Goal: Task Accomplishment & Management: Complete application form

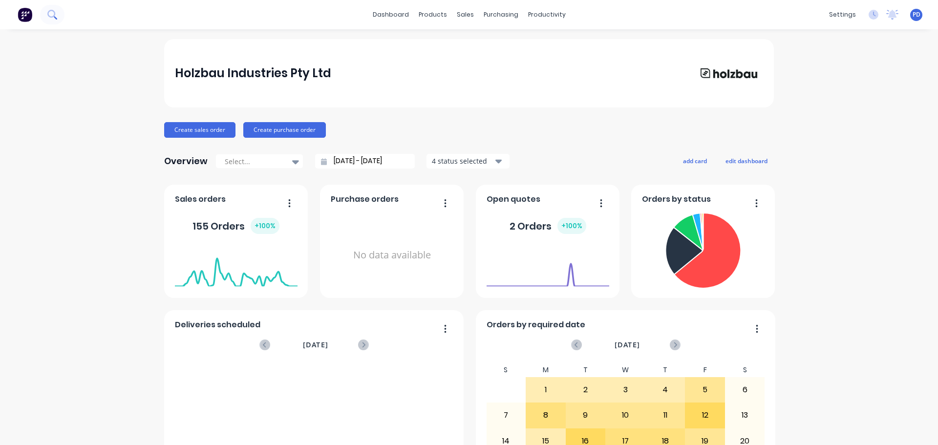
click at [54, 15] on icon at bounding box center [51, 14] width 8 height 8
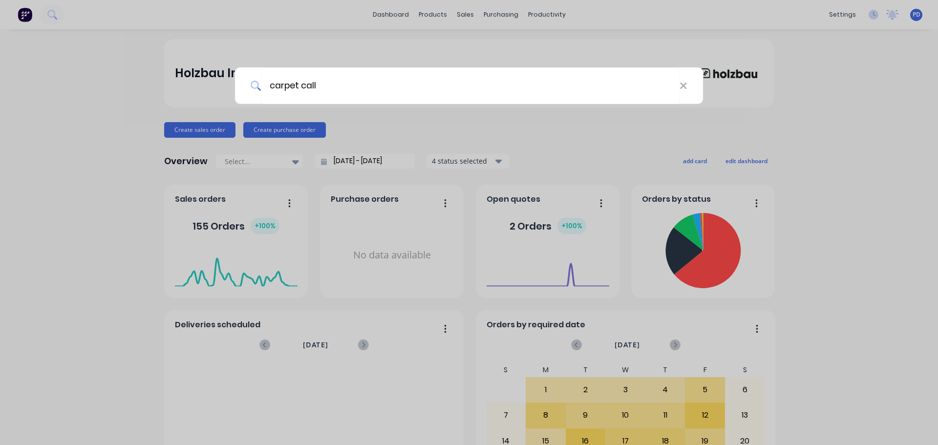
type input "carpet call"
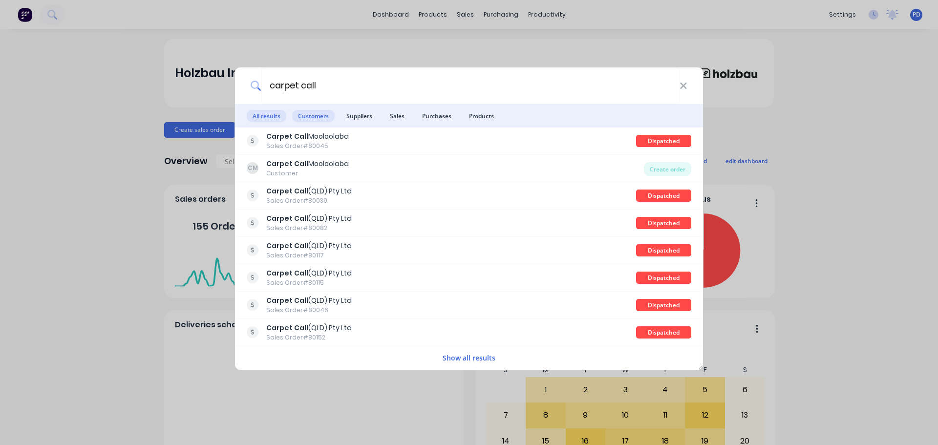
click at [322, 113] on span "Customers" at bounding box center [313, 116] width 43 height 12
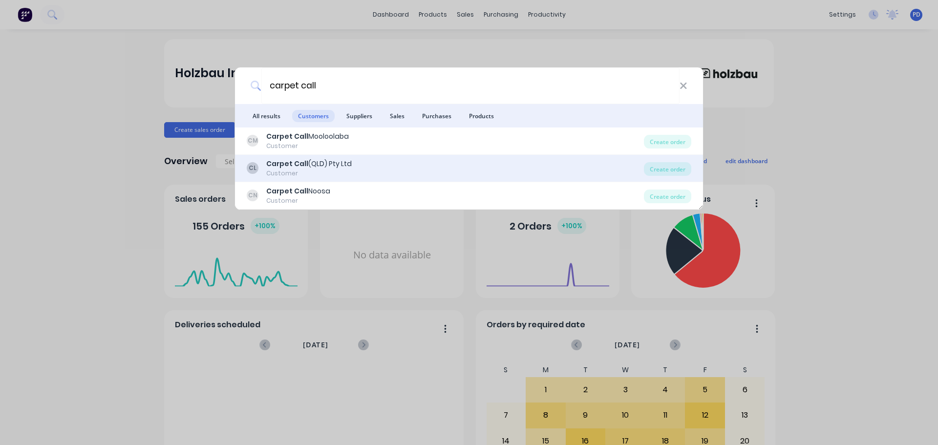
click at [286, 168] on b "Carpet Call" at bounding box center [287, 164] width 42 height 10
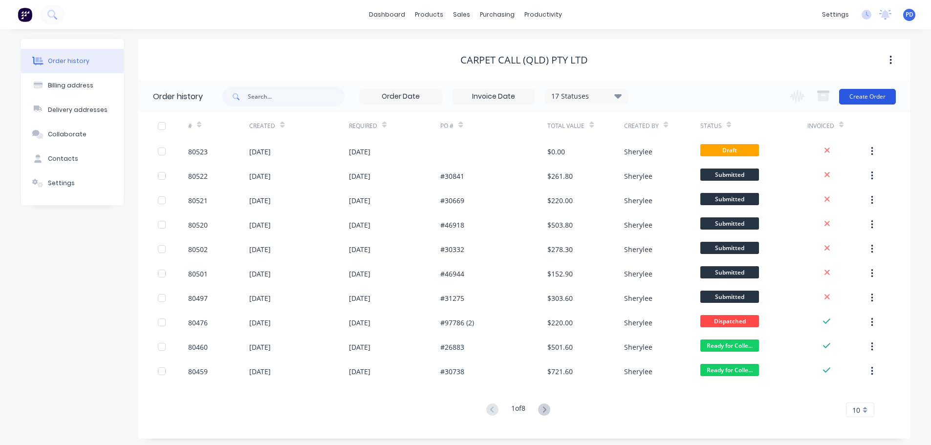
click at [853, 99] on button "Create Order" at bounding box center [867, 97] width 57 height 16
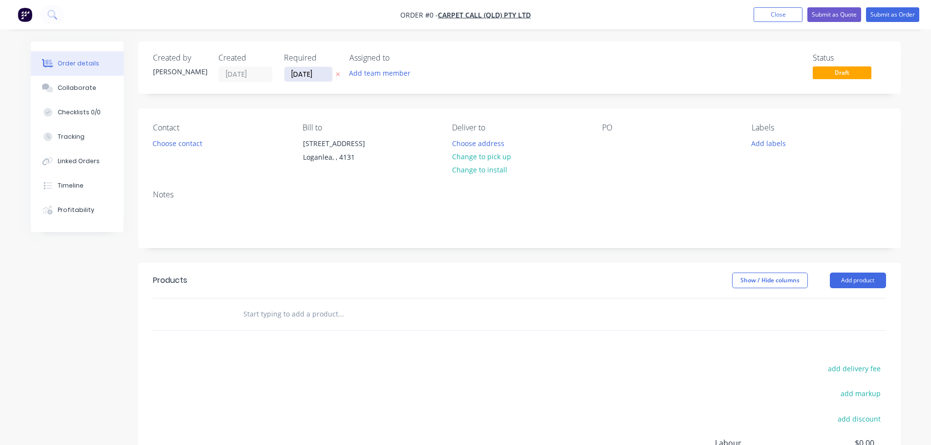
click at [307, 74] on input "[DATE]" at bounding box center [308, 74] width 48 height 15
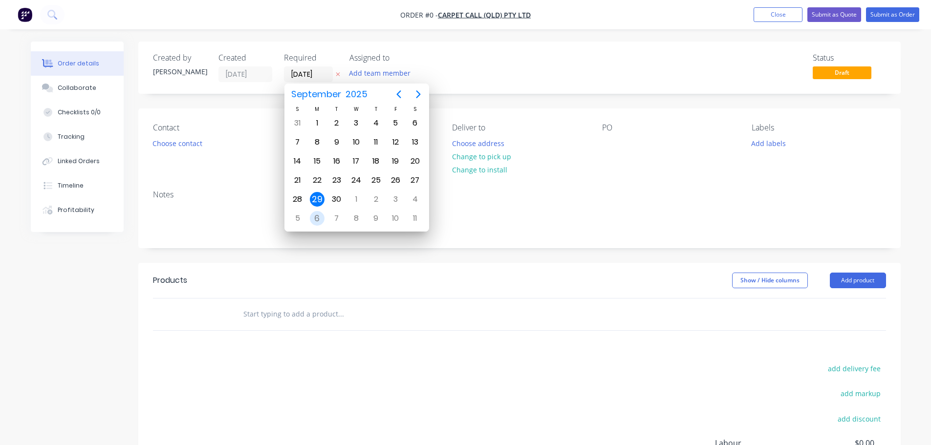
click at [313, 218] on div "6" at bounding box center [317, 218] width 15 height 15
type input "[DATE]"
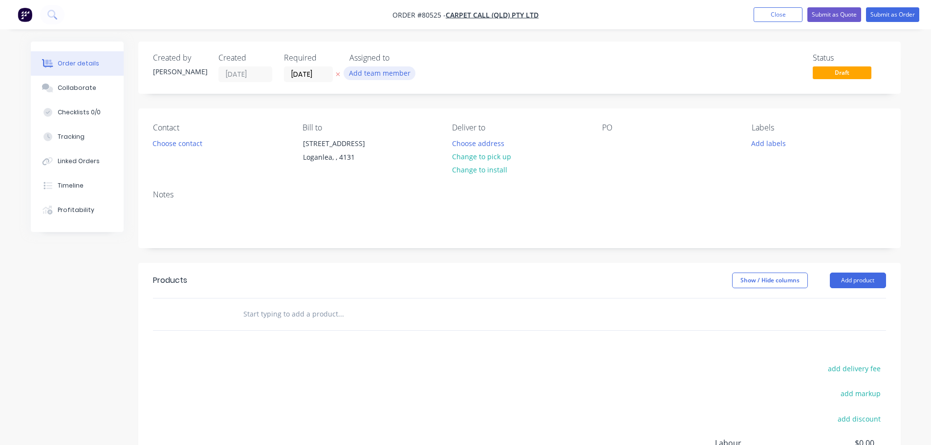
click at [369, 77] on button "Add team member" at bounding box center [380, 72] width 72 height 13
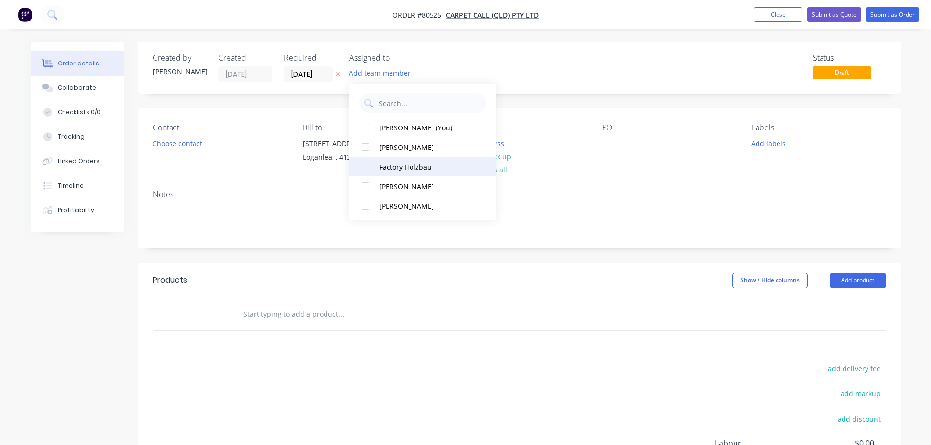
click at [364, 166] on div at bounding box center [366, 167] width 20 height 20
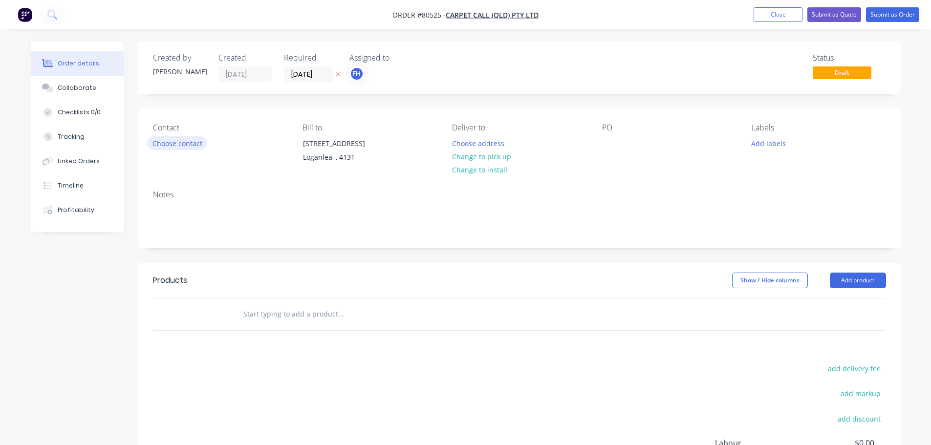
click at [176, 143] on button "Choose contact" at bounding box center [177, 142] width 60 height 13
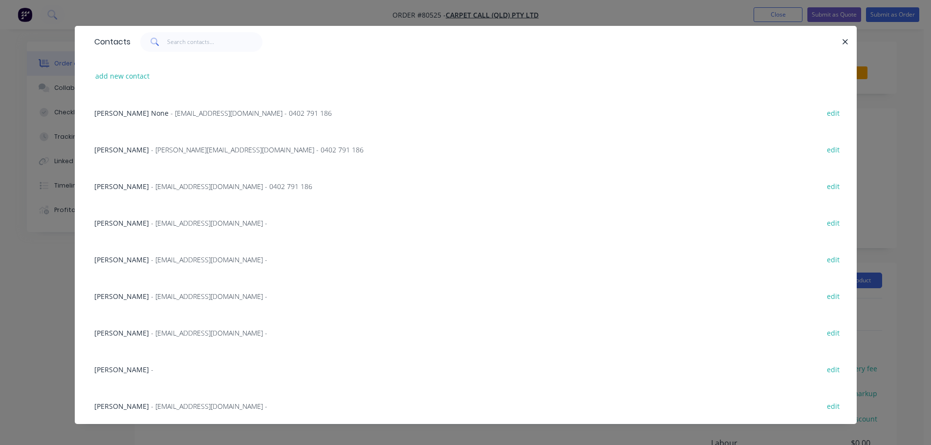
scroll to position [21, 0]
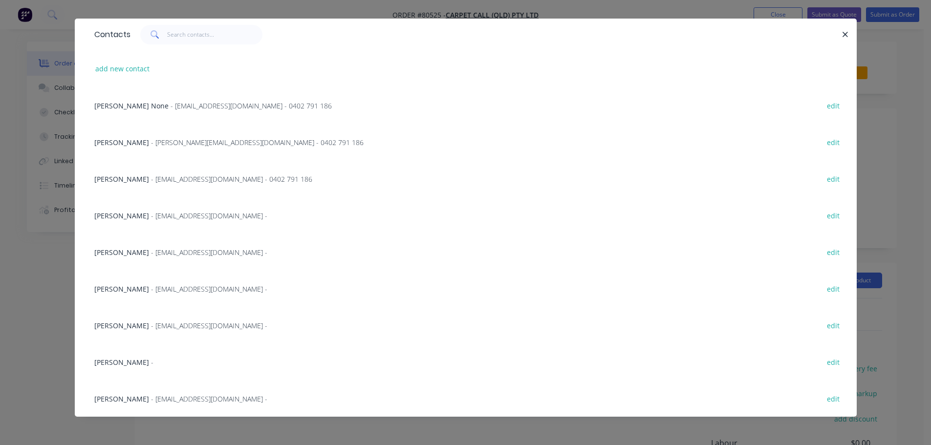
click at [151, 401] on span "- [EMAIL_ADDRESS][DOMAIN_NAME] -" at bounding box center [209, 398] width 116 height 9
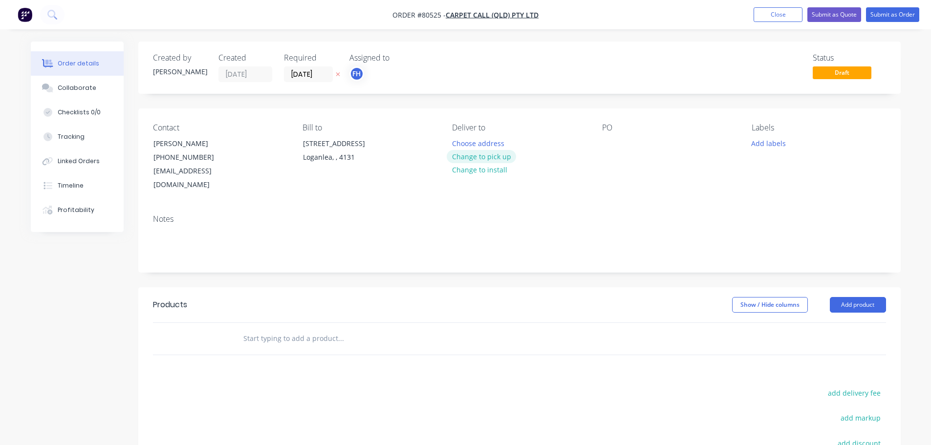
click at [478, 159] on button "Change to pick up" at bounding box center [481, 156] width 69 height 13
click at [607, 149] on div at bounding box center [610, 143] width 16 height 14
click at [766, 139] on button "Add labels" at bounding box center [768, 142] width 45 height 13
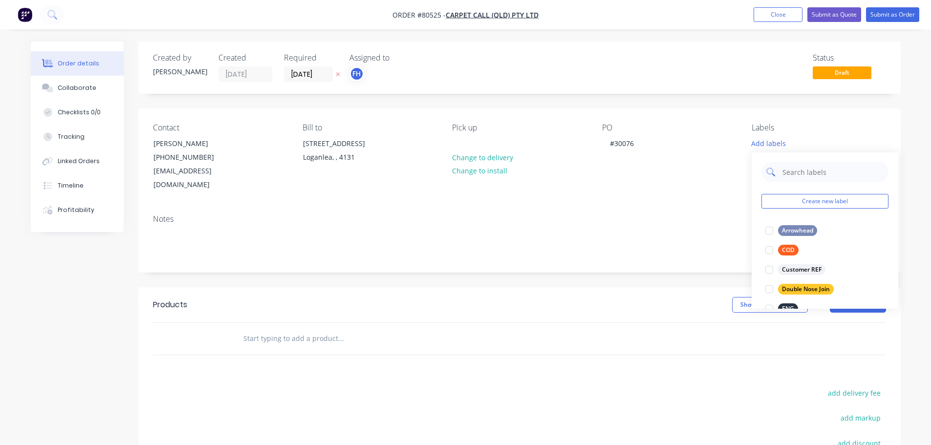
click at [793, 172] on input "text" at bounding box center [832, 172] width 102 height 20
type input "Lv"
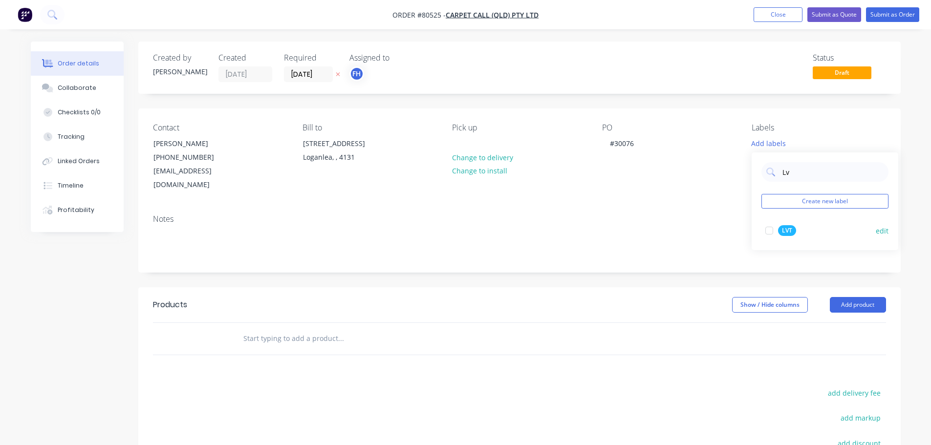
click at [766, 228] on div at bounding box center [770, 231] width 20 height 20
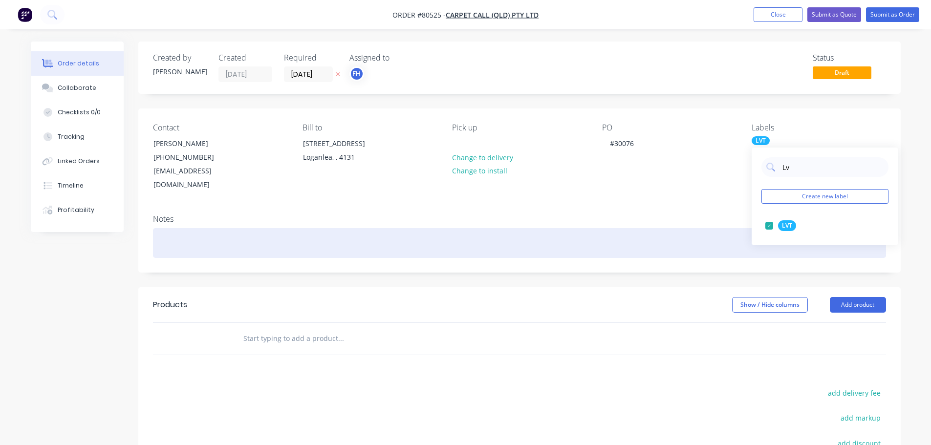
click at [175, 230] on div at bounding box center [519, 243] width 733 height 30
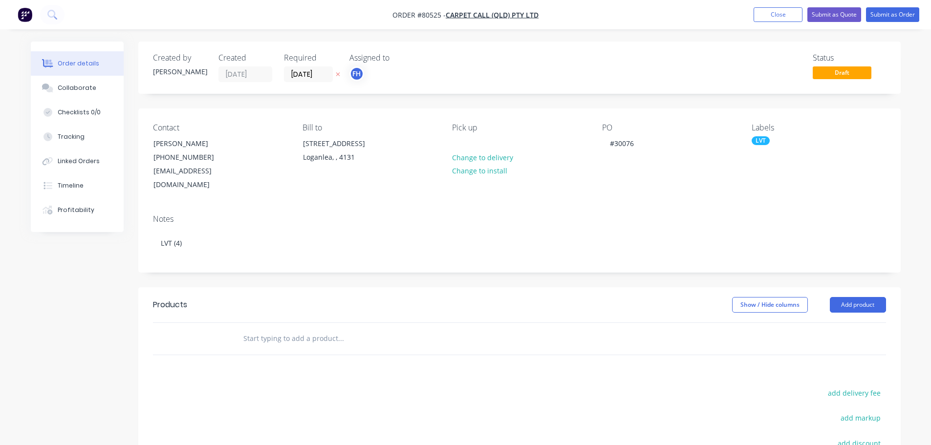
click at [260, 329] on input "text" at bounding box center [340, 339] width 195 height 20
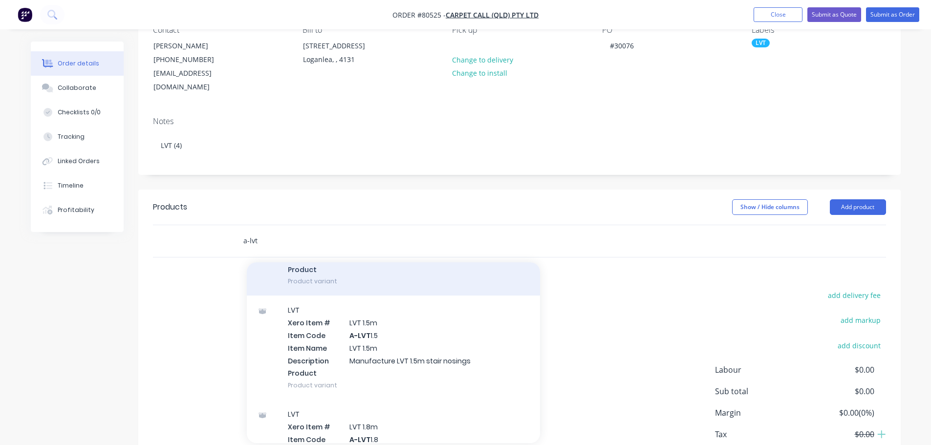
scroll to position [49, 0]
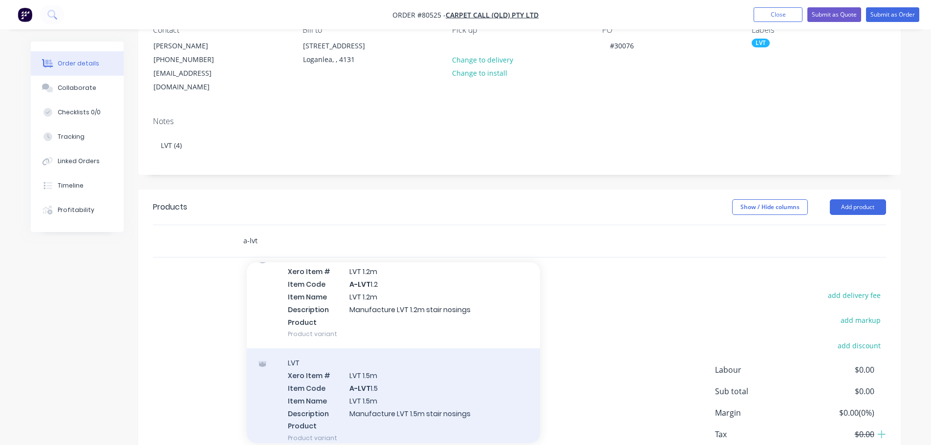
type input "a-lvt"
click at [349, 386] on div "LVT Xero Item # LVT 1.5m Item Code A-LVT 1.5 Item Name LVT 1.5m Description Man…" at bounding box center [393, 400] width 293 height 104
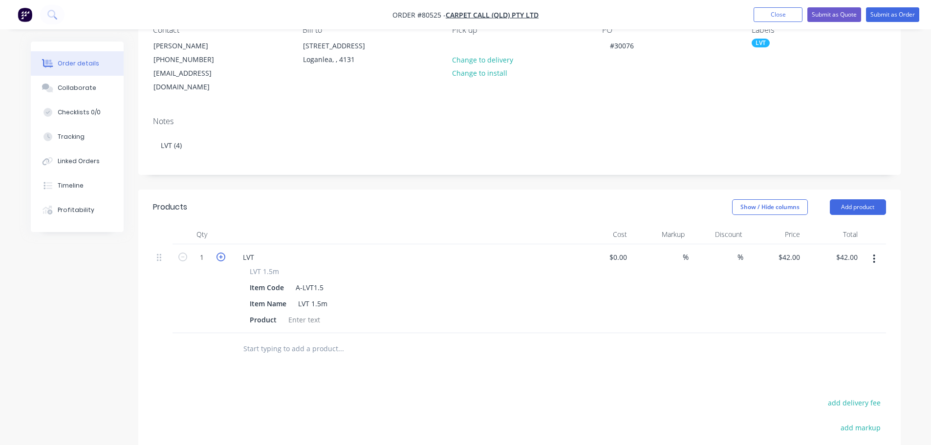
click at [218, 253] on icon "button" at bounding box center [221, 257] width 9 height 9
type input "2"
type input "$84.00"
click at [218, 253] on icon "button" at bounding box center [221, 257] width 9 height 9
type input "3"
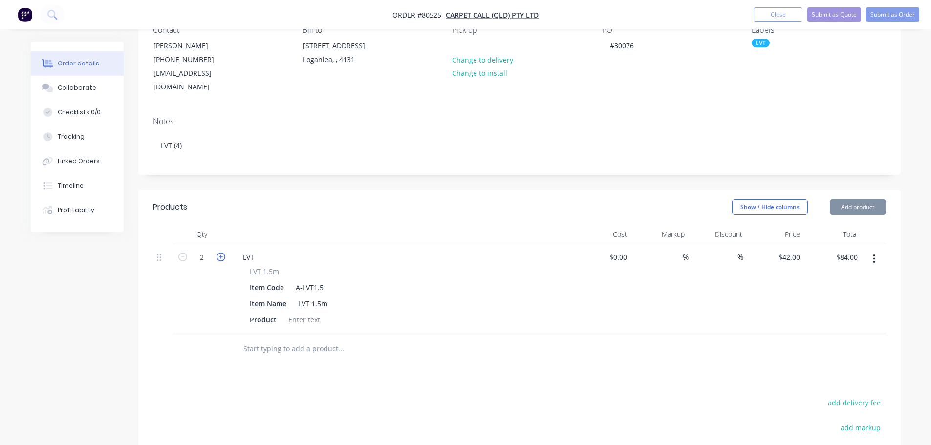
type input "$126.00"
click at [218, 253] on icon "button" at bounding box center [221, 257] width 9 height 9
type input "4"
type input "$168.00"
click at [298, 313] on div at bounding box center [304, 320] width 40 height 14
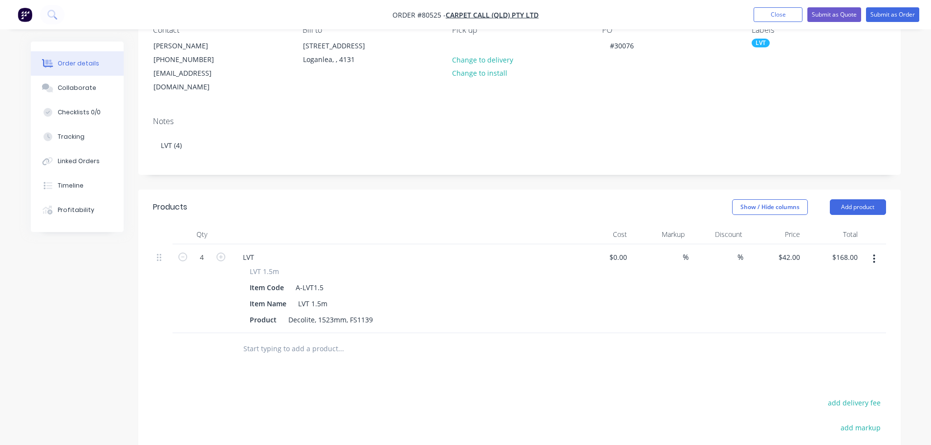
click at [287, 339] on input "text" at bounding box center [340, 349] width 195 height 20
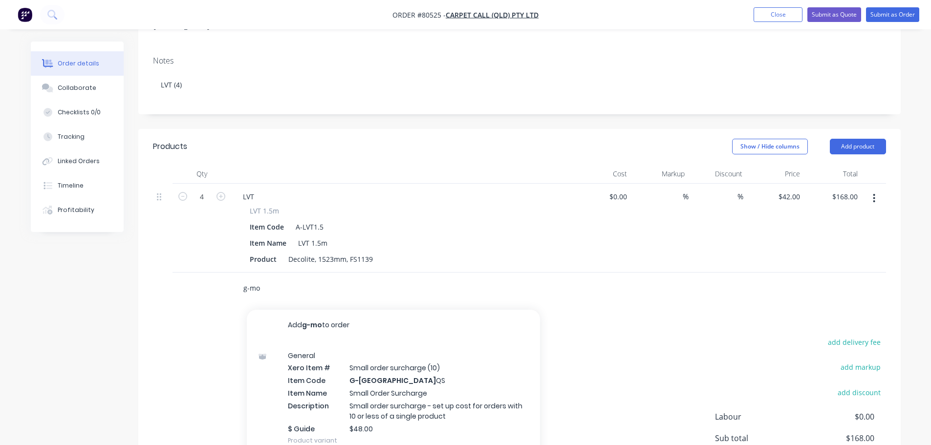
scroll to position [244, 0]
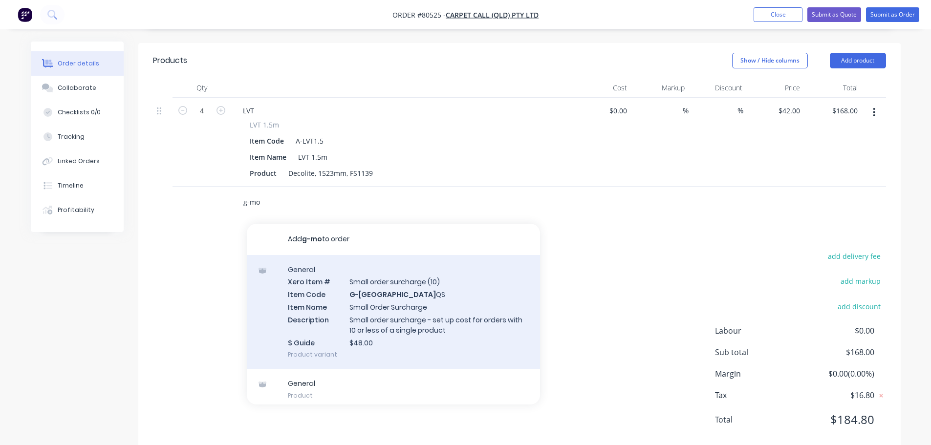
type input "g-mo"
click at [344, 294] on div "General Xero Item # Small order surcharge (10) Item Code G-MO QS Item Name Smal…" at bounding box center [393, 312] width 293 height 114
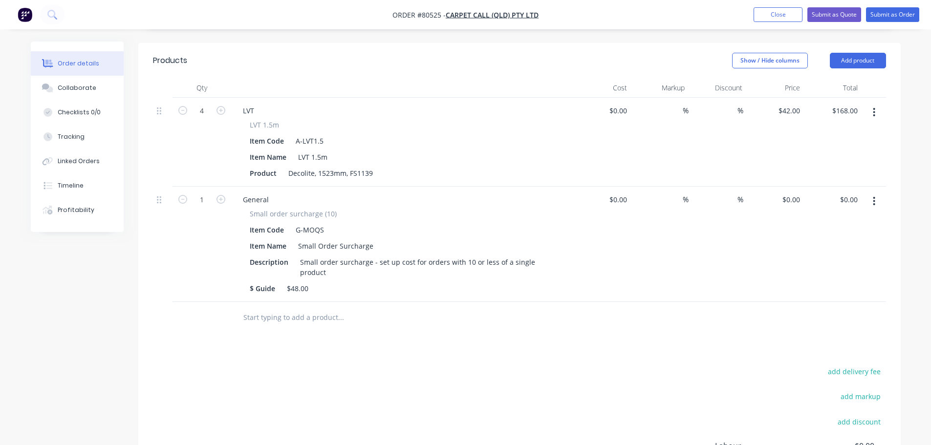
click at [793, 194] on div "$0.00 $0.00" at bounding box center [775, 244] width 58 height 115
click at [790, 191] on div "0 $0.00" at bounding box center [775, 244] width 58 height 115
type input "$48.00"
click at [889, 14] on button "Submit as Order" at bounding box center [892, 14] width 53 height 15
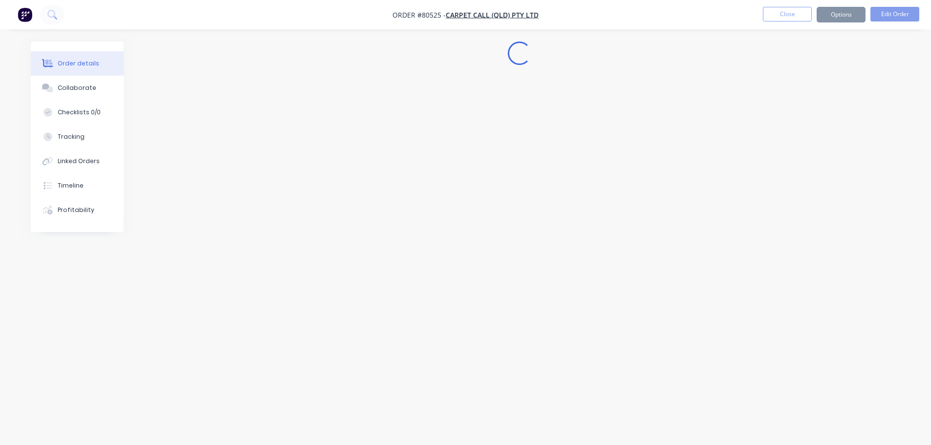
scroll to position [0, 0]
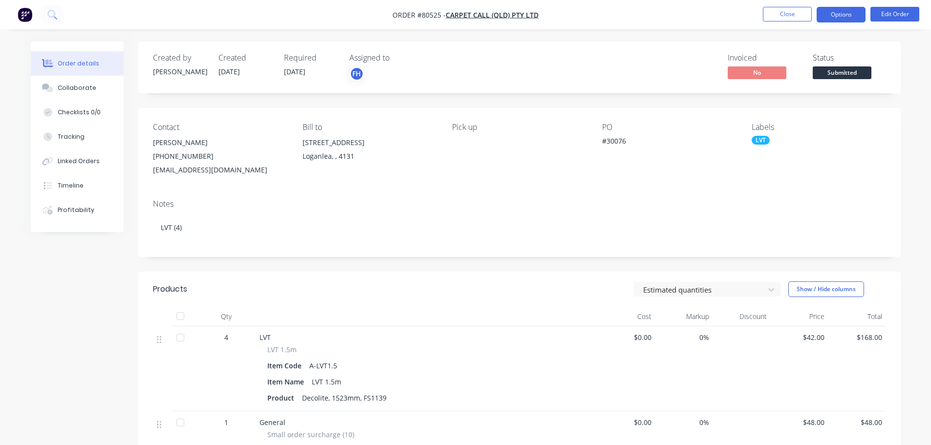
click at [840, 10] on button "Options" at bounding box center [841, 15] width 49 height 16
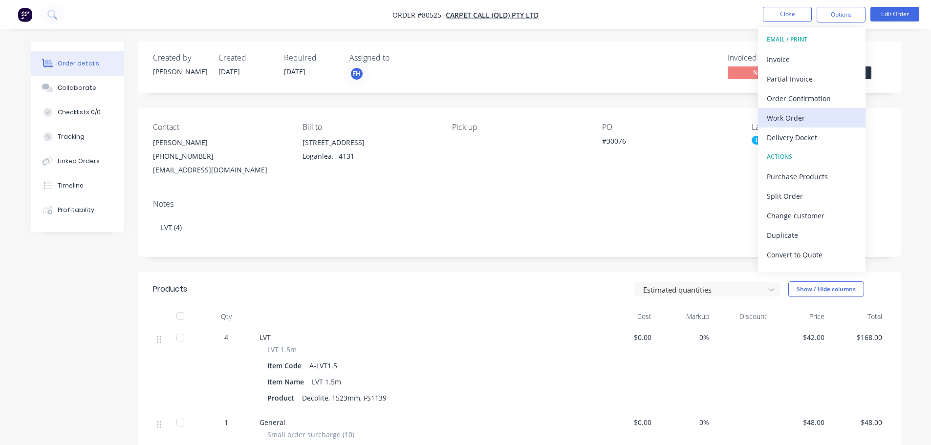
click at [784, 118] on div "Work Order" at bounding box center [812, 118] width 90 height 14
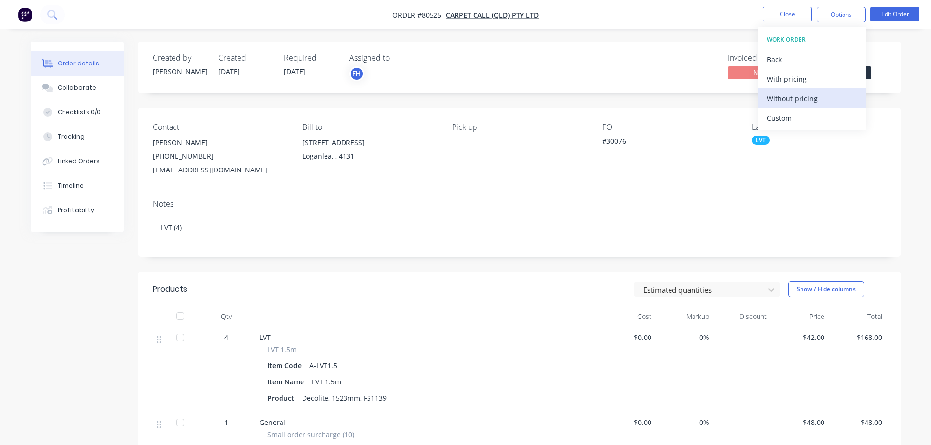
click at [781, 100] on div "Without pricing" at bounding box center [812, 98] width 90 height 14
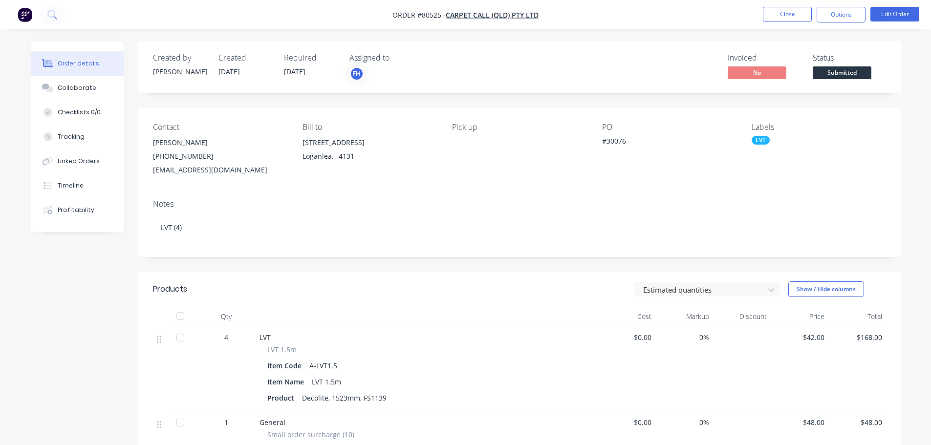
click at [678, 61] on div "Invoiced No Status Submitted" at bounding box center [666, 67] width 439 height 28
click at [781, 18] on button "Close" at bounding box center [787, 14] width 49 height 15
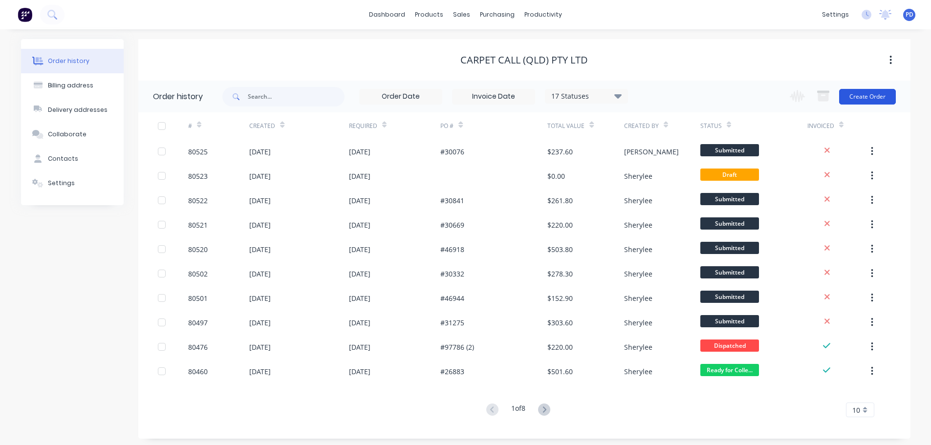
click at [877, 95] on button "Create Order" at bounding box center [867, 97] width 57 height 16
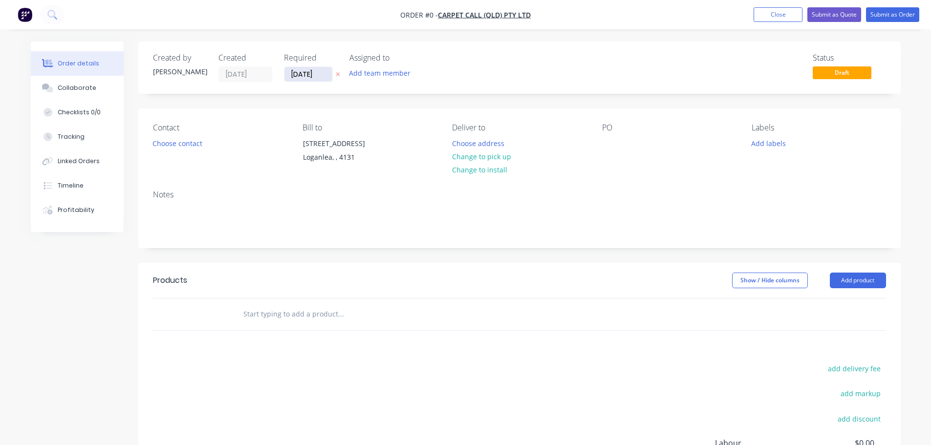
click at [318, 74] on input "[DATE]" at bounding box center [308, 74] width 48 height 15
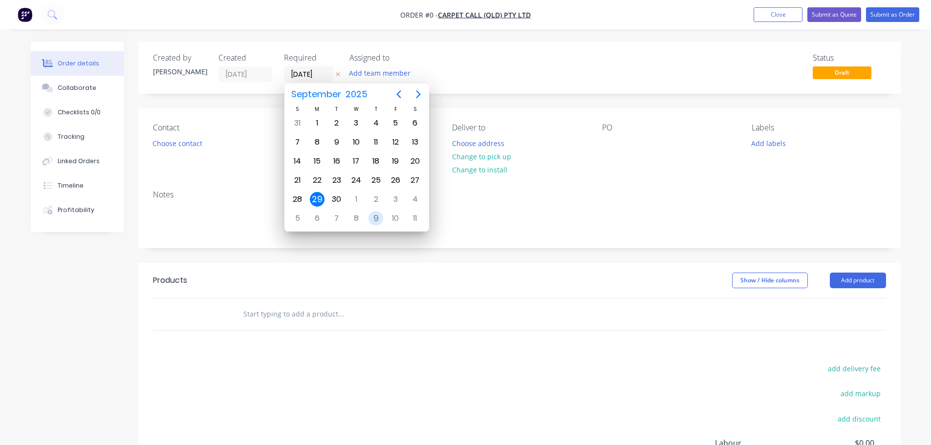
click at [379, 220] on div "9" at bounding box center [376, 218] width 15 height 15
type input "[DATE]"
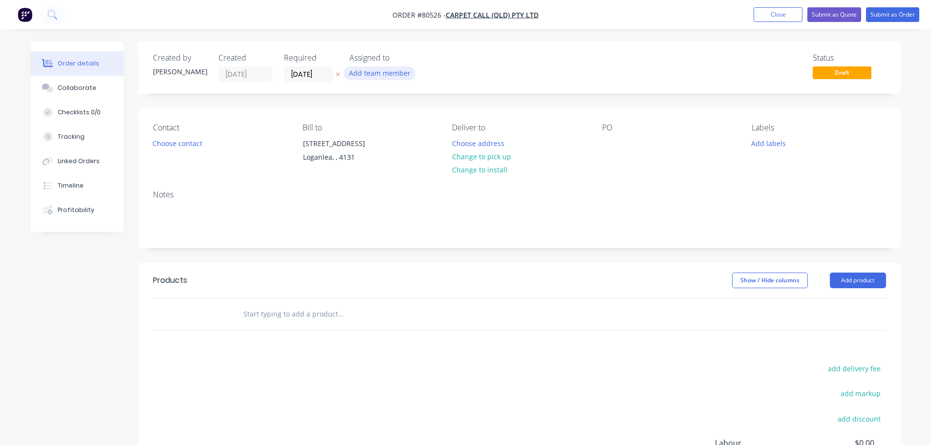
click at [383, 75] on button "Add team member" at bounding box center [380, 72] width 72 height 13
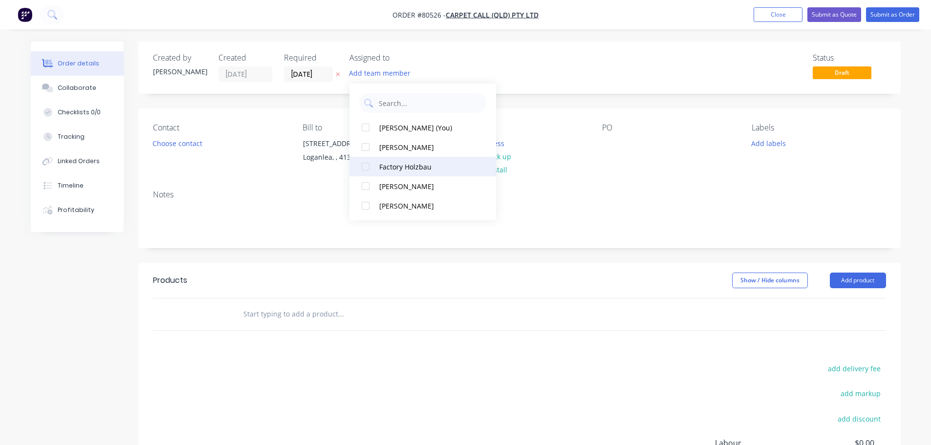
click at [363, 168] on div at bounding box center [366, 167] width 20 height 20
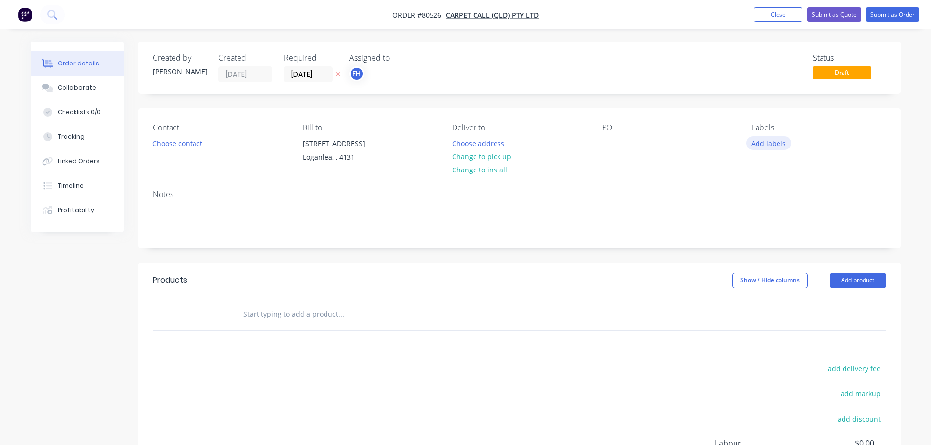
click at [768, 141] on button "Add labels" at bounding box center [768, 142] width 45 height 13
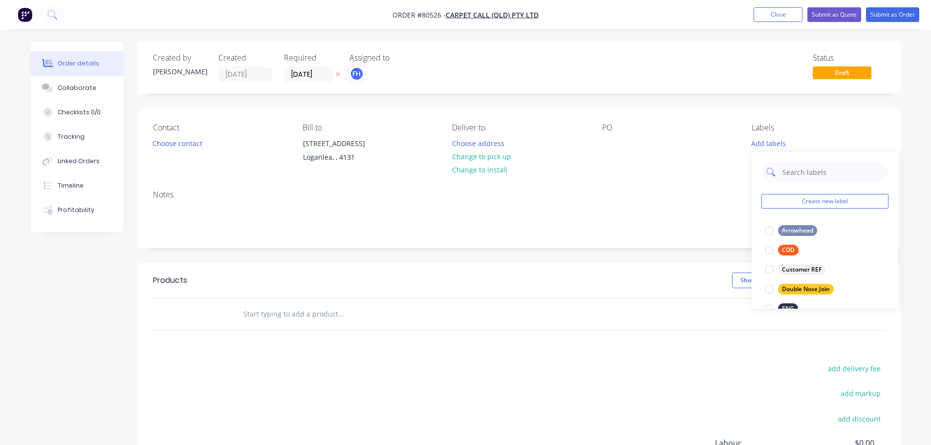
click at [804, 172] on input "text" at bounding box center [832, 172] width 102 height 20
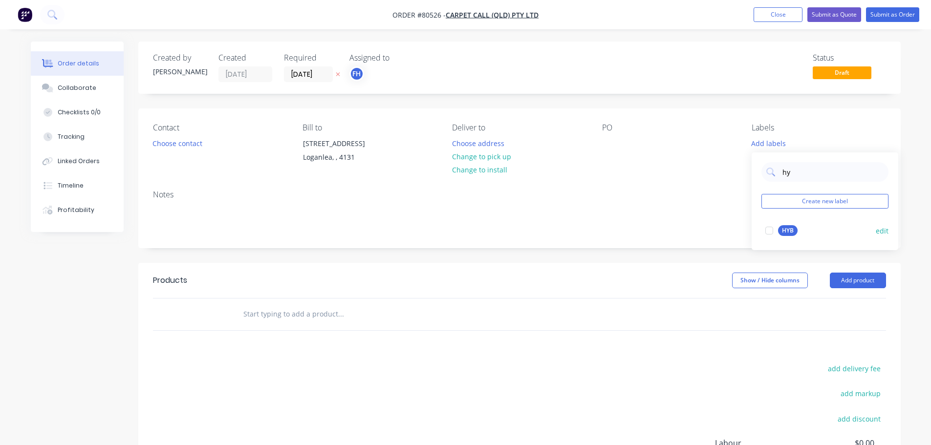
click at [771, 230] on div at bounding box center [770, 231] width 20 height 20
drag, startPoint x: 800, startPoint y: 163, endPoint x: 778, endPoint y: 163, distance: 22.0
click at [778, 163] on div "hy" at bounding box center [824, 167] width 127 height 20
type input "prom"
click at [767, 227] on div at bounding box center [770, 226] width 20 height 20
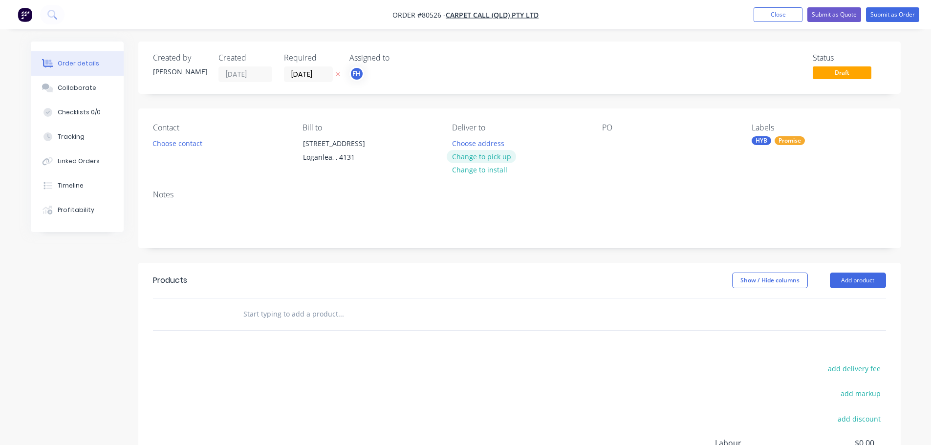
click at [478, 156] on button "Change to pick up" at bounding box center [481, 156] width 69 height 13
click at [614, 142] on div at bounding box center [610, 143] width 16 height 14
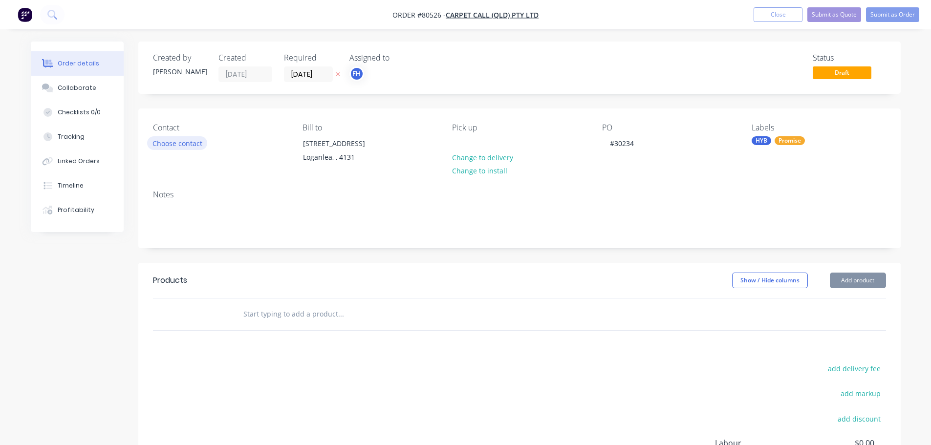
click at [158, 136] on button "Choose contact" at bounding box center [177, 142] width 60 height 13
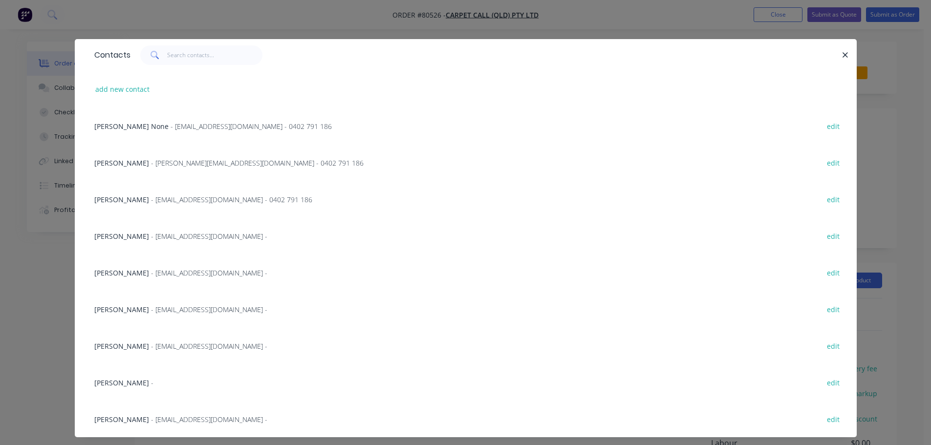
scroll to position [21, 0]
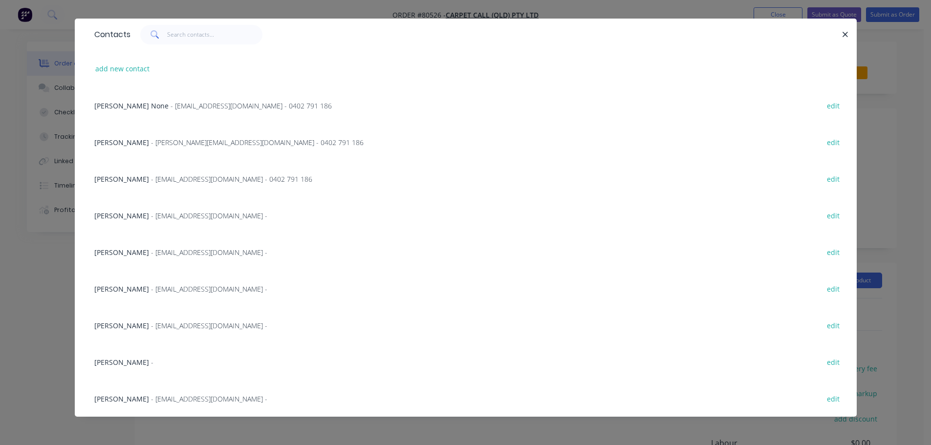
click at [151, 397] on span "- [EMAIL_ADDRESS][DOMAIN_NAME] -" at bounding box center [209, 398] width 116 height 9
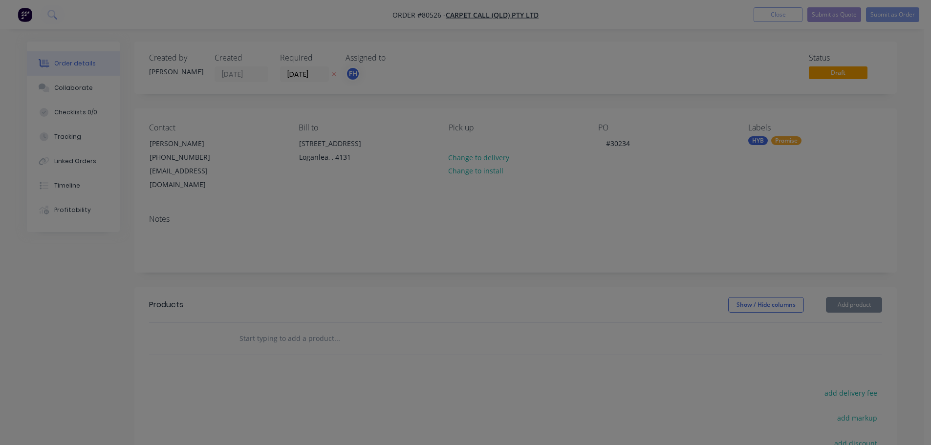
scroll to position [0, 0]
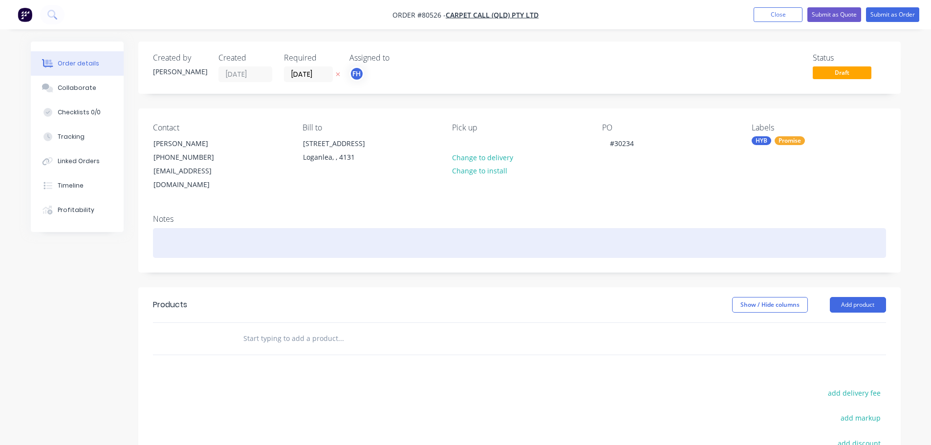
click at [170, 228] on div at bounding box center [519, 243] width 733 height 30
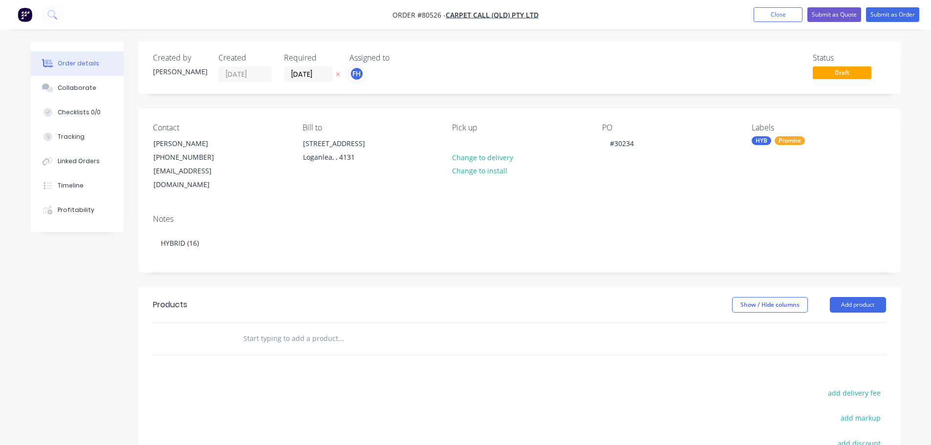
click at [270, 329] on input "text" at bounding box center [340, 339] width 195 height 20
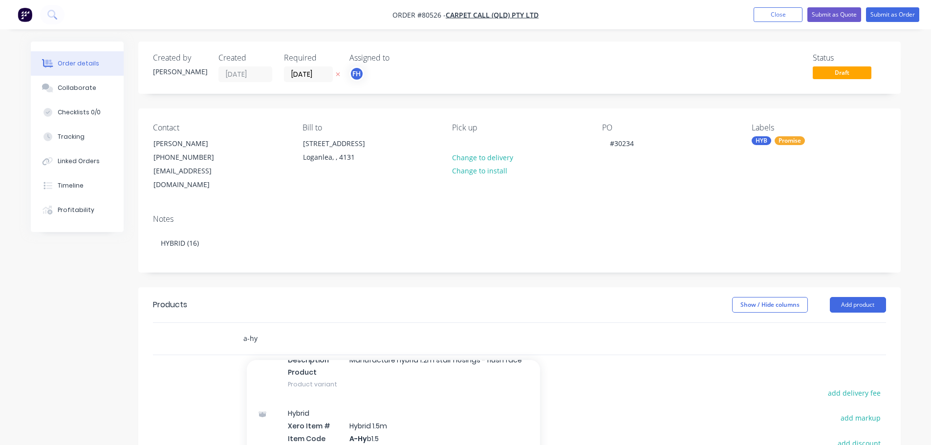
scroll to position [244, 0]
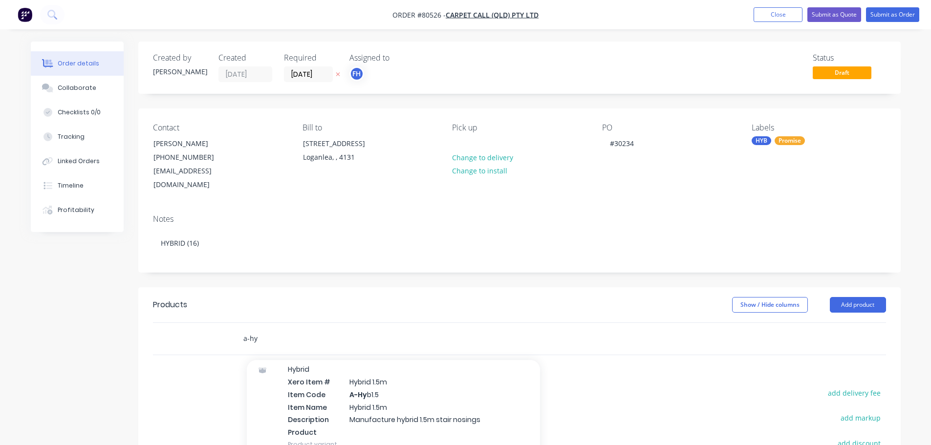
type input "a-hy"
click at [319, 400] on div "Hybrid Xero Item # Hybrid 1.5m Item Code A-Hy b1.5 Item Name Hybrid 1.5m Descri…" at bounding box center [393, 407] width 293 height 104
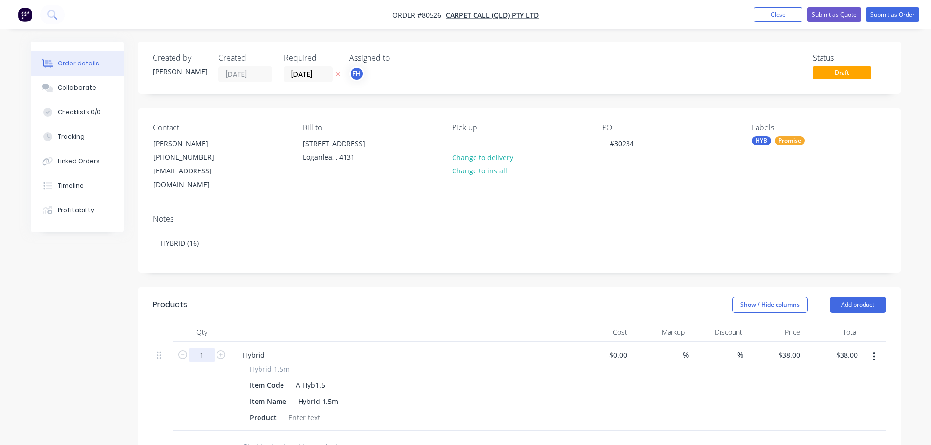
click at [212, 348] on input "1" at bounding box center [201, 355] width 25 height 15
type input "16"
type input "$608.00"
click at [291, 411] on div at bounding box center [304, 418] width 40 height 14
click at [292, 411] on div at bounding box center [304, 418] width 40 height 14
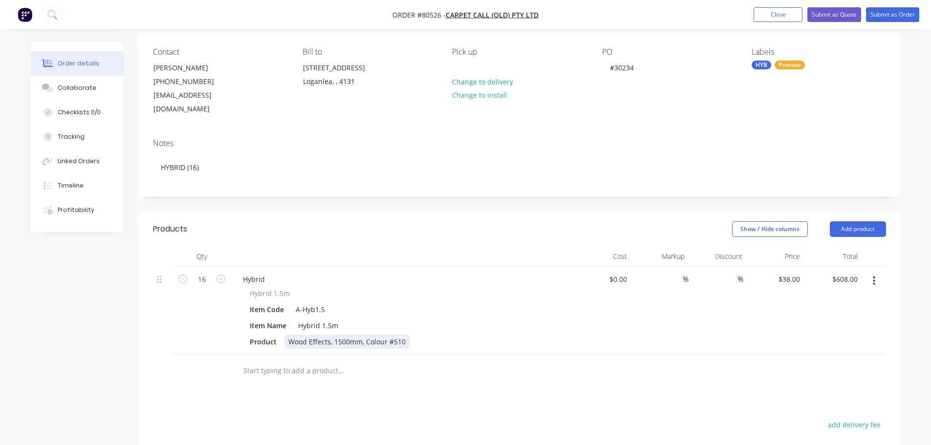
scroll to position [0, 0]
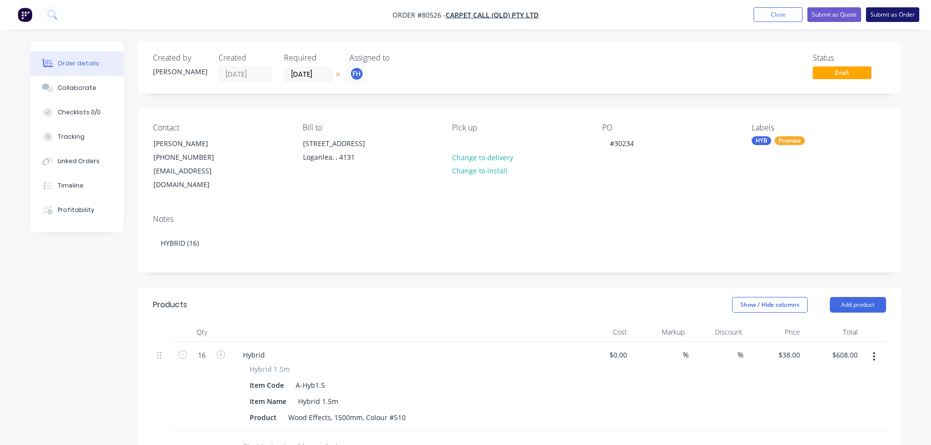
click at [892, 17] on button "Submit as Order" at bounding box center [892, 14] width 53 height 15
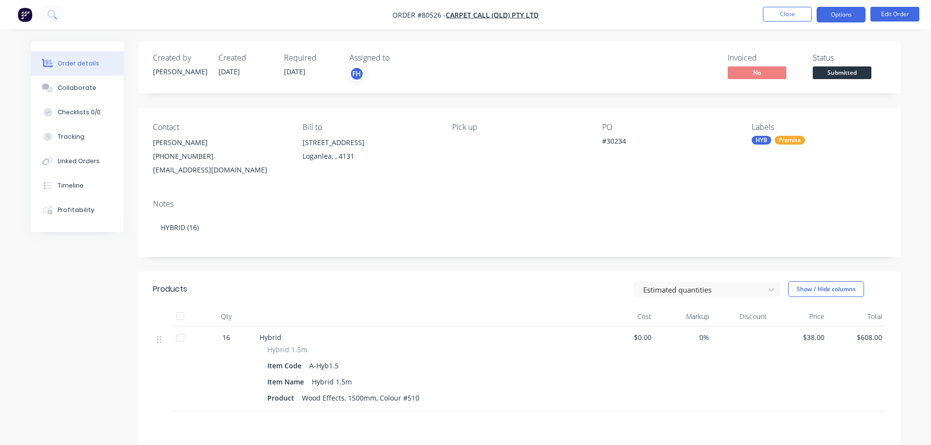
click at [846, 13] on button "Options" at bounding box center [841, 15] width 49 height 16
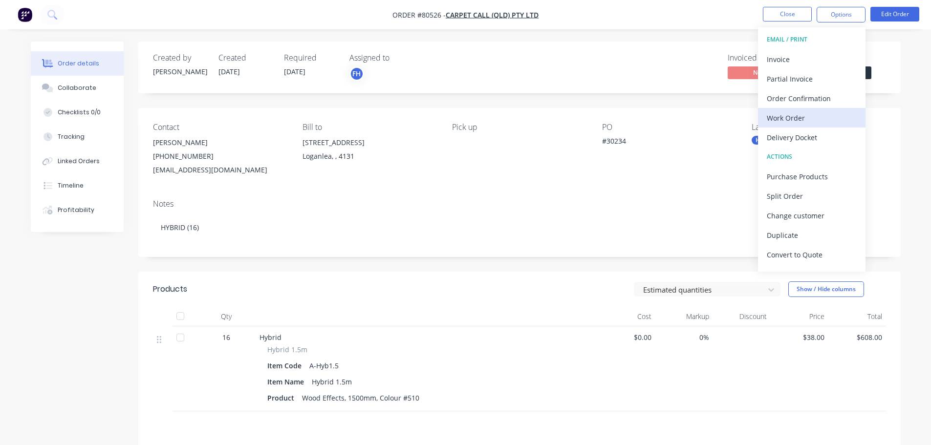
click at [791, 118] on div "Work Order" at bounding box center [812, 118] width 90 height 14
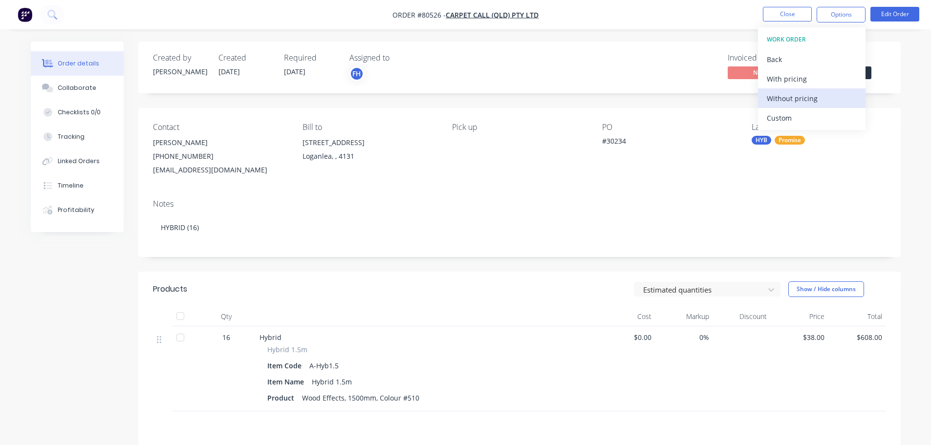
click at [788, 102] on div "Without pricing" at bounding box center [812, 98] width 90 height 14
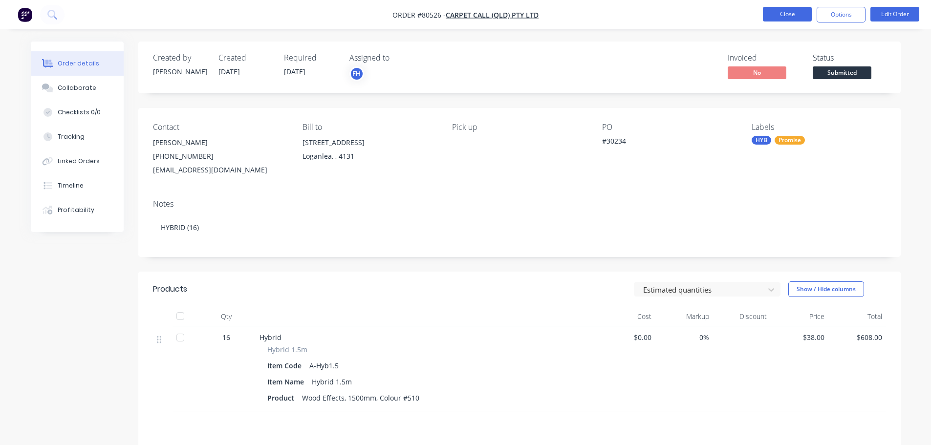
click at [789, 15] on button "Close" at bounding box center [787, 14] width 49 height 15
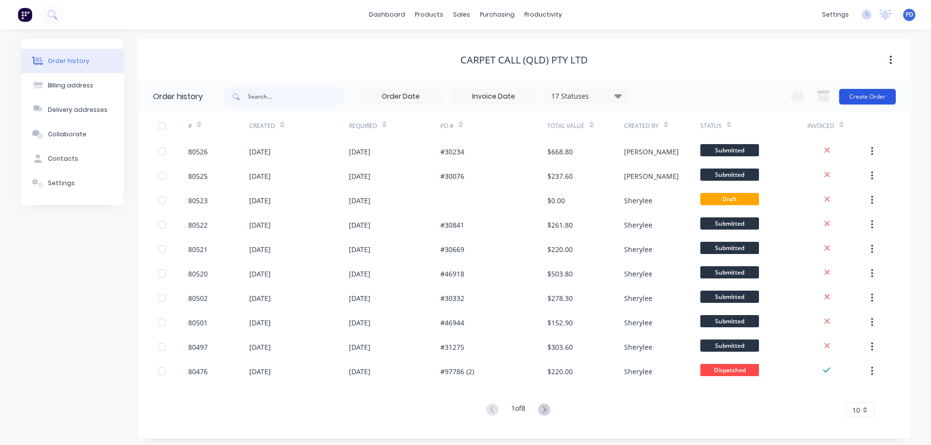
click at [862, 97] on button "Create Order" at bounding box center [867, 97] width 57 height 16
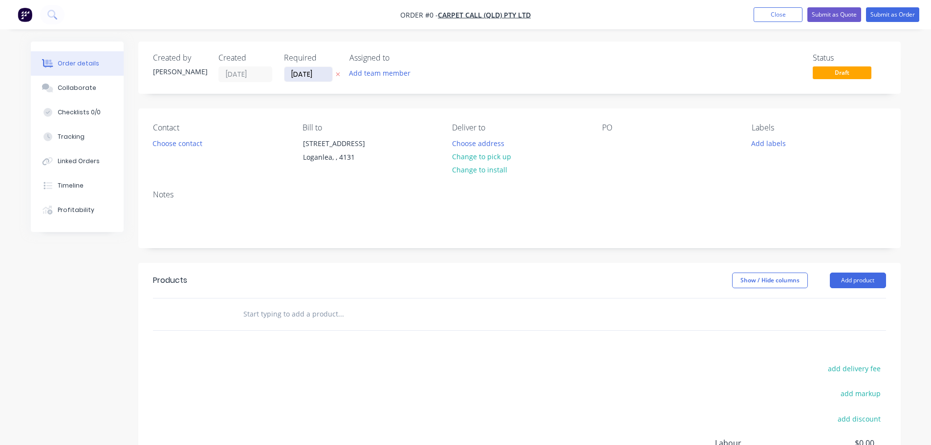
click at [319, 76] on input "[DATE]" at bounding box center [308, 74] width 48 height 15
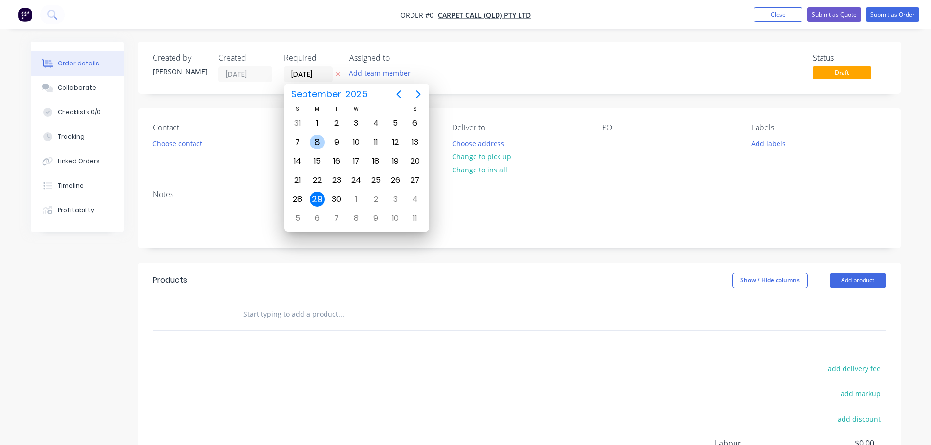
click at [315, 141] on div "8" at bounding box center [317, 142] width 15 height 15
type input "[DATE]"
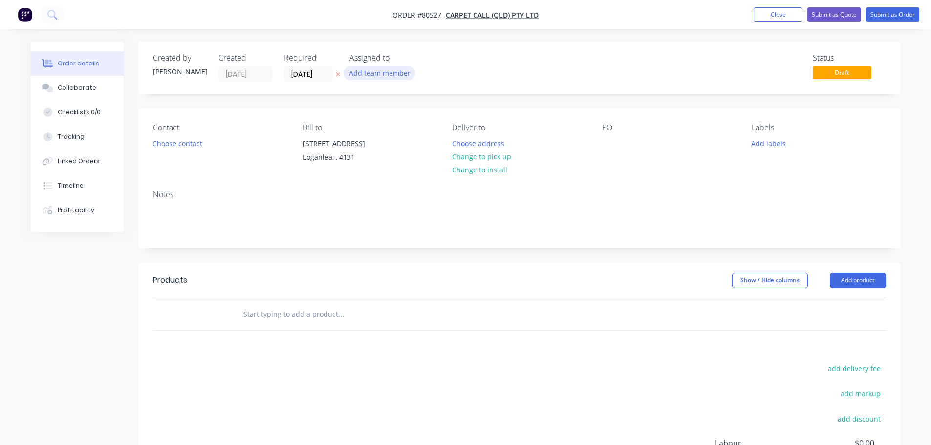
click at [371, 71] on button "Add team member" at bounding box center [380, 72] width 72 height 13
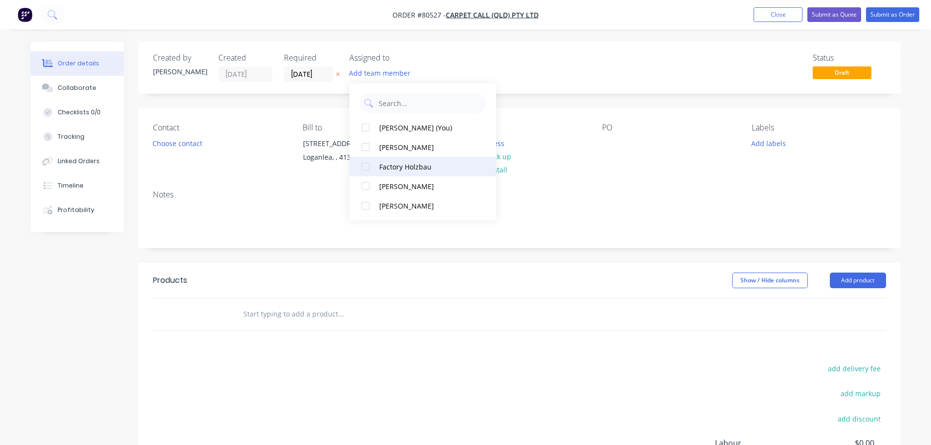
click at [365, 166] on div at bounding box center [366, 167] width 20 height 20
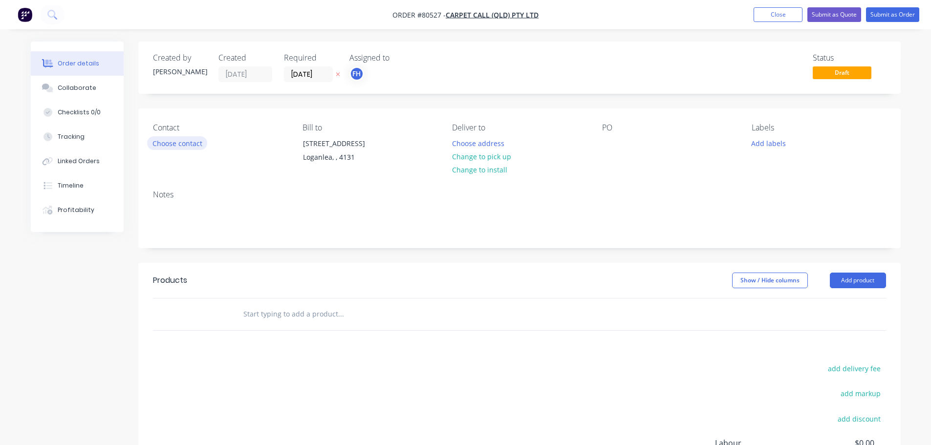
click at [187, 140] on button "Choose contact" at bounding box center [177, 142] width 60 height 13
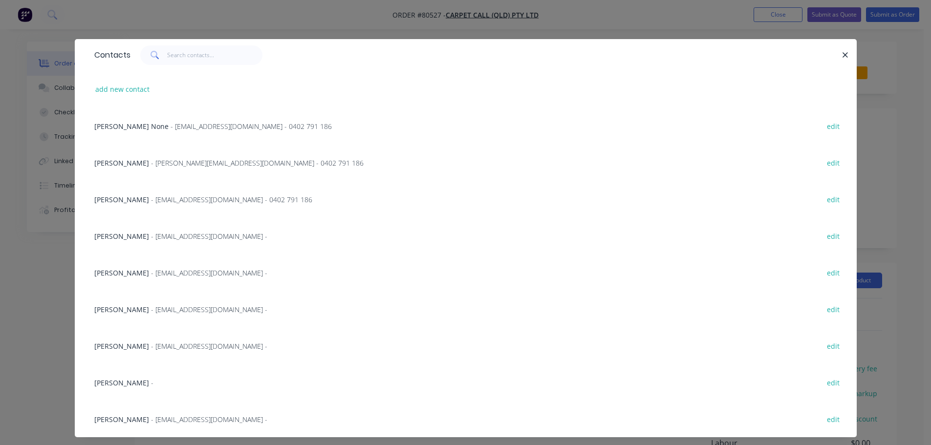
click at [118, 268] on span "[PERSON_NAME]" at bounding box center [121, 272] width 55 height 9
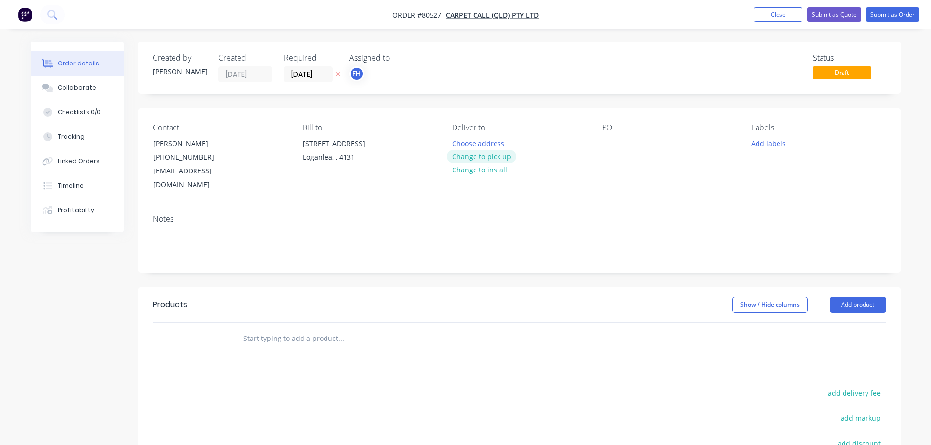
click at [469, 153] on button "Change to pick up" at bounding box center [481, 156] width 69 height 13
click at [611, 143] on div at bounding box center [610, 143] width 16 height 14
click at [763, 141] on button "Add labels" at bounding box center [768, 142] width 45 height 13
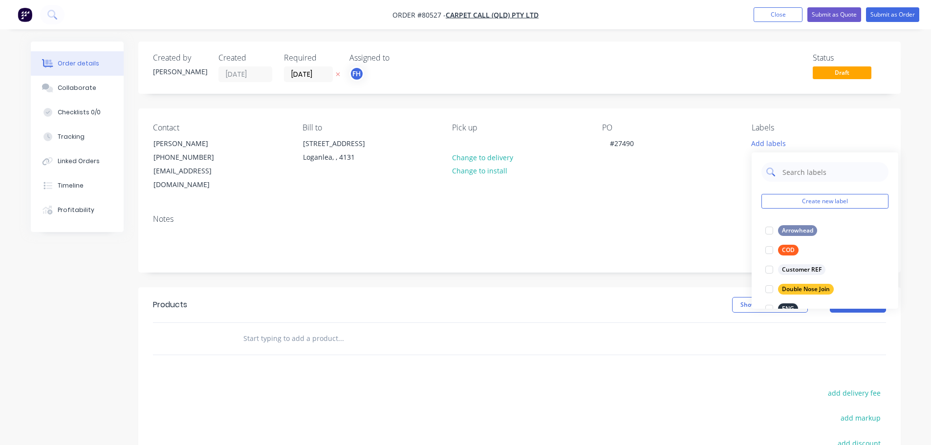
click at [799, 173] on input "text" at bounding box center [832, 172] width 102 height 20
type input "[PERSON_NAME]"
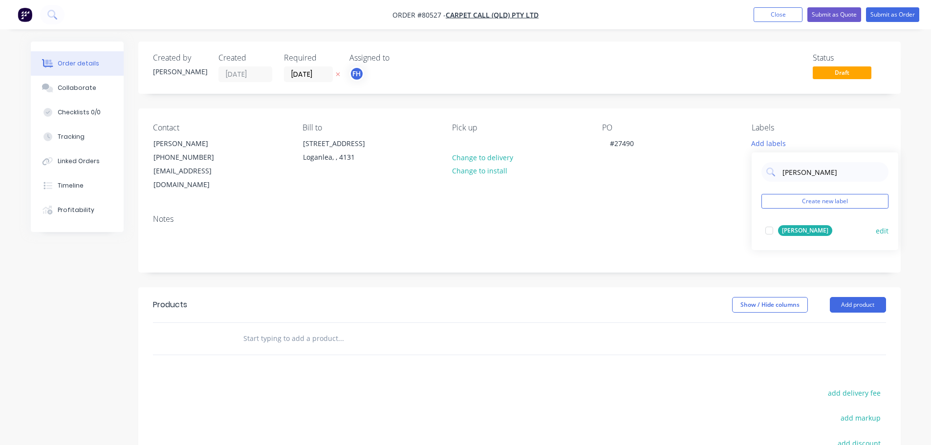
click at [772, 229] on div at bounding box center [770, 231] width 20 height 20
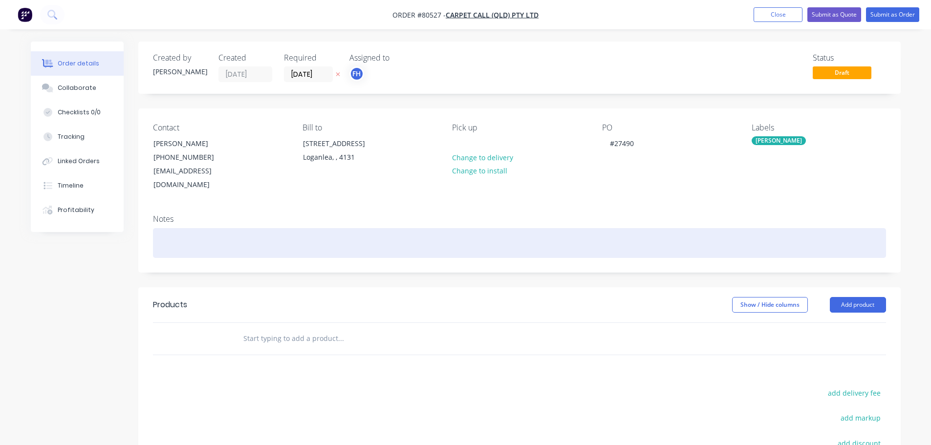
click at [175, 228] on div at bounding box center [519, 243] width 733 height 30
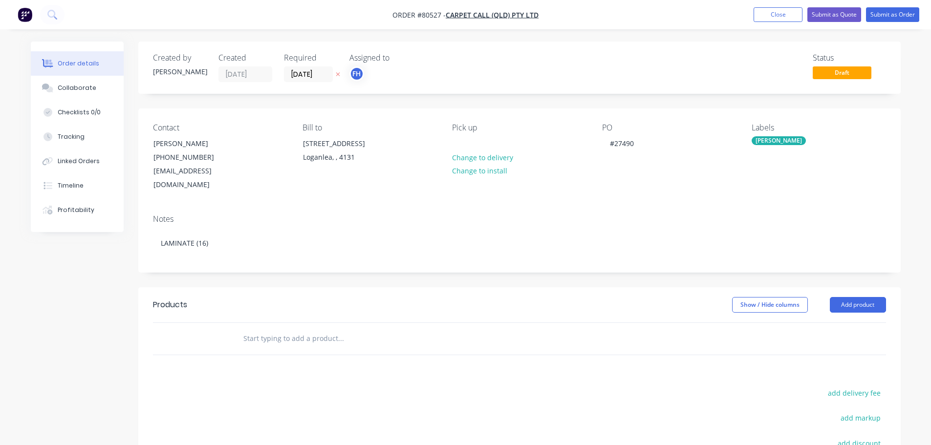
click at [282, 329] on input "text" at bounding box center [340, 339] width 195 height 20
type input "P"
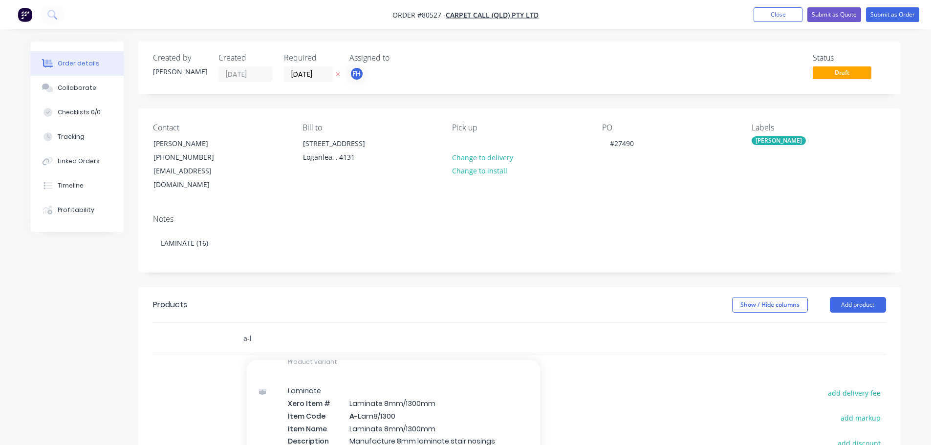
scroll to position [1271, 0]
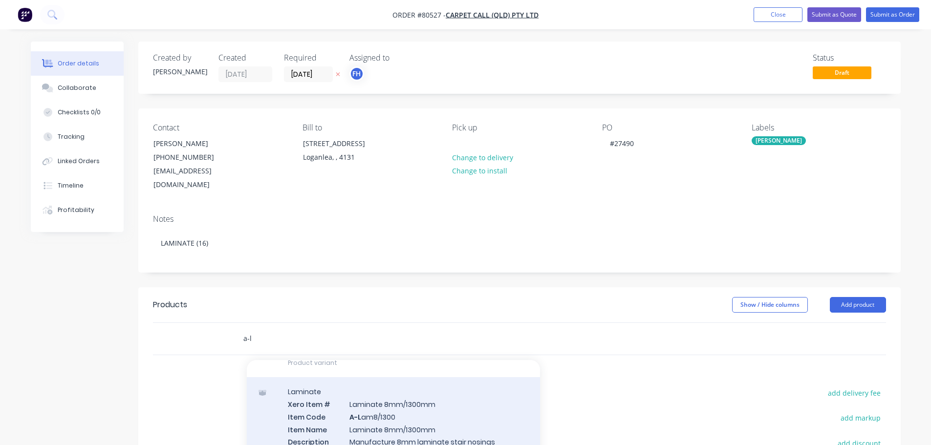
type input "a-l"
click at [424, 395] on div "Laminate Xero Item # Laminate 8mm/1300mm Item Code A-L am8/1300 Item Name Lamin…" at bounding box center [393, 434] width 293 height 114
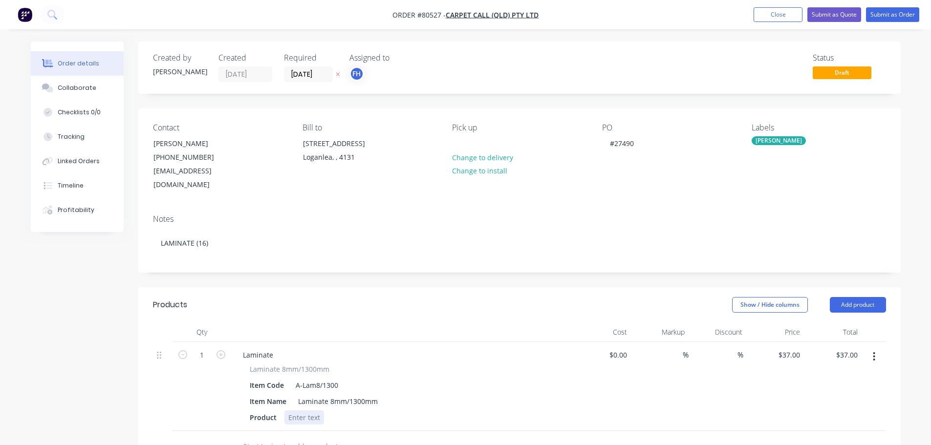
click at [297, 411] on div at bounding box center [304, 418] width 40 height 14
click at [198, 348] on input "1" at bounding box center [201, 355] width 25 height 15
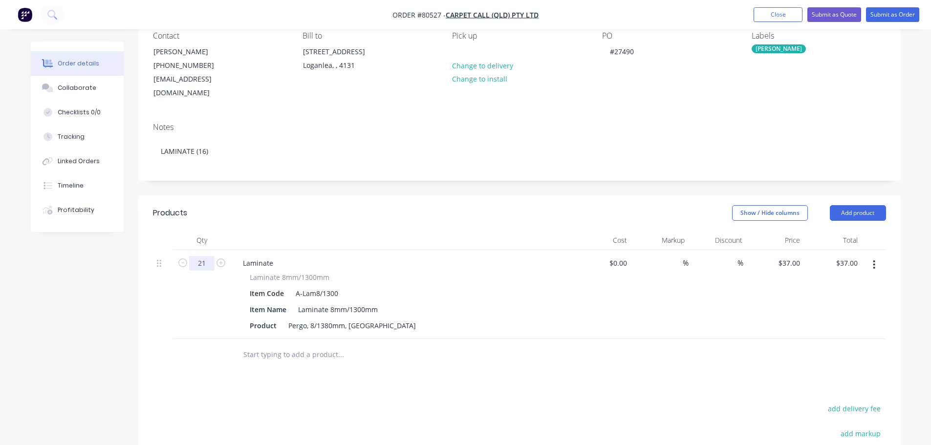
scroll to position [98, 0]
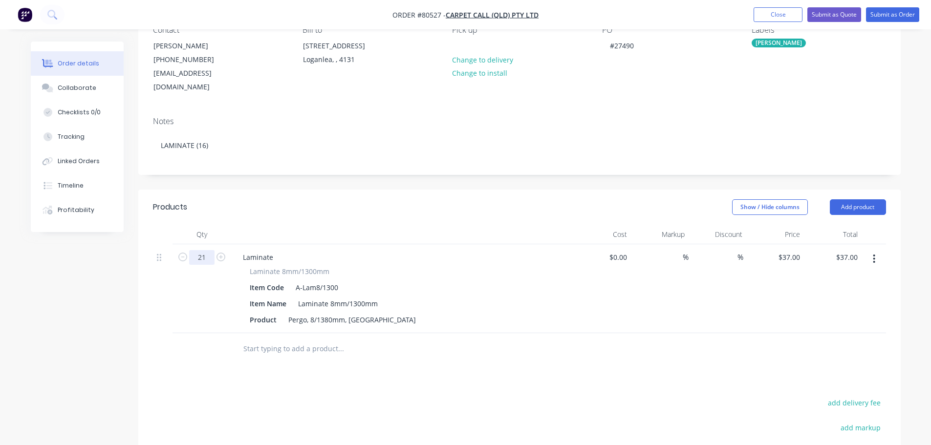
type input "21"
type input "$777.00"
click at [471, 281] on div "Laminate 8mm/1300mm Item Code A-Lam8/1300 Item Name Laminate 8mm/1300mm Product…" at bounding box center [402, 296] width 334 height 61
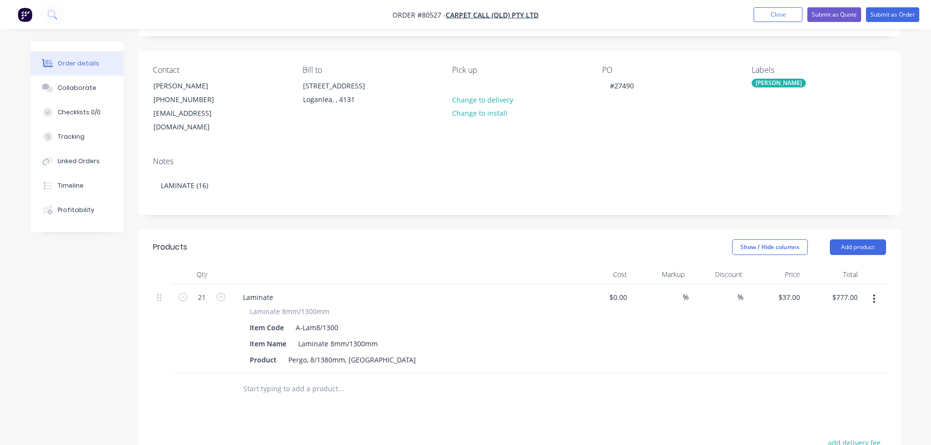
scroll to position [0, 0]
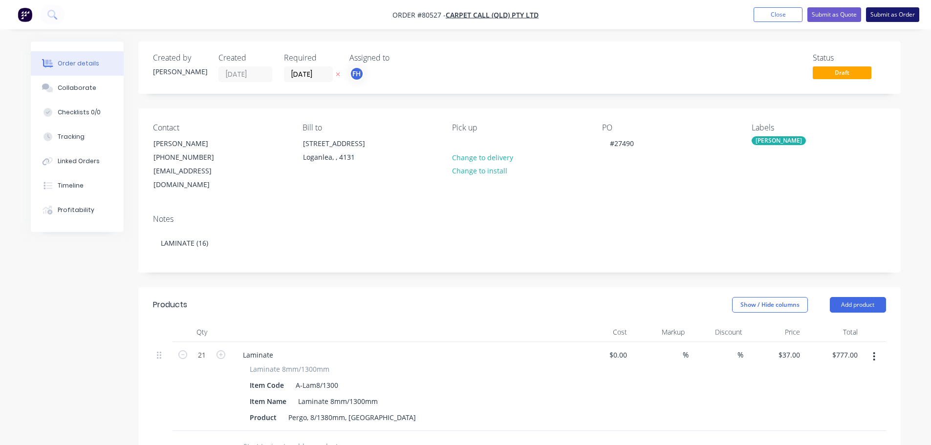
click at [892, 12] on button "Submit as Order" at bounding box center [892, 14] width 53 height 15
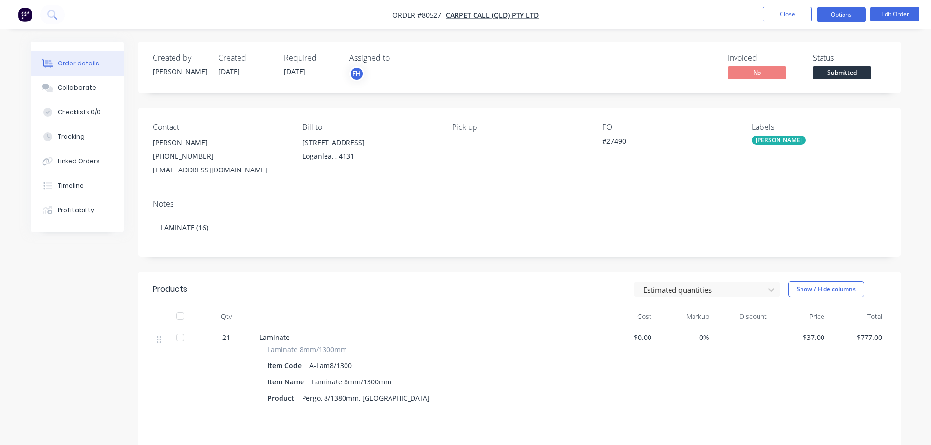
click at [839, 15] on button "Options" at bounding box center [841, 15] width 49 height 16
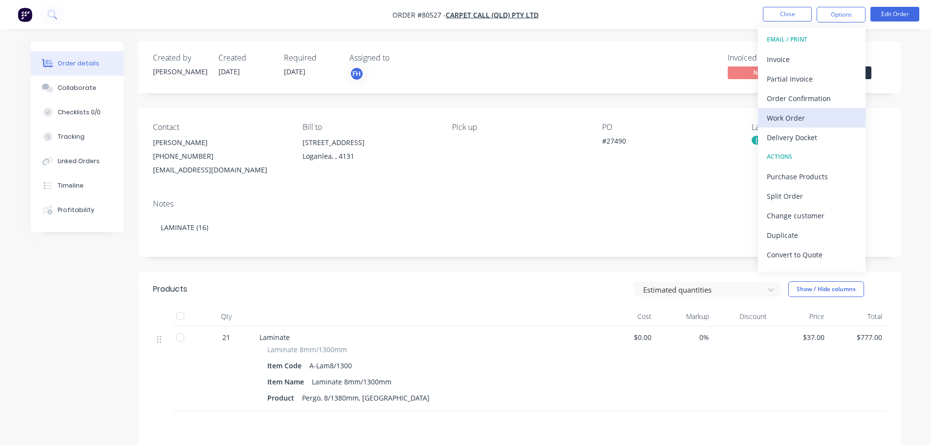
click at [773, 124] on div "Work Order" at bounding box center [812, 118] width 90 height 14
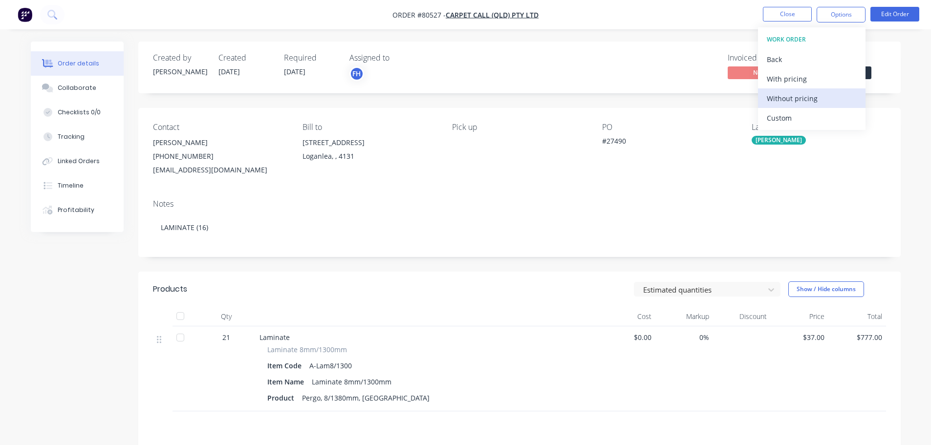
click at [788, 102] on div "Without pricing" at bounding box center [812, 98] width 90 height 14
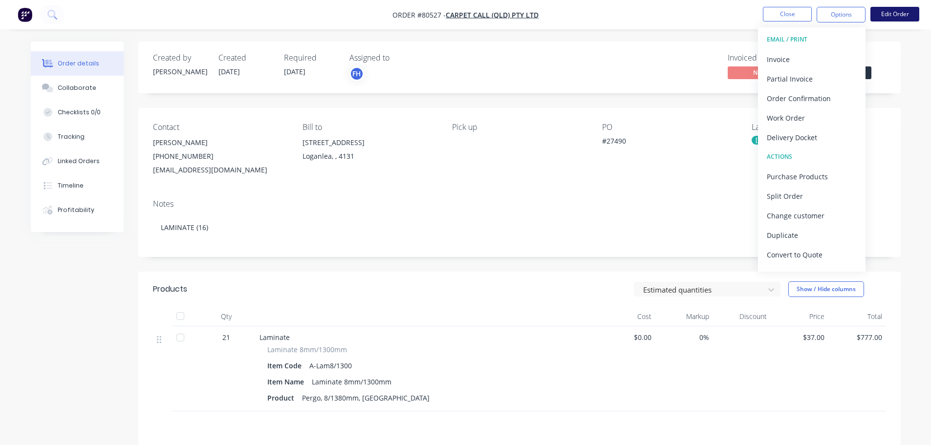
click at [897, 13] on button "Edit Order" at bounding box center [894, 14] width 49 height 15
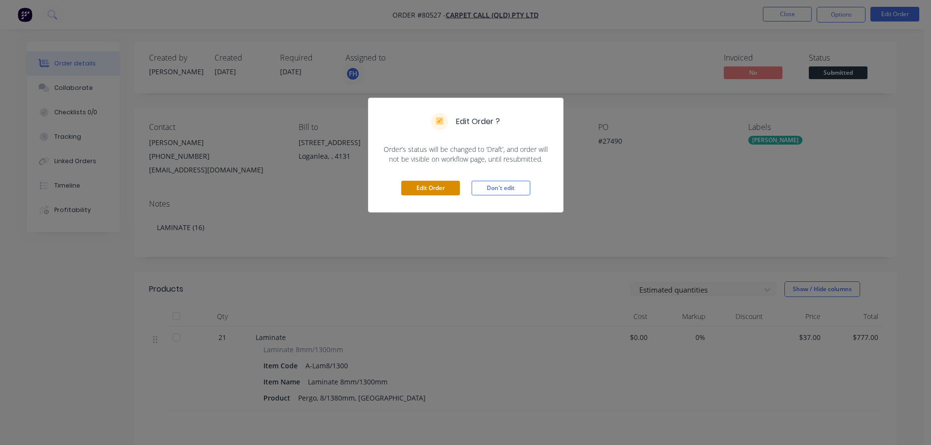
click at [448, 184] on button "Edit Order" at bounding box center [430, 188] width 59 height 15
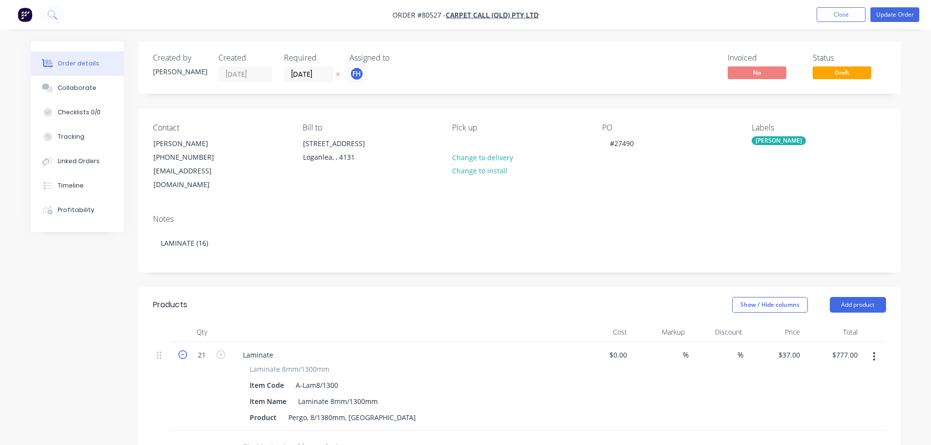
click at [182, 350] on icon "button" at bounding box center [182, 354] width 9 height 9
type input "20"
type input "$740.00"
click at [182, 350] on icon "button" at bounding box center [182, 354] width 9 height 9
type input "19"
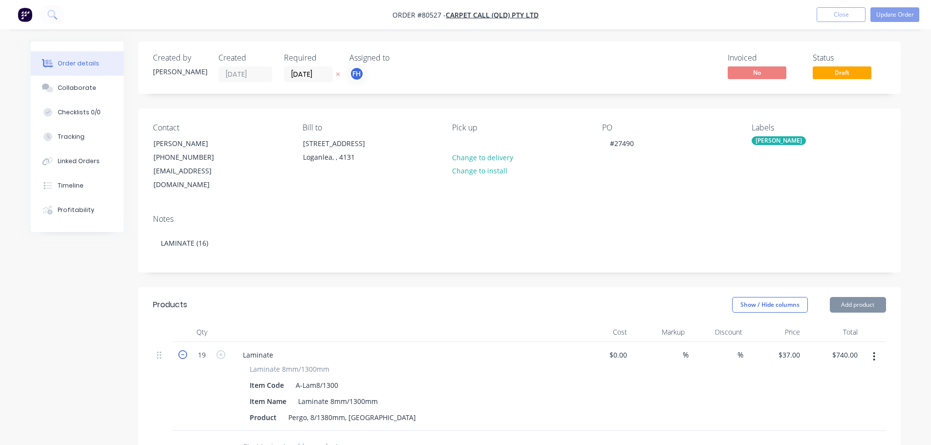
type input "$703.00"
click at [182, 350] on icon "button" at bounding box center [182, 354] width 9 height 9
type input "18"
type input "$666.00"
click at [182, 350] on icon "button" at bounding box center [182, 354] width 9 height 9
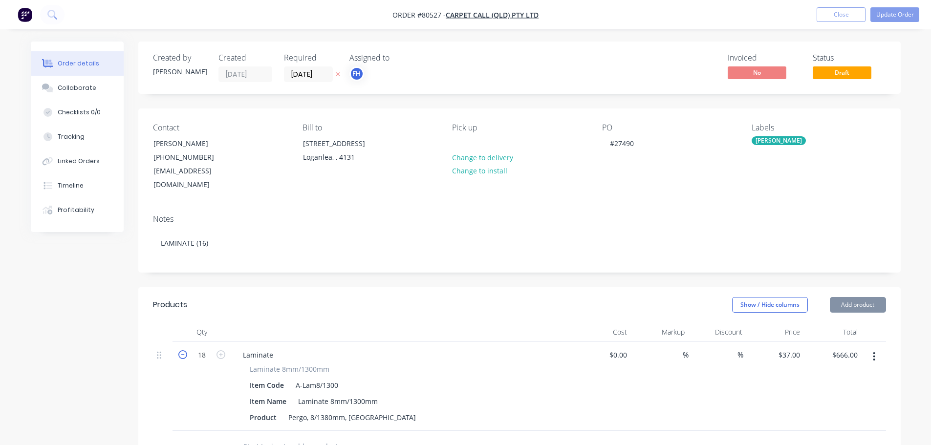
type input "17"
type input "$629.00"
click at [182, 350] on icon "button" at bounding box center [182, 354] width 9 height 9
type input "16"
type input "$592.00"
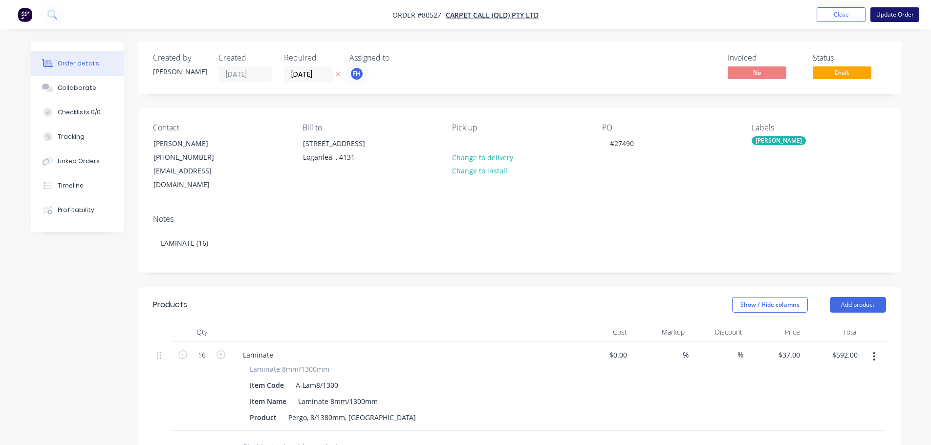
click at [894, 16] on button "Update Order" at bounding box center [894, 14] width 49 height 15
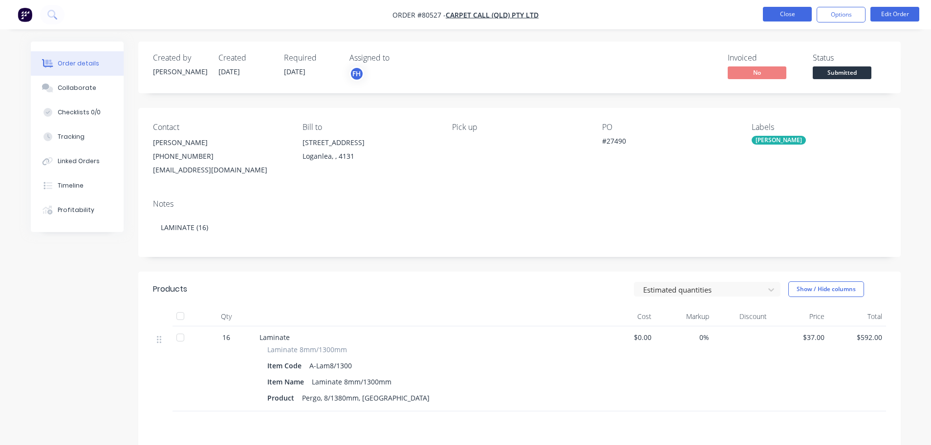
click at [792, 12] on button "Close" at bounding box center [787, 14] width 49 height 15
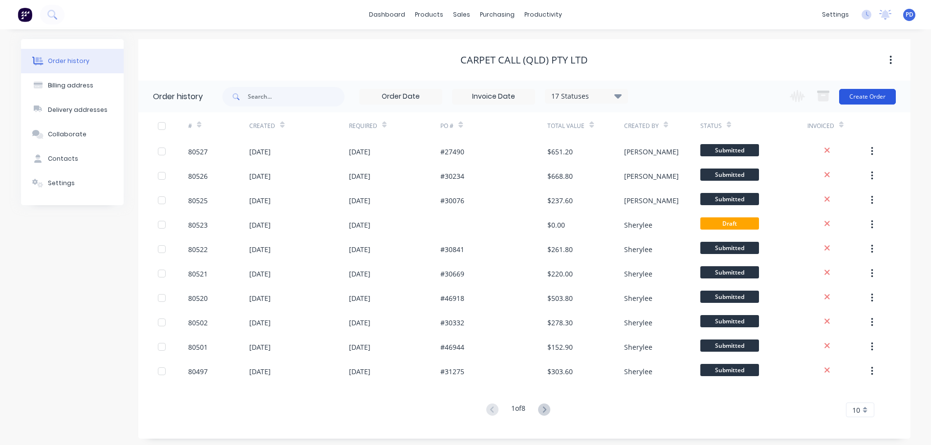
click at [862, 94] on button "Create Order" at bounding box center [867, 97] width 57 height 16
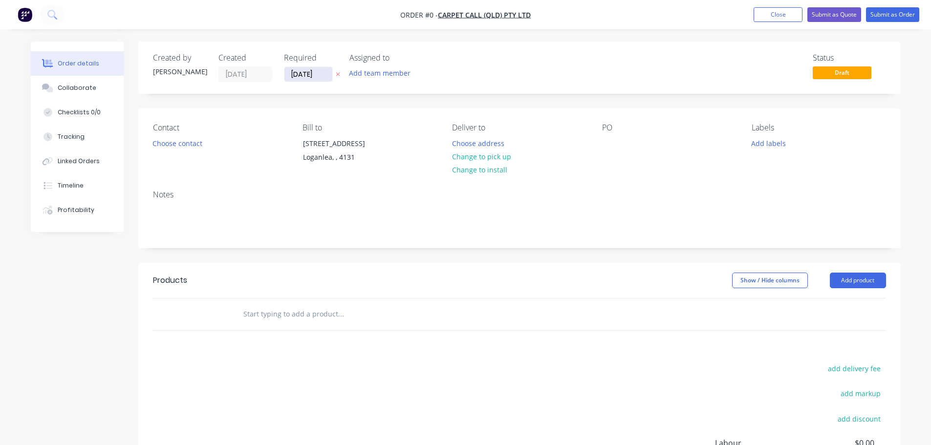
click at [317, 74] on input "[DATE]" at bounding box center [308, 74] width 48 height 15
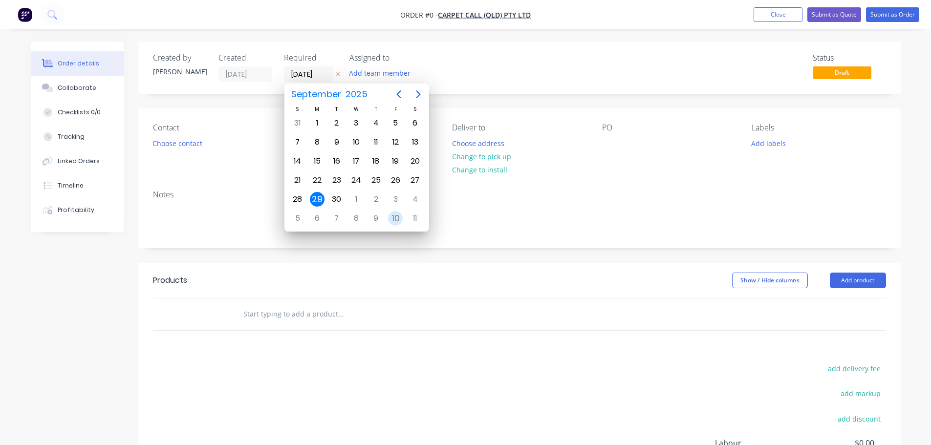
click at [391, 217] on div "10" at bounding box center [395, 218] width 15 height 15
type input "[DATE]"
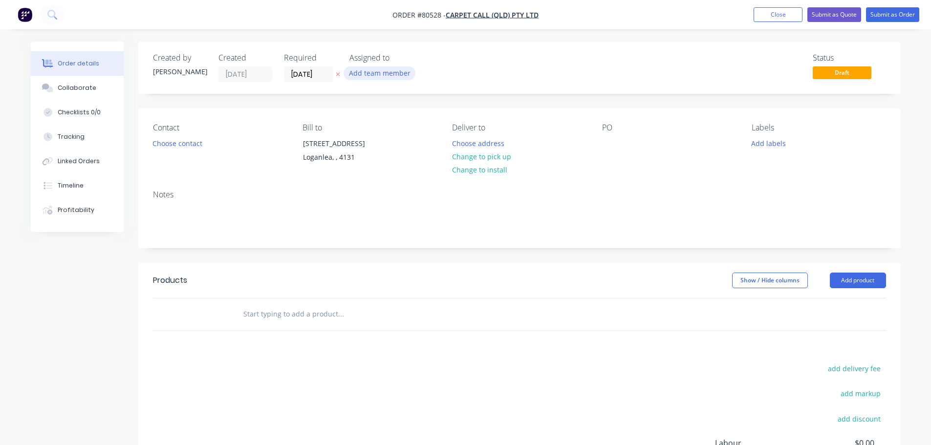
click at [378, 69] on button "Add team member" at bounding box center [380, 72] width 72 height 13
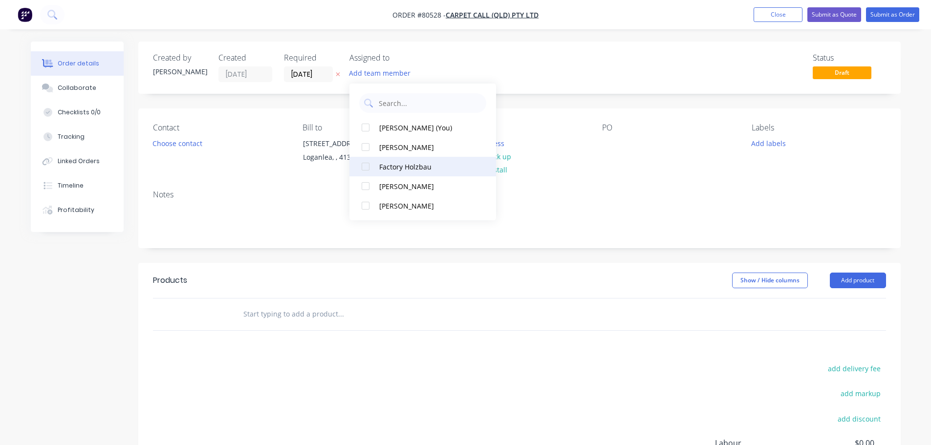
click at [369, 166] on div at bounding box center [366, 167] width 20 height 20
click at [173, 143] on button "Choose contact" at bounding box center [177, 142] width 60 height 13
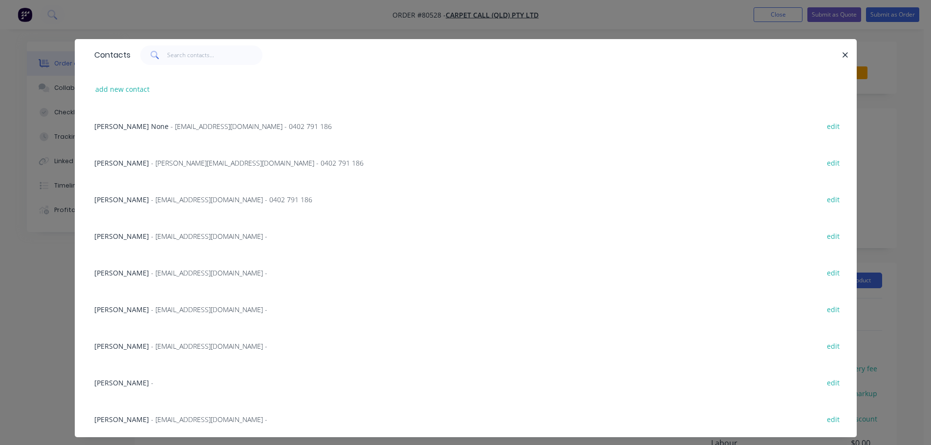
click at [127, 272] on span "[PERSON_NAME]" at bounding box center [121, 272] width 55 height 9
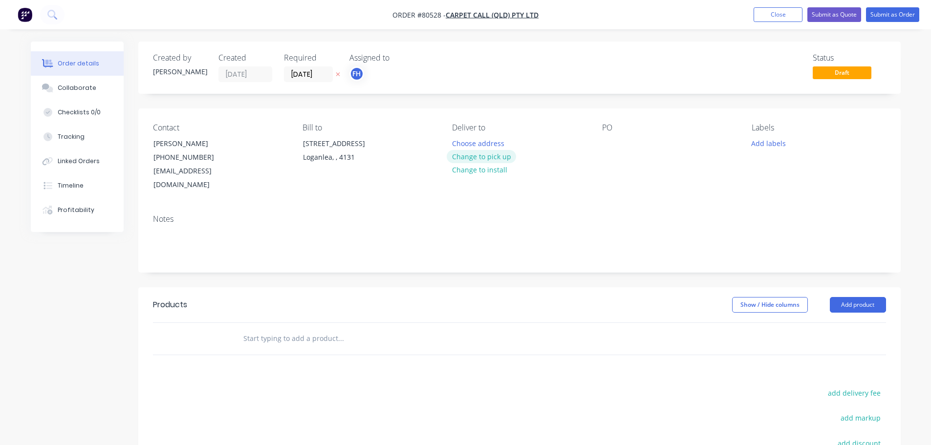
click at [478, 155] on button "Change to pick up" at bounding box center [481, 156] width 69 height 13
click at [608, 144] on div at bounding box center [610, 143] width 16 height 14
click at [770, 146] on button "Add labels" at bounding box center [768, 142] width 45 height 13
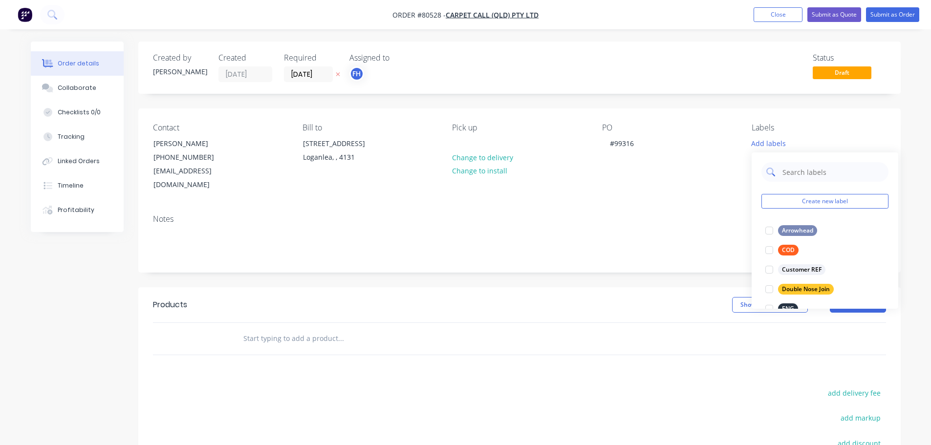
click at [791, 170] on input "text" at bounding box center [832, 172] width 102 height 20
type input "Hyb"
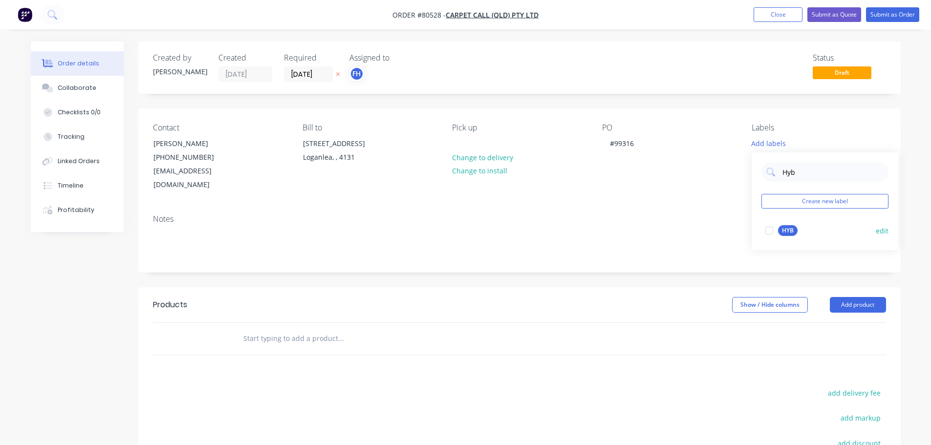
click at [766, 235] on div at bounding box center [770, 231] width 20 height 20
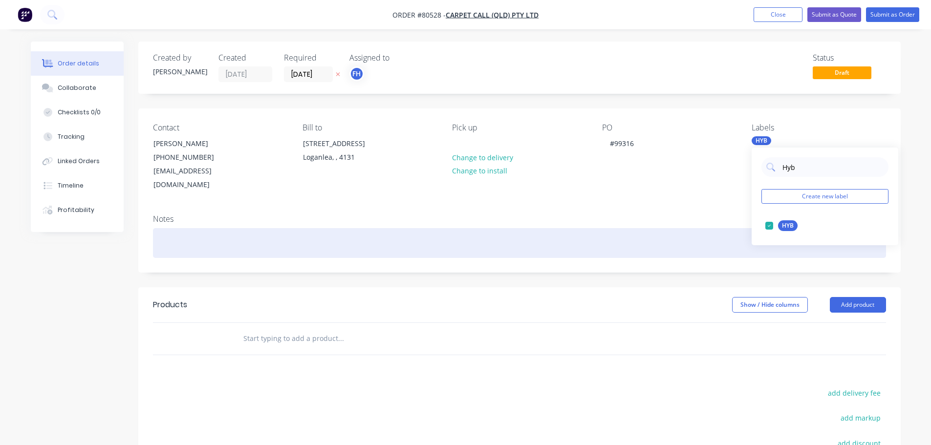
click at [179, 228] on div at bounding box center [519, 243] width 733 height 30
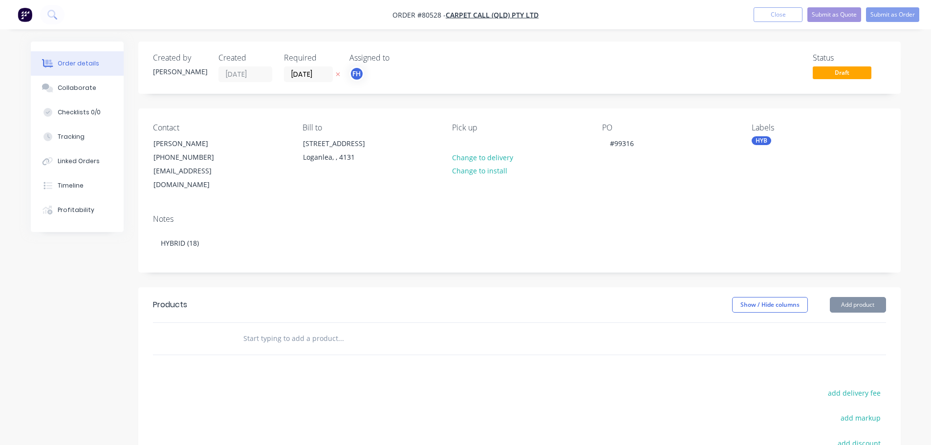
click at [260, 329] on input "text" at bounding box center [340, 339] width 195 height 20
type input "H"
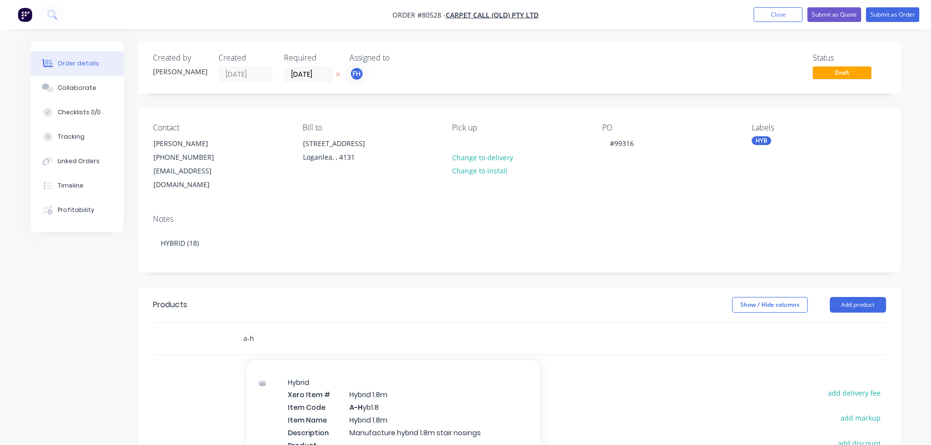
scroll to position [440, 0]
type input "a-h"
click at [370, 389] on div "Hybrid Xero Item # Hybrid 1.8m Item Code A-H yb1.8 Item Name Hybrid 1.8m Descri…" at bounding box center [393, 420] width 293 height 104
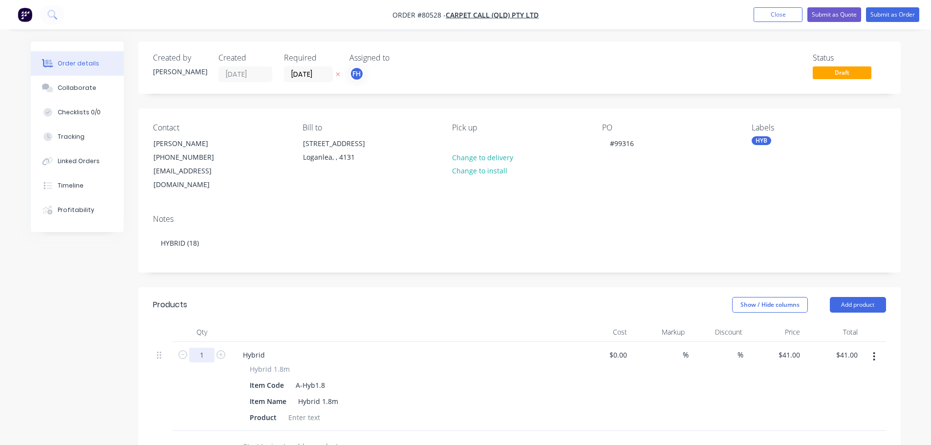
click at [201, 348] on input "1" at bounding box center [201, 355] width 25 height 15
type input "18"
type input "$738.00"
click at [303, 411] on div at bounding box center [304, 418] width 40 height 14
click at [292, 411] on div at bounding box center [304, 418] width 40 height 14
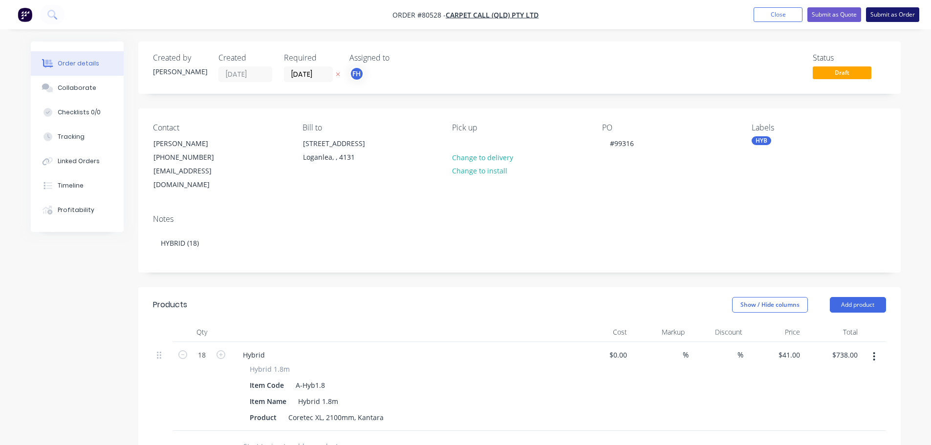
click at [898, 13] on button "Submit as Order" at bounding box center [892, 14] width 53 height 15
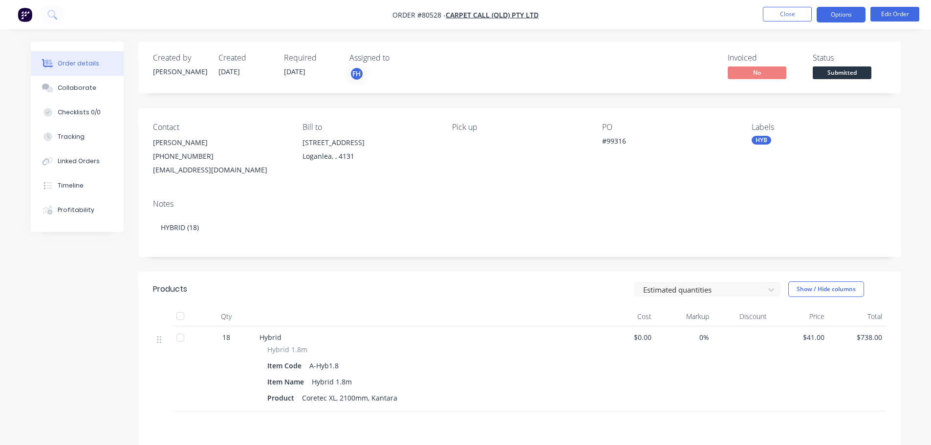
click at [849, 19] on button "Options" at bounding box center [841, 15] width 49 height 16
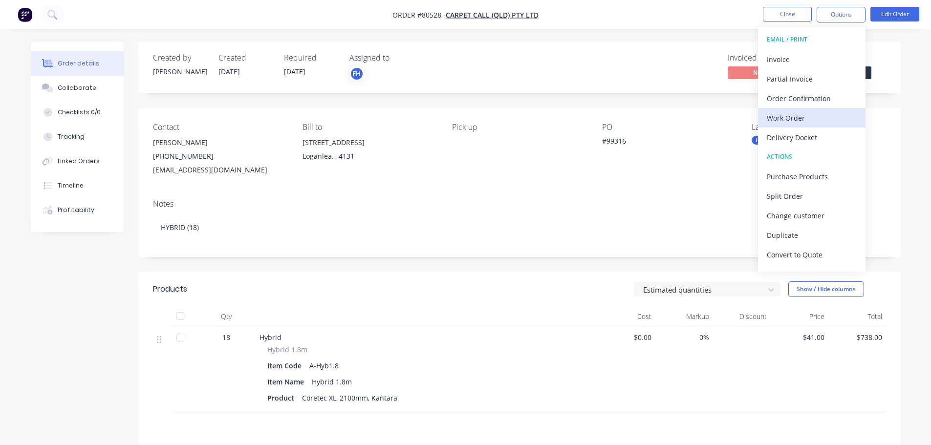
click at [789, 120] on div "Work Order" at bounding box center [812, 118] width 90 height 14
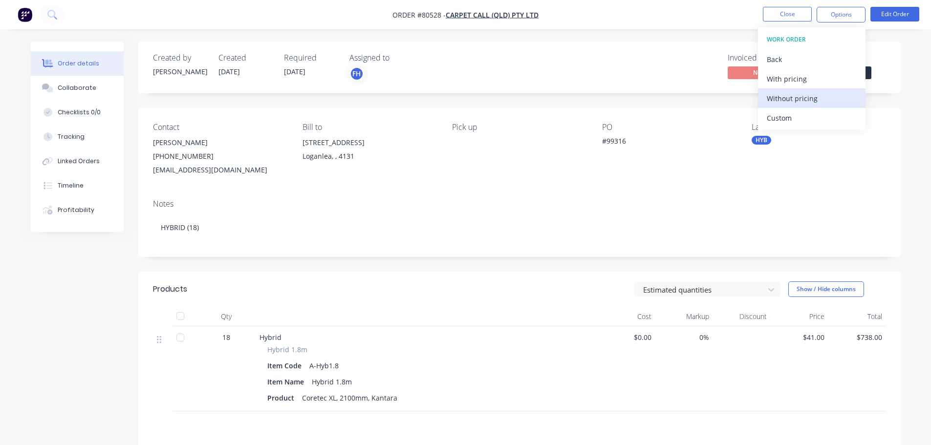
click at [773, 100] on div "Without pricing" at bounding box center [812, 98] width 90 height 14
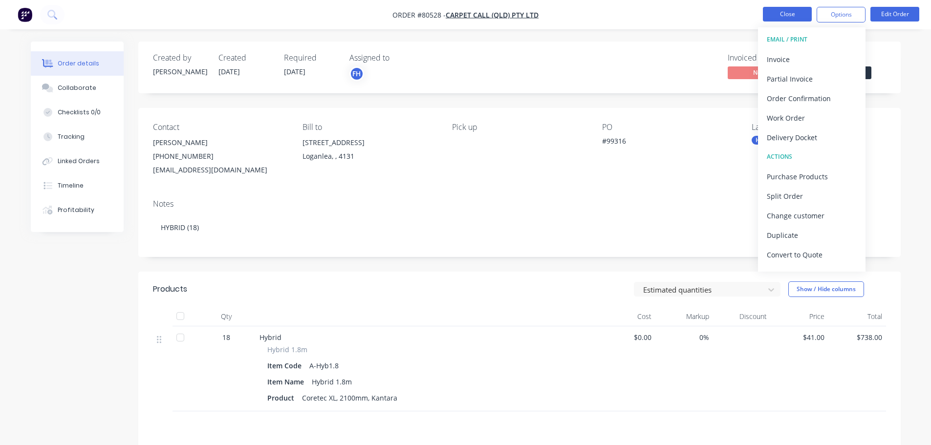
click at [786, 19] on button "Close" at bounding box center [787, 14] width 49 height 15
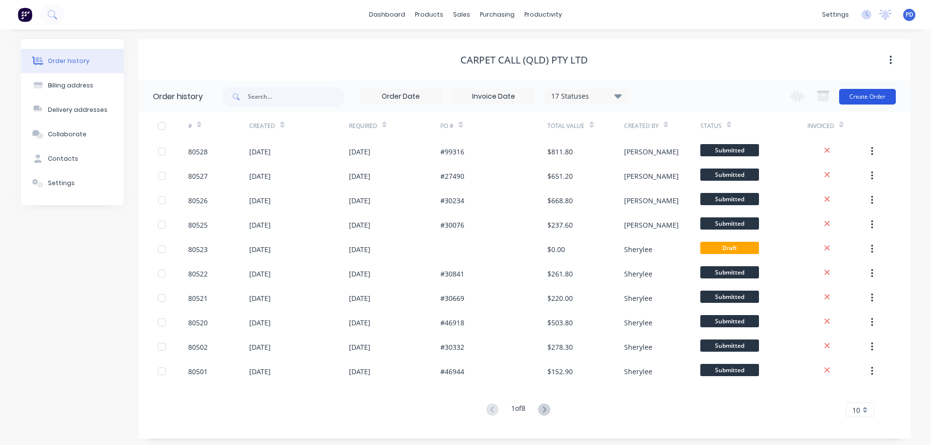
click at [871, 97] on button "Create Order" at bounding box center [867, 97] width 57 height 16
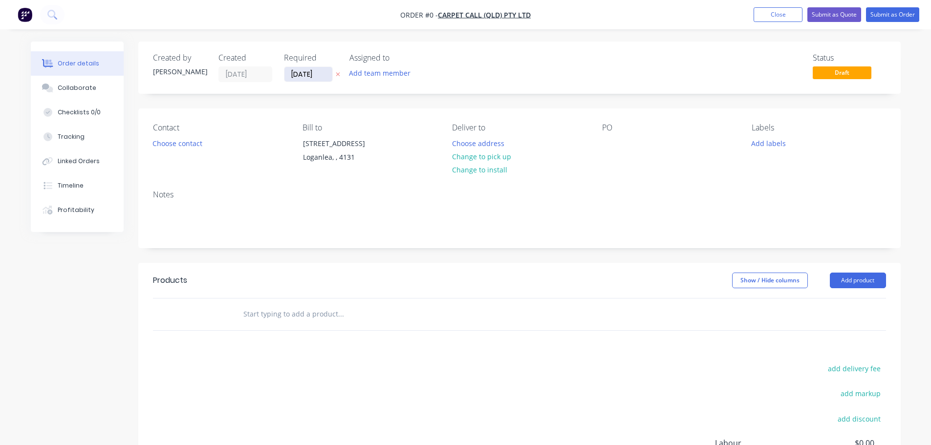
click at [324, 73] on input "[DATE]" at bounding box center [308, 74] width 48 height 15
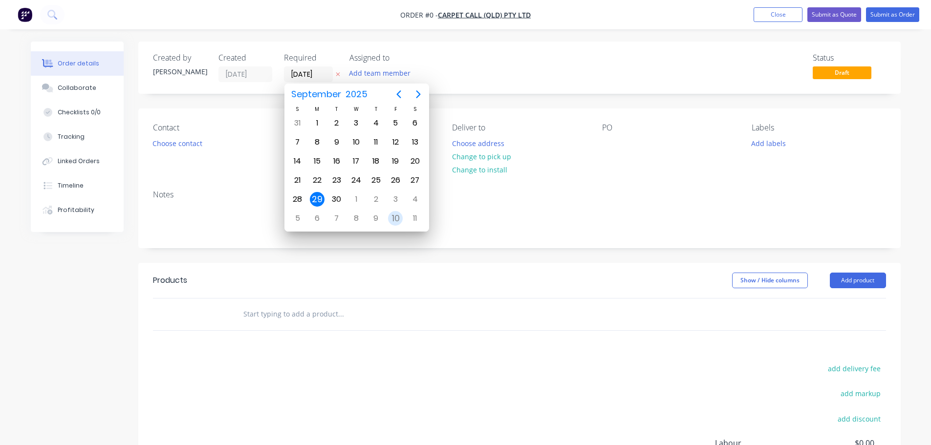
click at [394, 217] on div "10" at bounding box center [395, 218] width 15 height 15
type input "[DATE]"
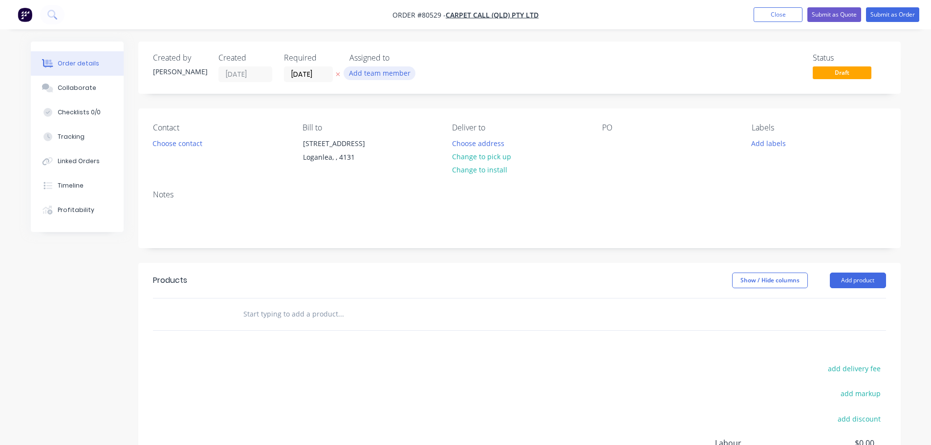
click at [370, 70] on button "Add team member" at bounding box center [380, 72] width 72 height 13
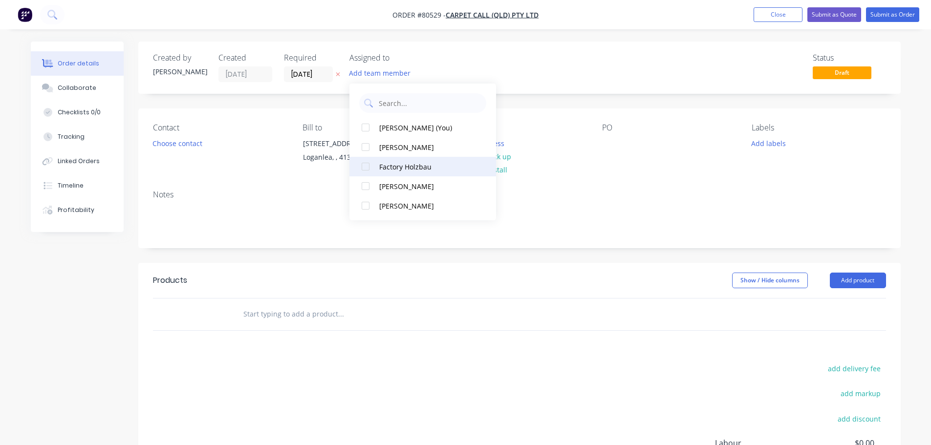
click at [363, 169] on div at bounding box center [366, 167] width 20 height 20
click at [178, 141] on button "Choose contact" at bounding box center [177, 142] width 60 height 13
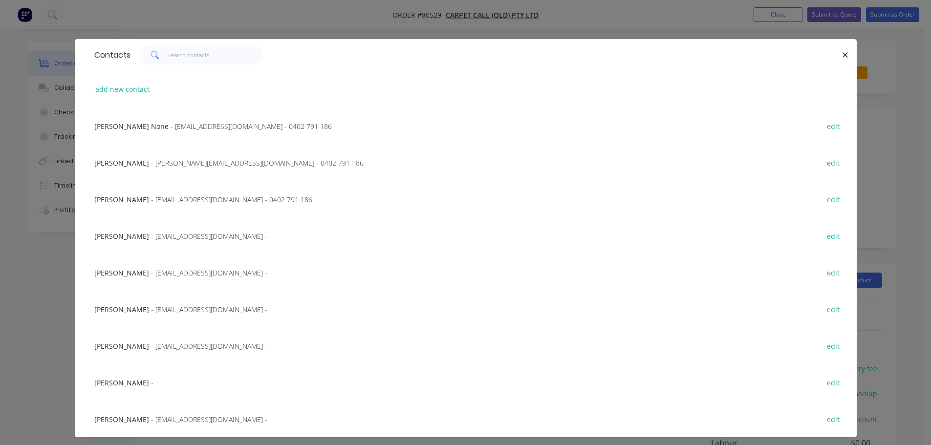
click at [125, 271] on span "[PERSON_NAME]" at bounding box center [121, 272] width 55 height 9
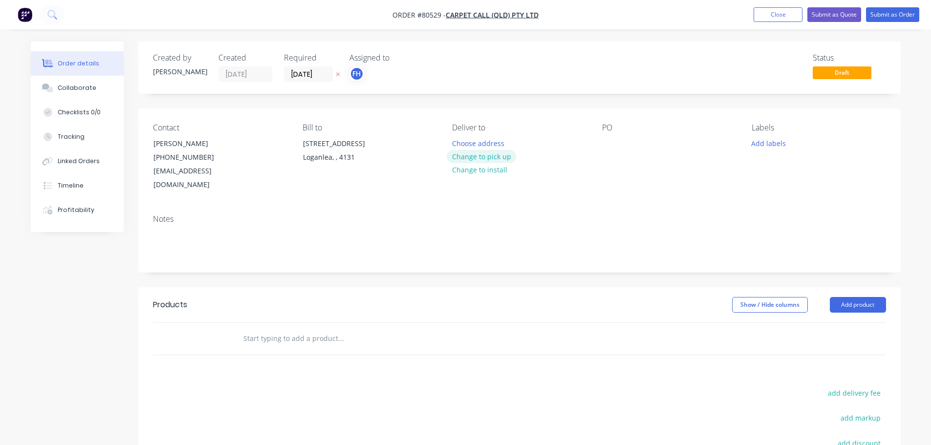
click at [481, 157] on button "Change to pick up" at bounding box center [481, 156] width 69 height 13
click at [606, 141] on div at bounding box center [610, 143] width 16 height 14
click at [767, 140] on button "Add labels" at bounding box center [768, 142] width 45 height 13
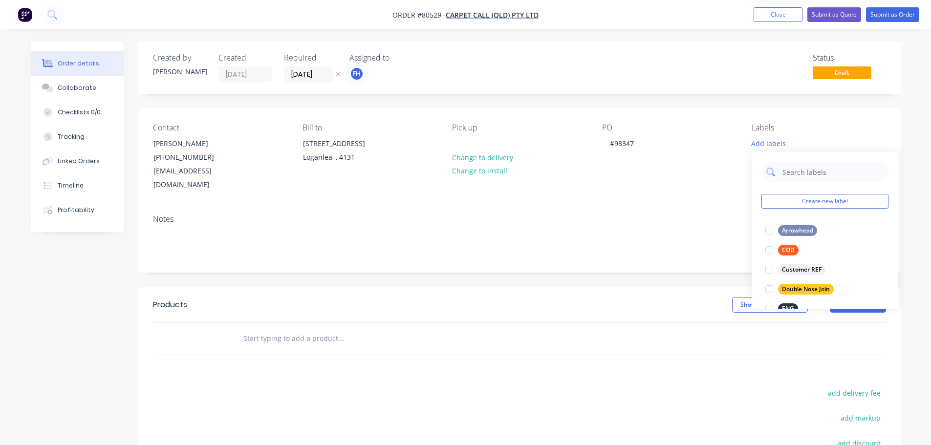
click at [803, 174] on input "text" at bounding box center [832, 172] width 102 height 20
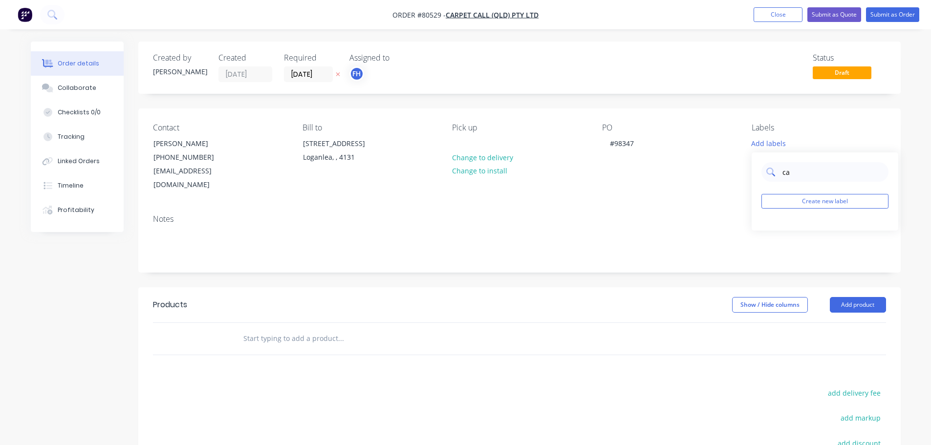
type input "c"
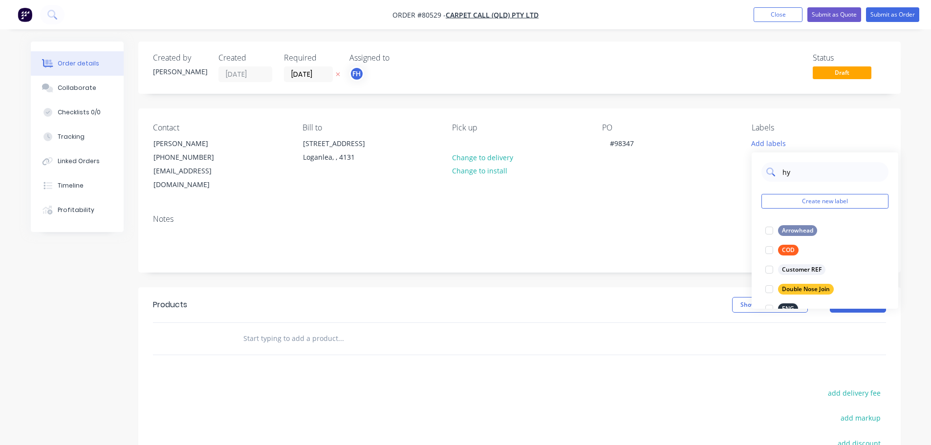
type input "hyb"
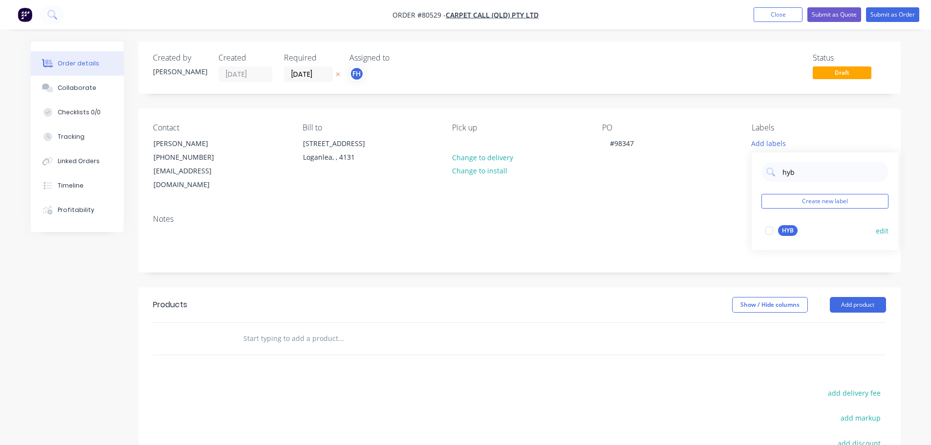
click at [769, 232] on div at bounding box center [770, 231] width 20 height 20
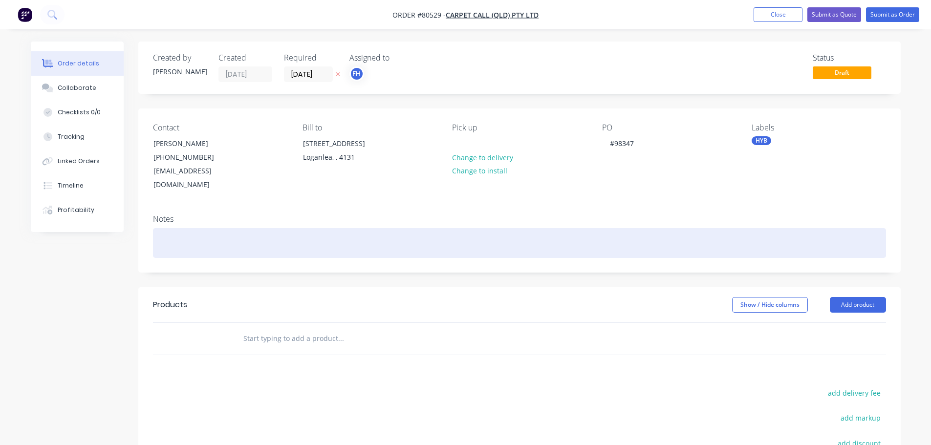
click at [158, 228] on div at bounding box center [519, 243] width 733 height 30
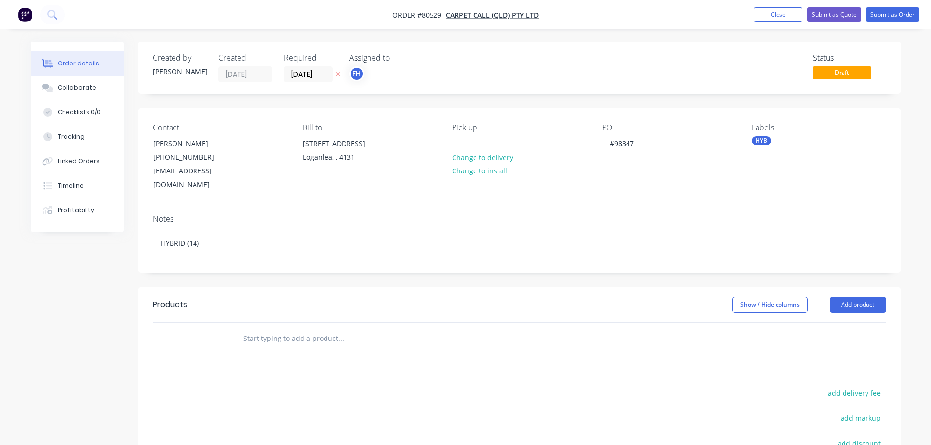
click at [268, 329] on input "text" at bounding box center [340, 339] width 195 height 20
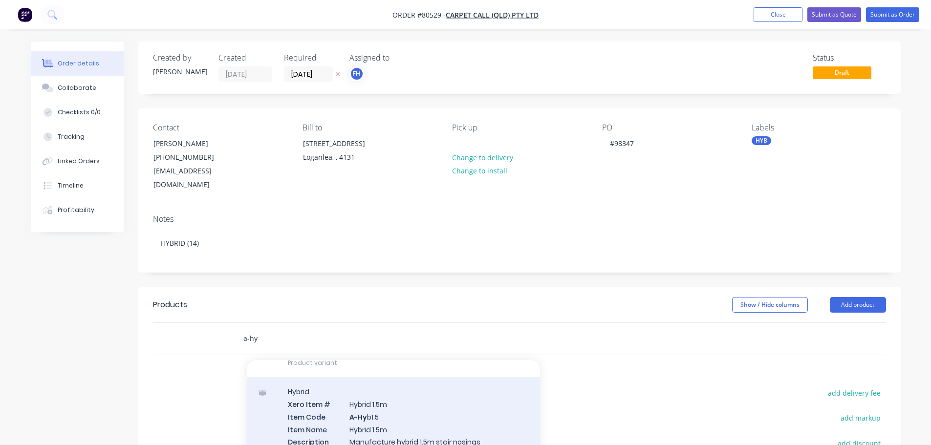
scroll to position [244, 0]
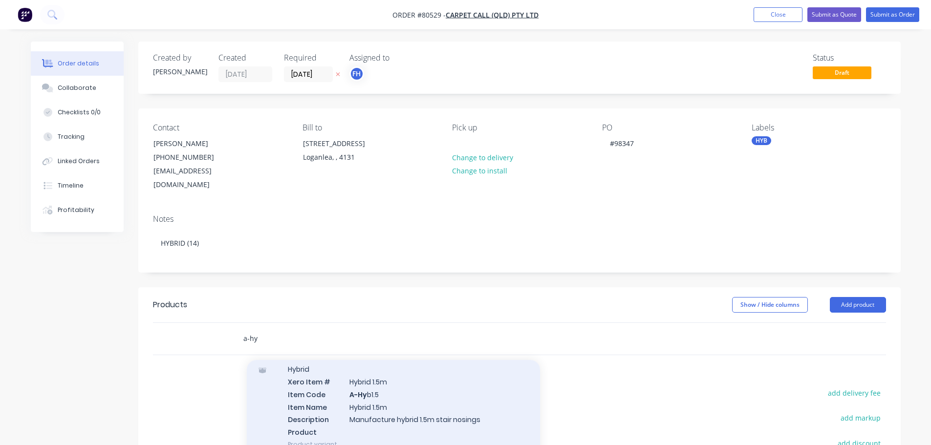
type input "a-hy"
click at [350, 390] on div "Hybrid Xero Item # Hybrid 1.5m Item Code A-Hy b1.5 Item Name Hybrid 1.5m Descri…" at bounding box center [393, 407] width 293 height 104
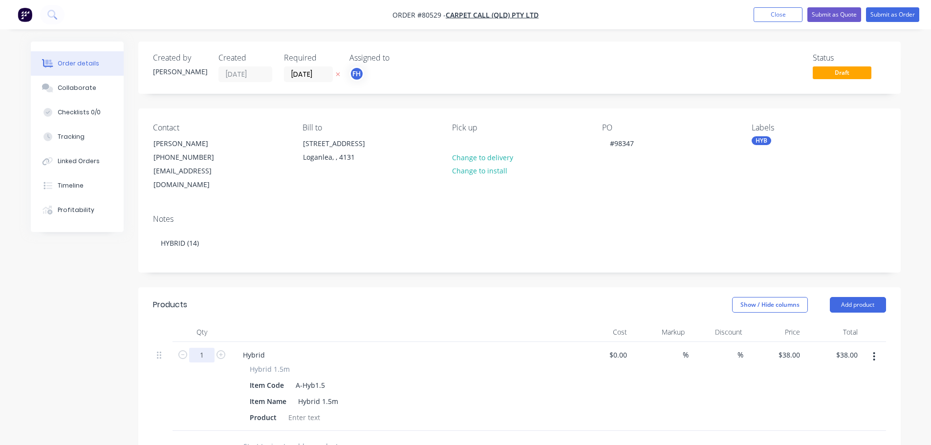
click at [206, 348] on input "1" at bounding box center [201, 355] width 25 height 15
type input "14"
type input "$532.00"
click at [301, 411] on div at bounding box center [304, 418] width 40 height 14
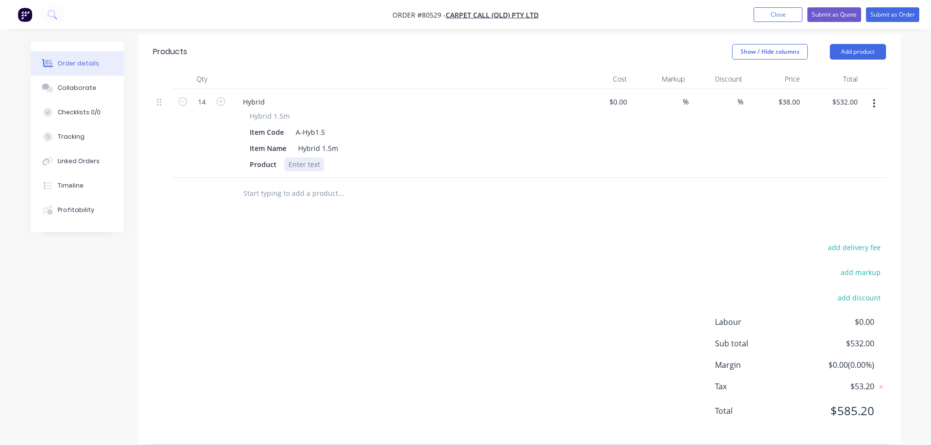
click at [291, 157] on div at bounding box center [304, 164] width 40 height 14
click at [895, 8] on button "Submit as Order" at bounding box center [892, 14] width 53 height 15
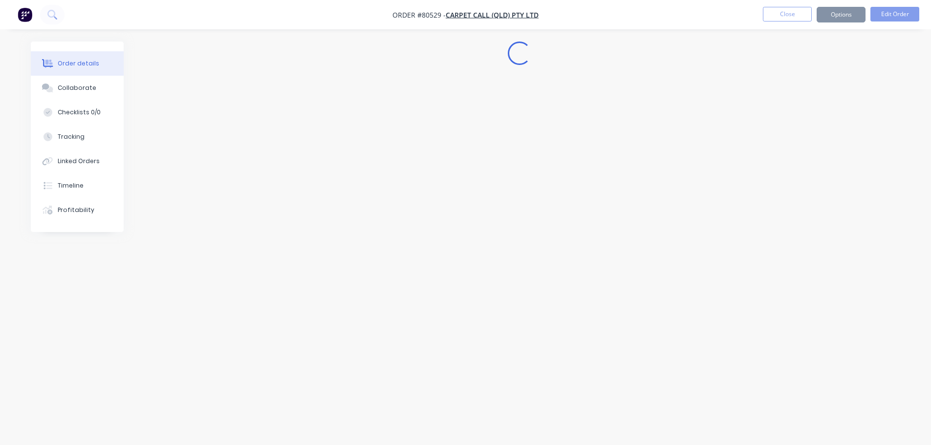
scroll to position [0, 0]
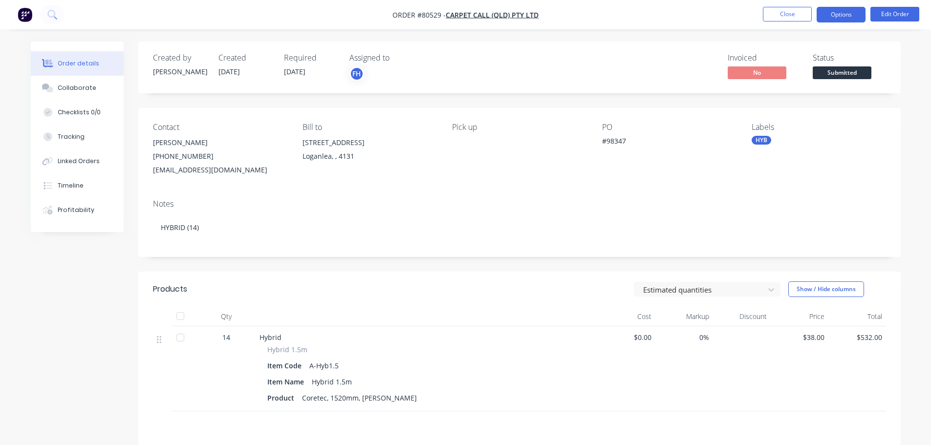
click at [857, 9] on button "Options" at bounding box center [841, 15] width 49 height 16
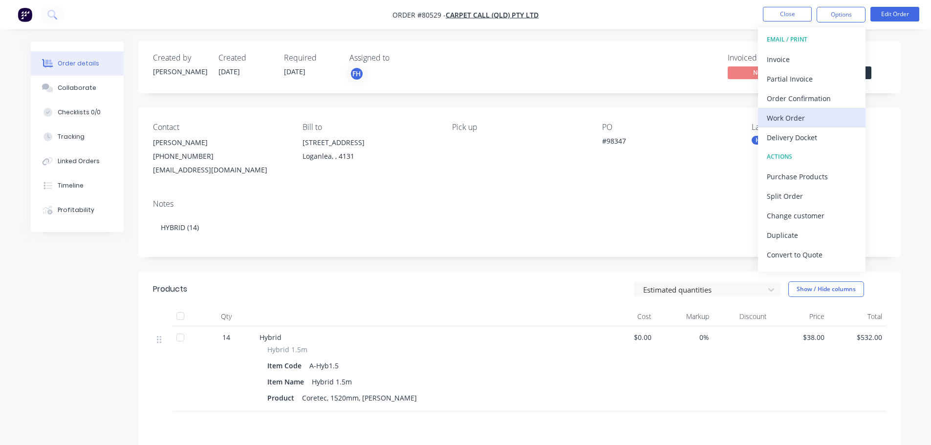
click at [788, 123] on div "Work Order" at bounding box center [812, 118] width 90 height 14
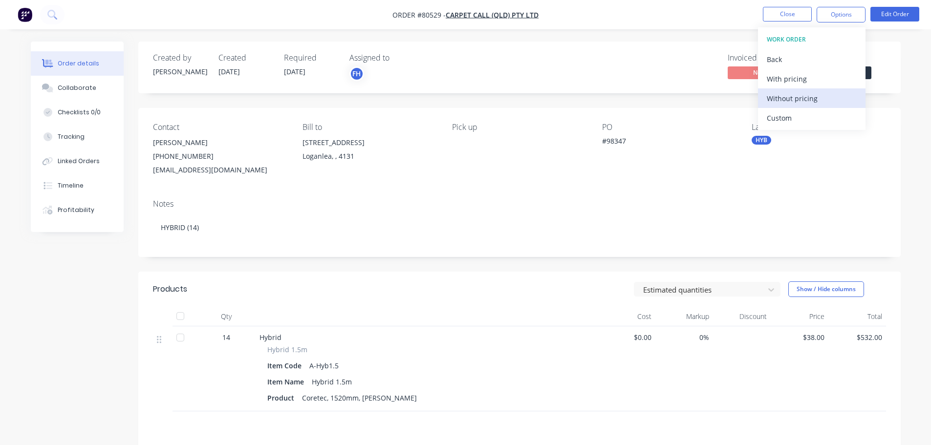
click at [784, 95] on div "Without pricing" at bounding box center [812, 98] width 90 height 14
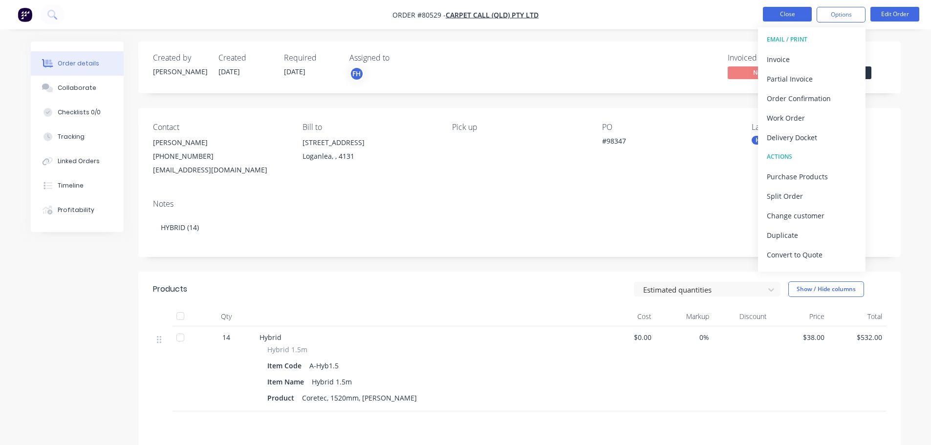
click at [778, 12] on button "Close" at bounding box center [787, 14] width 49 height 15
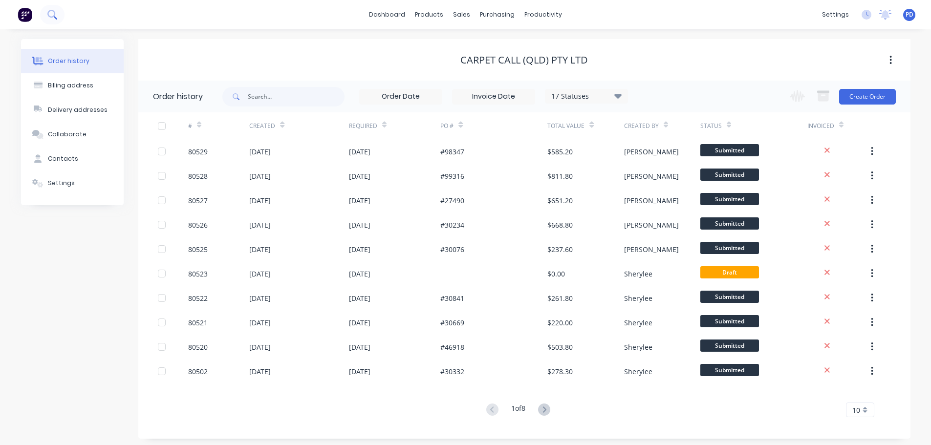
click at [50, 13] on icon at bounding box center [51, 14] width 9 height 9
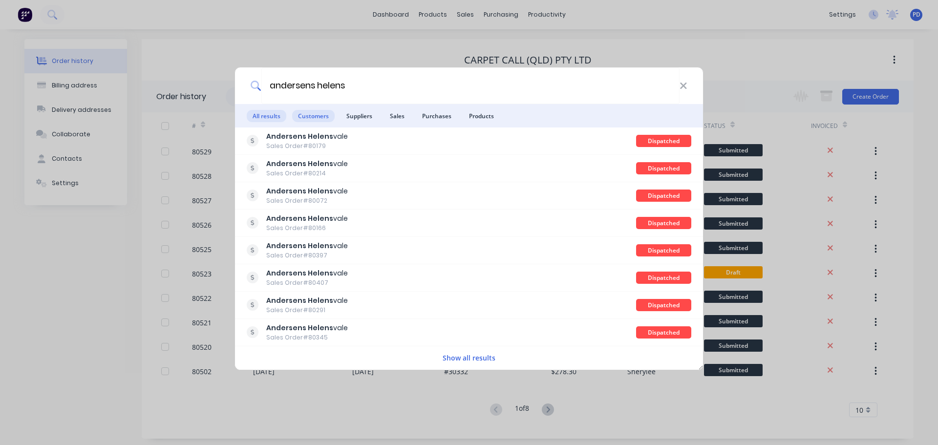
type input "andersens helens"
click at [315, 113] on span "Customers" at bounding box center [313, 116] width 43 height 12
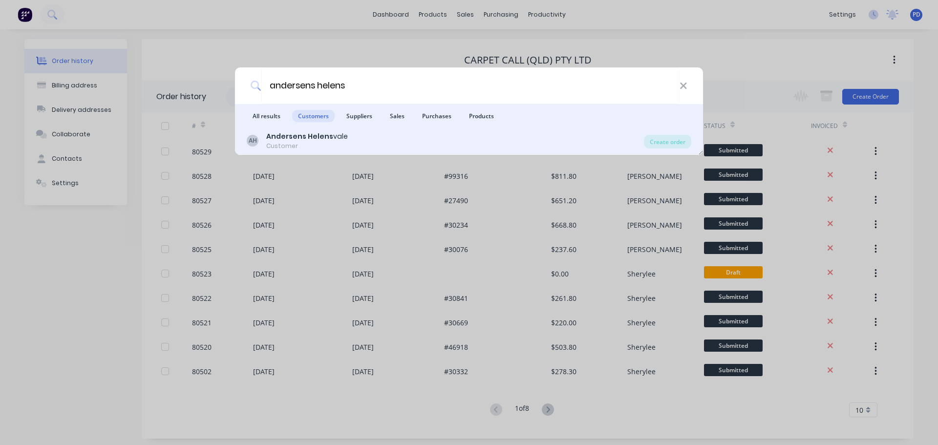
click at [311, 140] on b "Andersens Helens" at bounding box center [299, 136] width 67 height 10
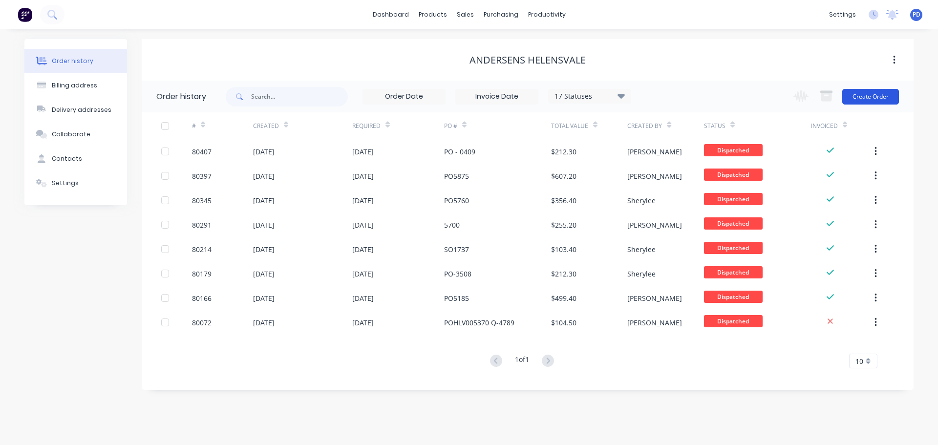
click at [858, 98] on button "Create Order" at bounding box center [871, 97] width 57 height 16
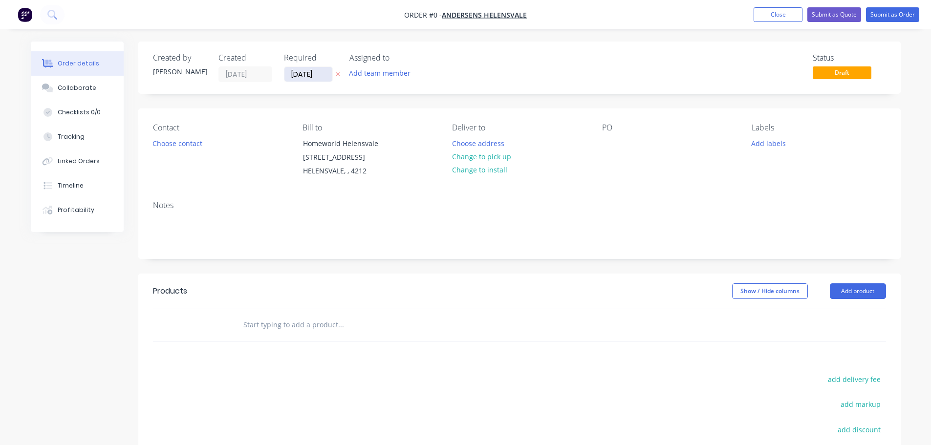
click at [314, 69] on input "[DATE]" at bounding box center [308, 74] width 48 height 15
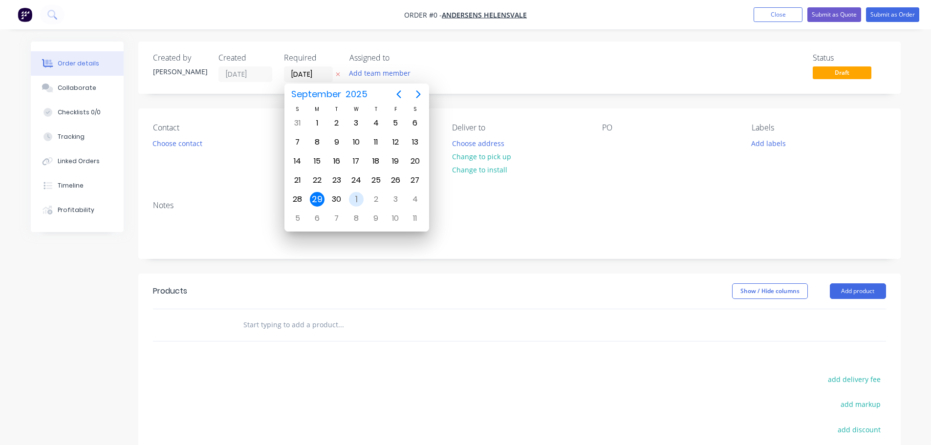
click at [361, 205] on div "1" at bounding box center [356, 199] width 15 height 15
type input "[DATE]"
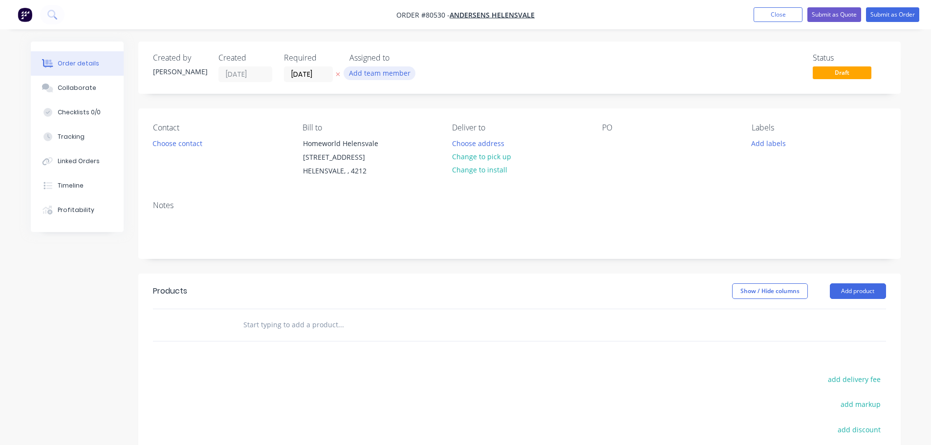
click at [375, 70] on button "Add team member" at bounding box center [380, 72] width 72 height 13
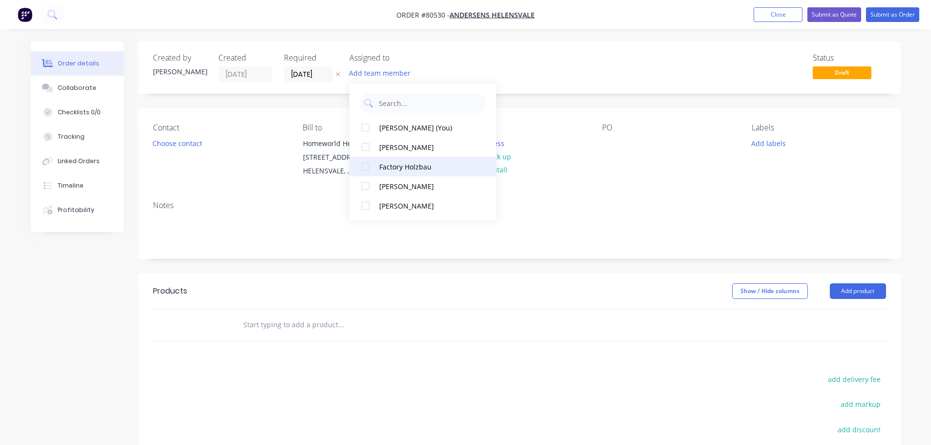
click at [366, 164] on div at bounding box center [366, 167] width 20 height 20
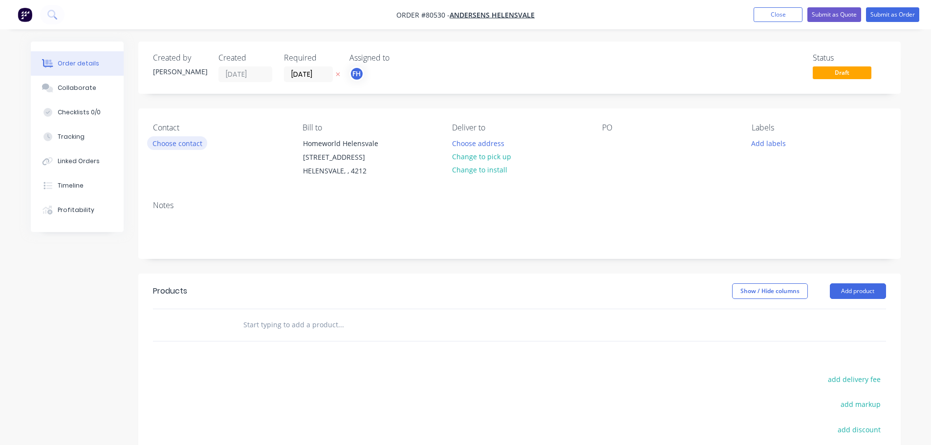
click at [183, 143] on button "Choose contact" at bounding box center [177, 142] width 60 height 13
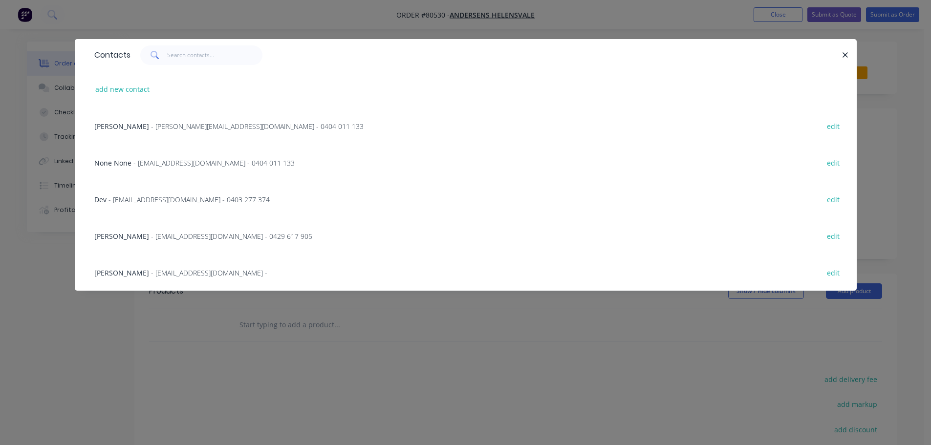
click at [171, 236] on span "- [EMAIL_ADDRESS][DOMAIN_NAME] - 0429 617 905" at bounding box center [231, 236] width 161 height 9
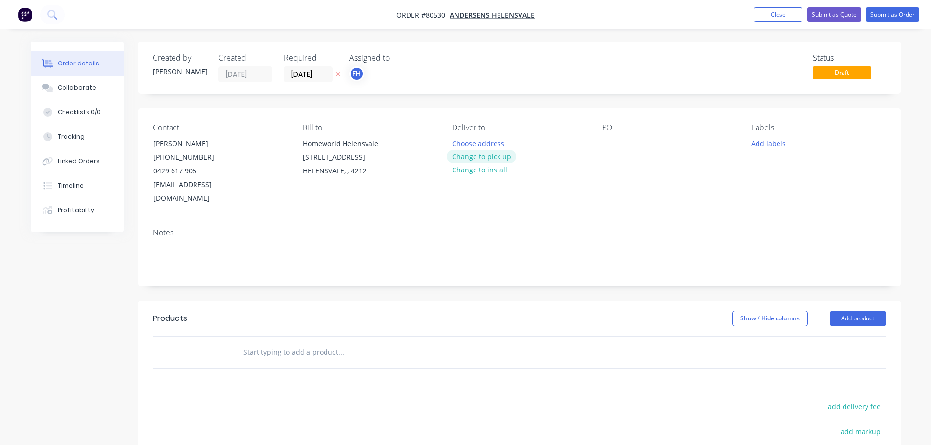
click at [458, 152] on button "Change to pick up" at bounding box center [481, 156] width 69 height 13
click at [606, 141] on div at bounding box center [610, 143] width 16 height 14
click at [779, 142] on button "Add labels" at bounding box center [768, 142] width 45 height 13
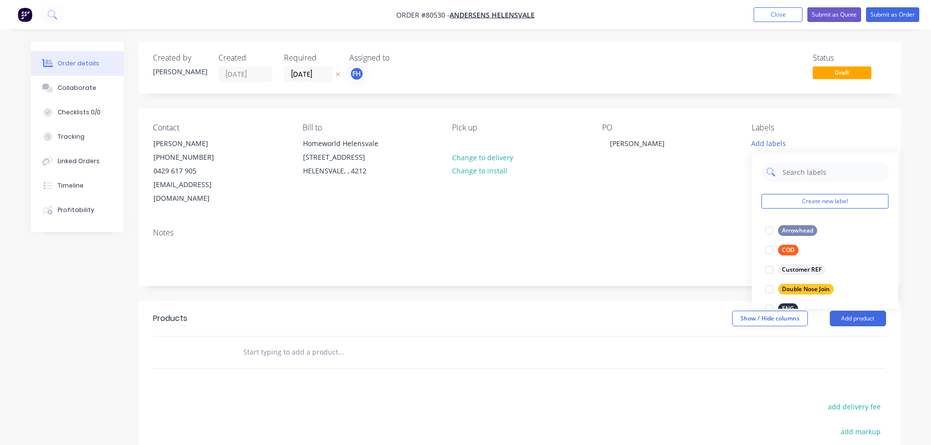
click at [794, 172] on input "text" at bounding box center [832, 172] width 102 height 20
type input "LVT"
click at [769, 230] on div at bounding box center [770, 231] width 20 height 20
drag, startPoint x: 797, startPoint y: 165, endPoint x: 736, endPoint y: 157, distance: 61.6
click at [736, 164] on body "Order #80530 - Andersens Helensvale Add product Close Submit as Quote Submit as…" at bounding box center [465, 309] width 931 height 618
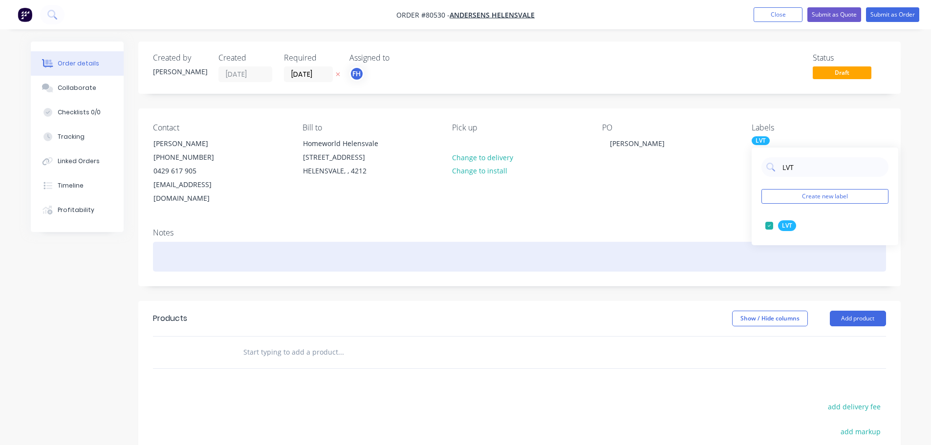
click at [166, 242] on div at bounding box center [519, 257] width 733 height 30
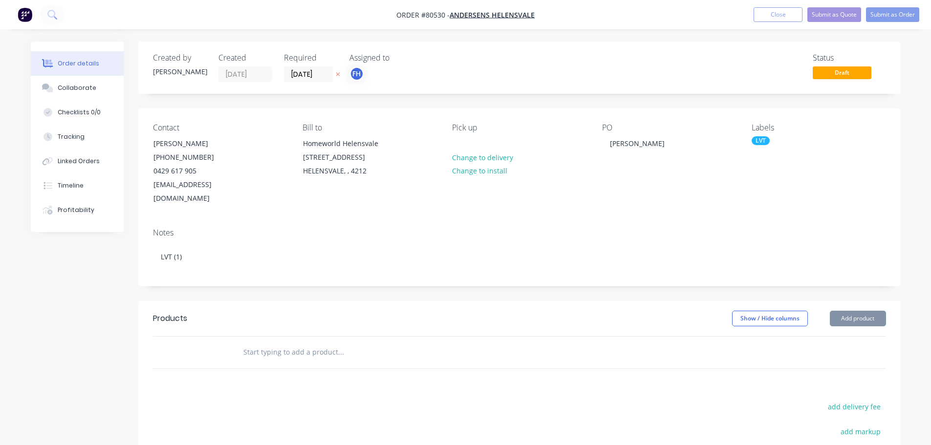
click at [260, 343] on input "text" at bounding box center [340, 353] width 195 height 20
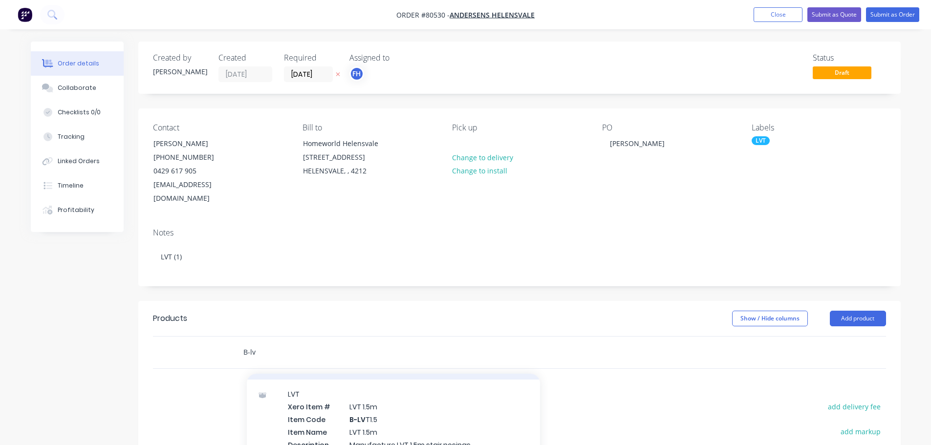
scroll to position [147, 0]
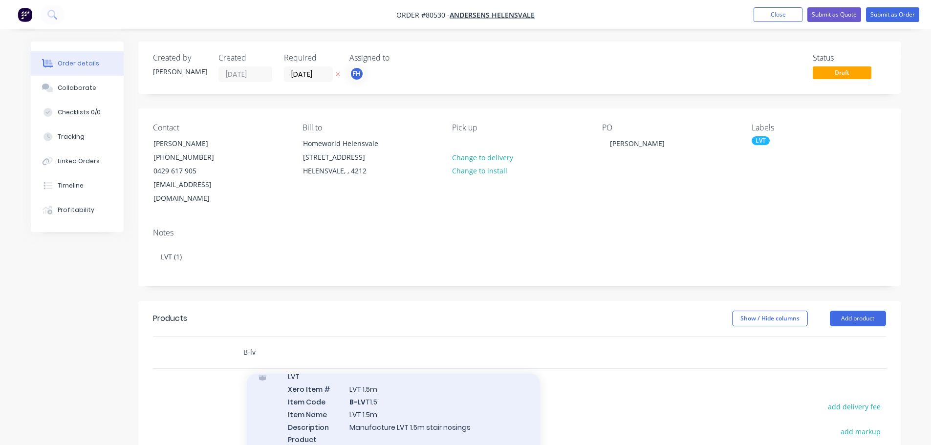
type input "B-lv"
click at [315, 412] on div "LVT Xero Item # LVT 1.5m Item Code B-LV T1.5 Item Name LVT 1.5m Description Man…" at bounding box center [393, 414] width 293 height 104
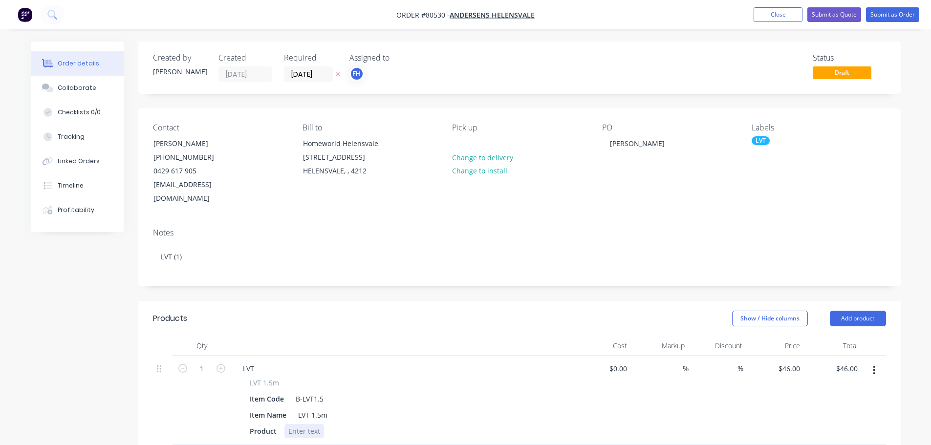
click at [308, 424] on div at bounding box center [304, 431] width 40 height 14
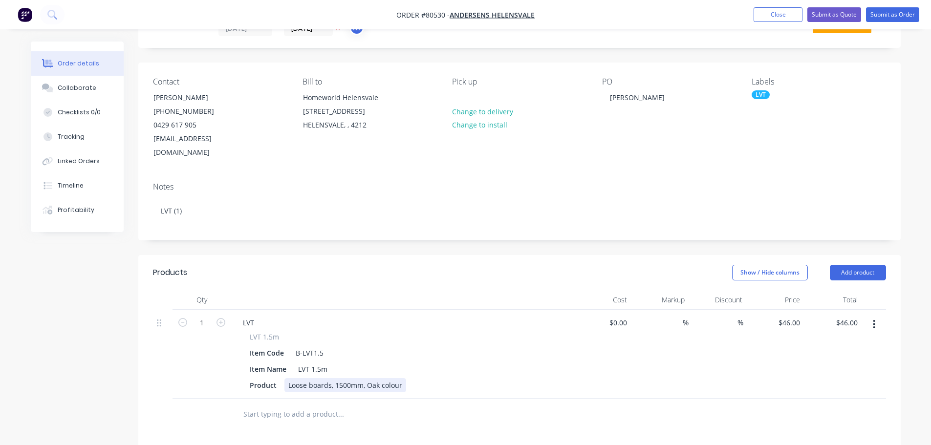
scroll to position [98, 0]
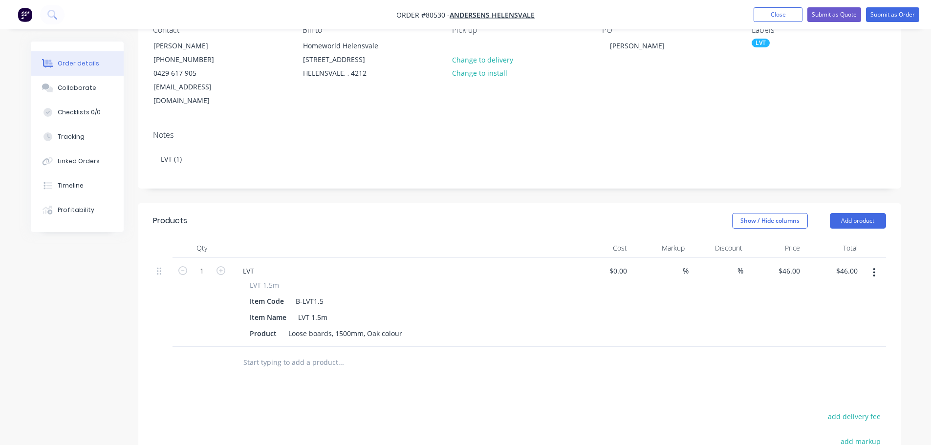
click at [271, 353] on input "text" at bounding box center [340, 363] width 195 height 20
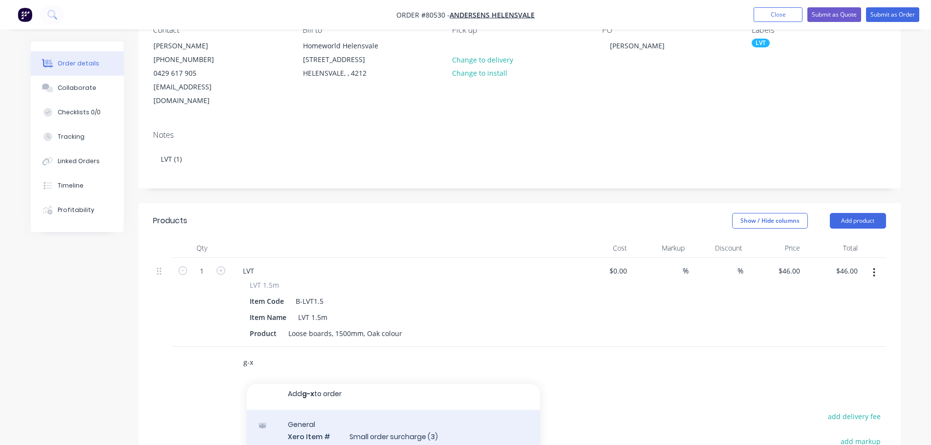
scroll to position [147, 0]
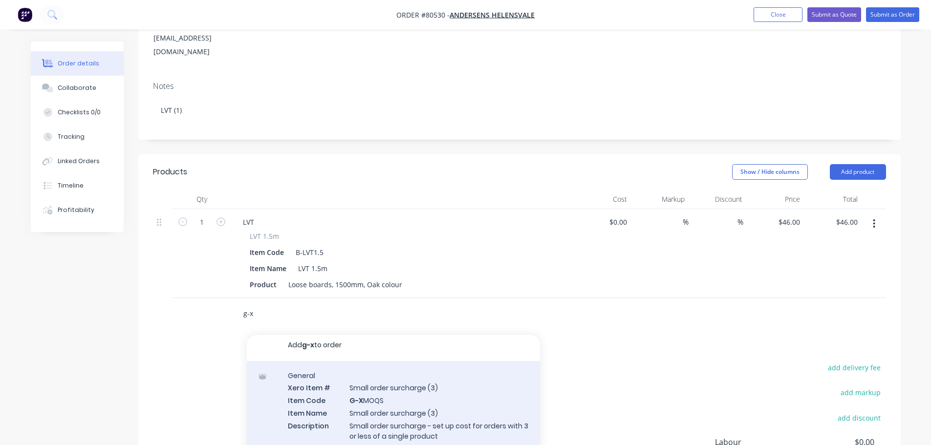
type input "g-x"
click at [375, 384] on div "General Xero Item # Small order surcharge (3) Item Code G-X MOQS Item Name Smal…" at bounding box center [393, 418] width 293 height 114
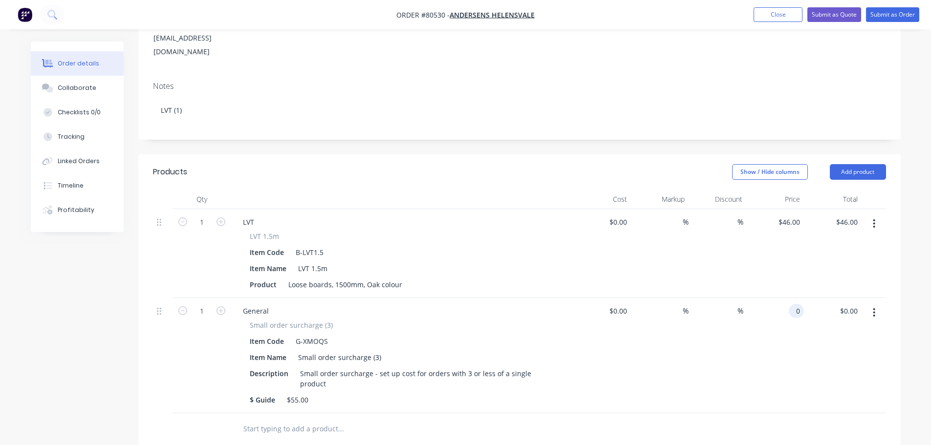
click at [801, 304] on input "0" at bounding box center [798, 311] width 11 height 14
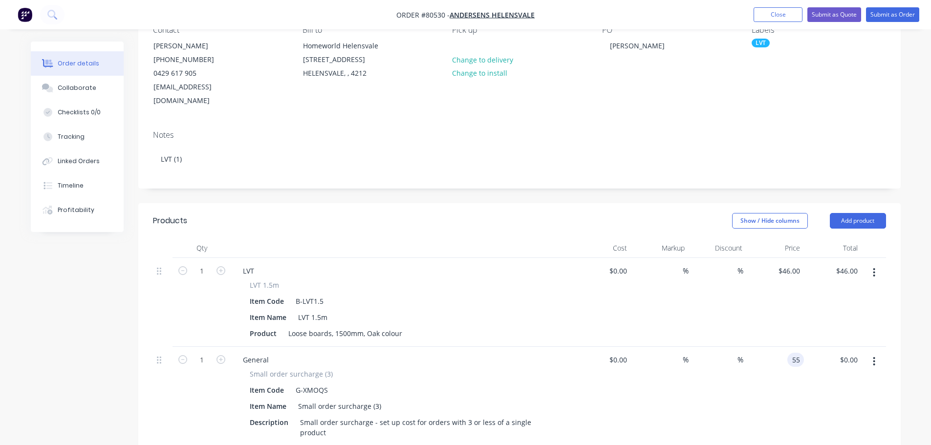
scroll to position [0, 0]
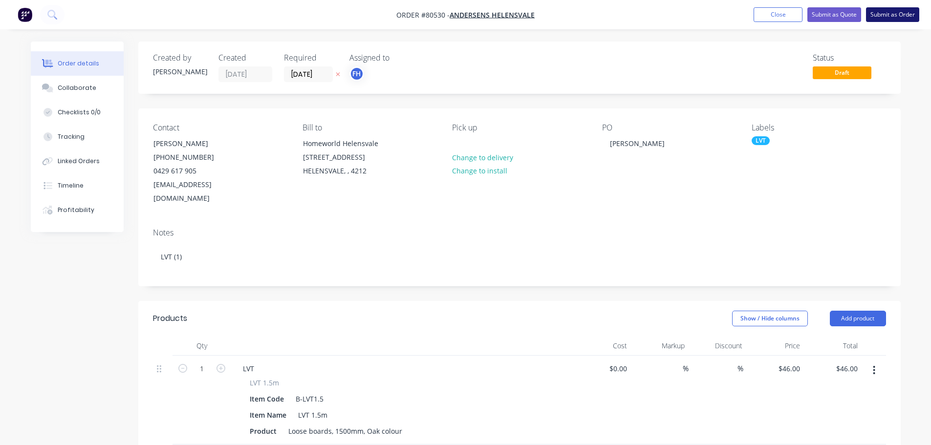
type input "$55.00"
click at [883, 11] on button "Submit as Order" at bounding box center [892, 14] width 53 height 15
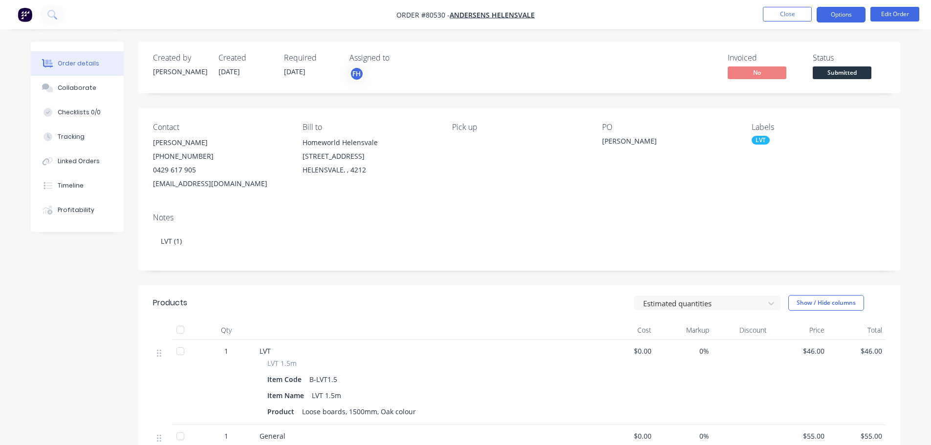
click at [840, 17] on button "Options" at bounding box center [841, 15] width 49 height 16
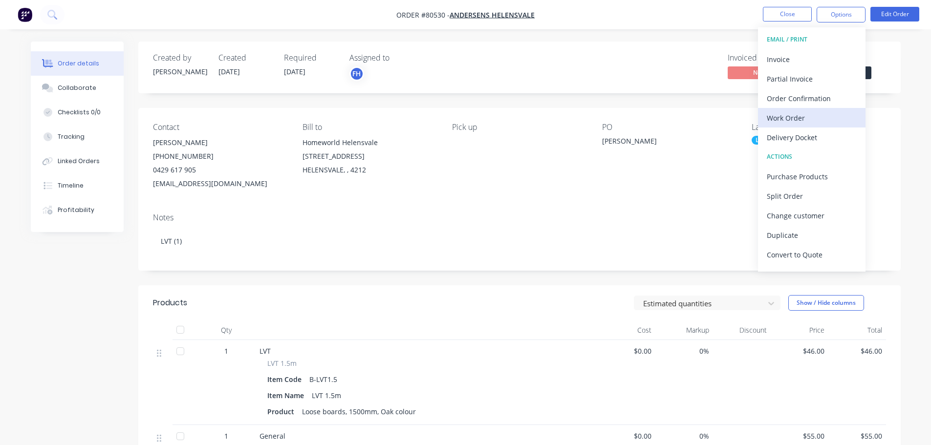
click at [783, 118] on div "Work Order" at bounding box center [812, 118] width 90 height 14
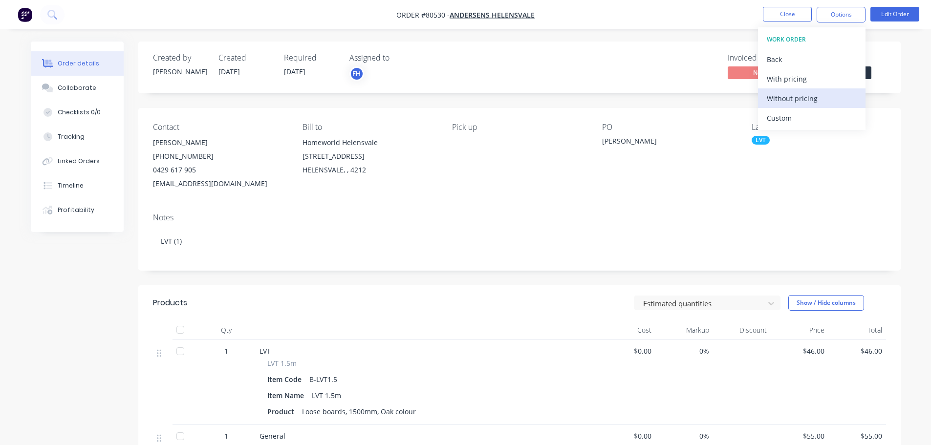
click at [766, 95] on button "Without pricing" at bounding box center [812, 98] width 108 height 20
click at [45, 12] on button at bounding box center [52, 15] width 24 height 20
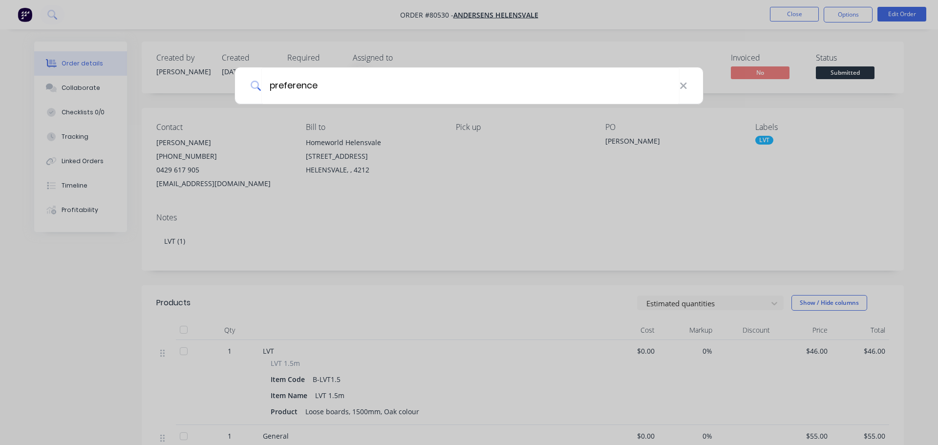
type input "preference"
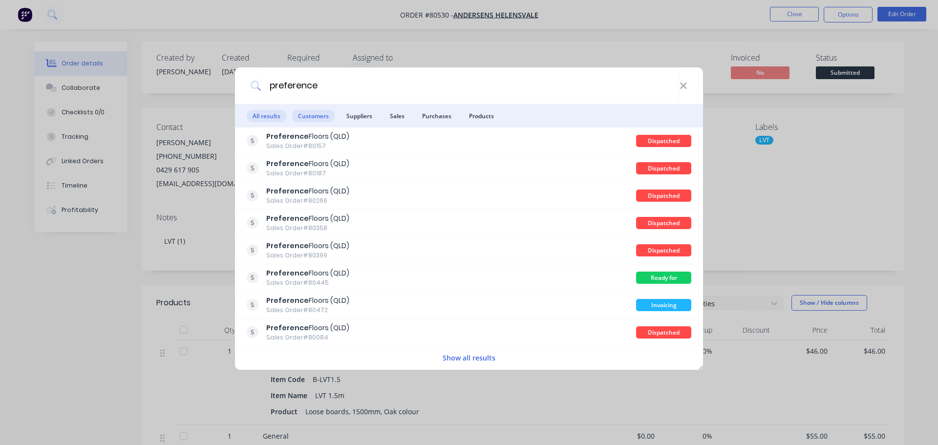
click at [324, 112] on span "Customers" at bounding box center [313, 116] width 43 height 12
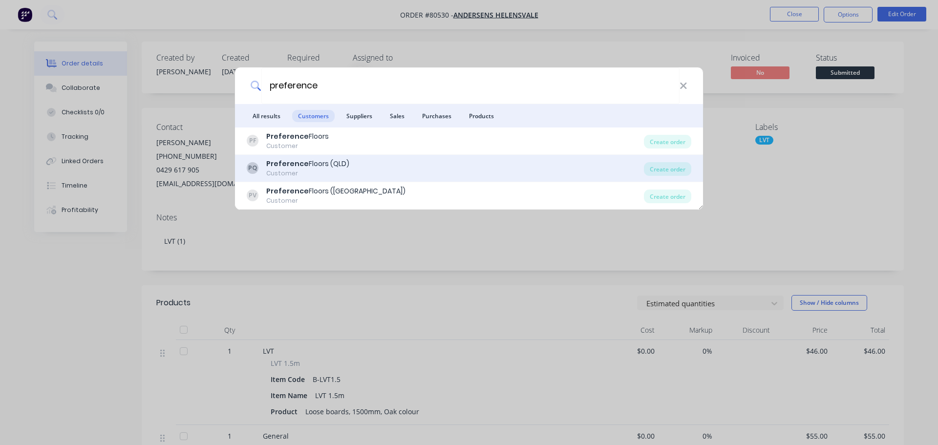
click at [299, 162] on b "Preference" at bounding box center [287, 164] width 43 height 10
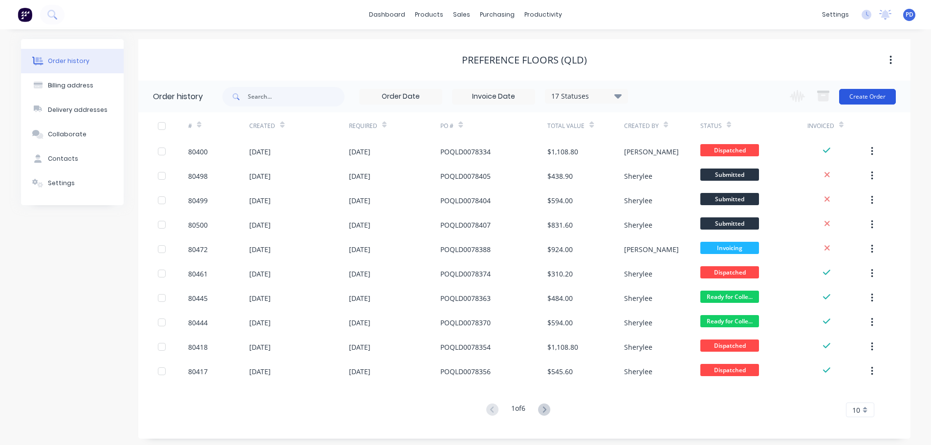
click at [886, 95] on button "Create Order" at bounding box center [867, 97] width 57 height 16
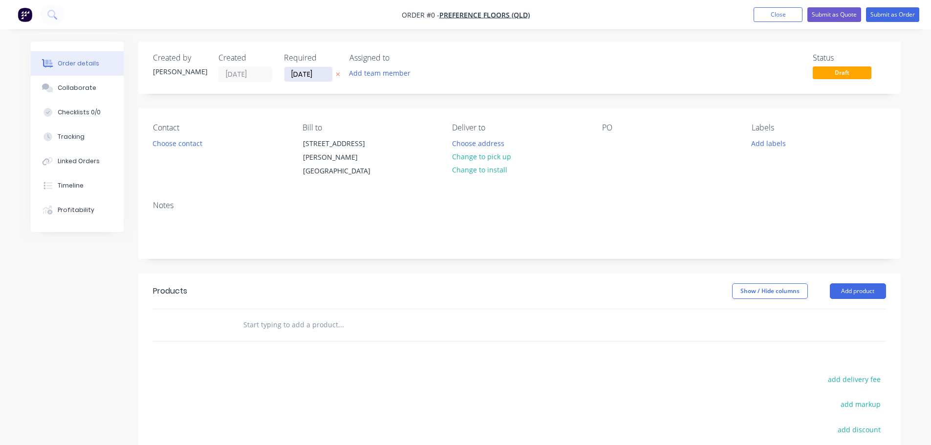
click at [325, 79] on input "[DATE]" at bounding box center [308, 74] width 48 height 15
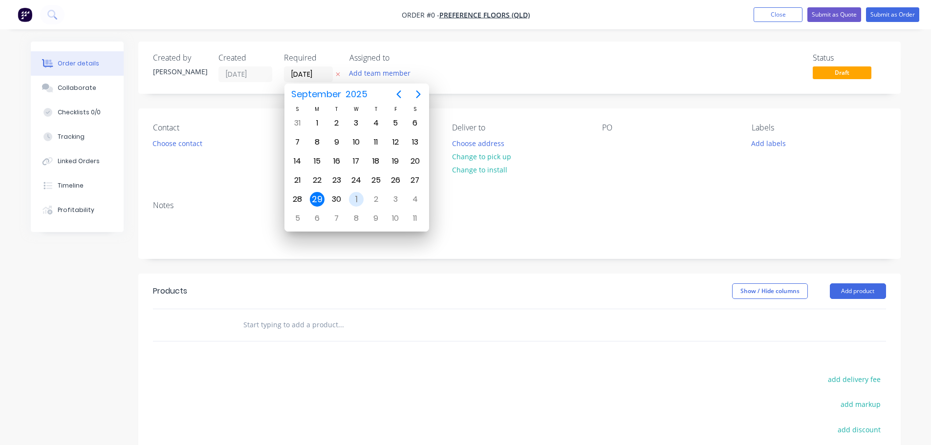
click at [356, 196] on div "1" at bounding box center [356, 199] width 15 height 15
type input "[DATE]"
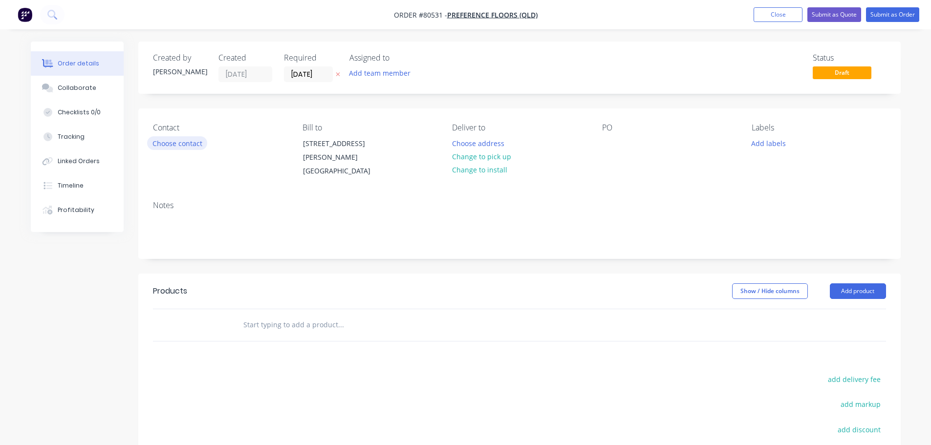
click at [174, 146] on button "Choose contact" at bounding box center [177, 142] width 60 height 13
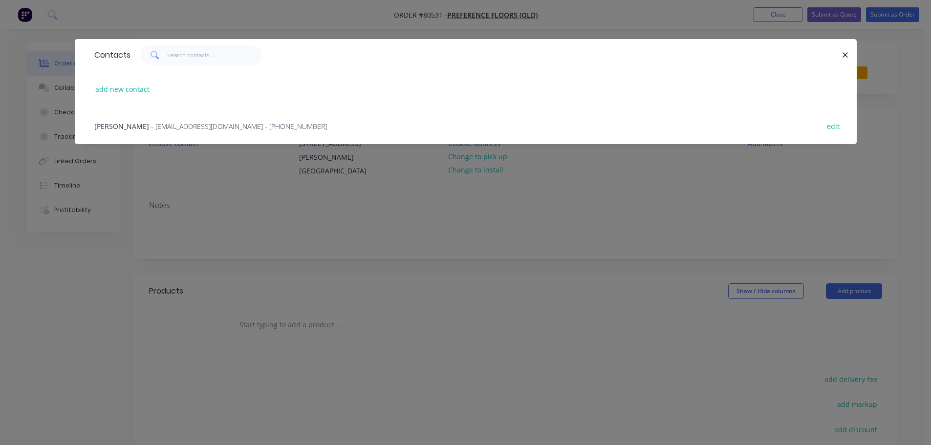
click at [130, 125] on span "[PERSON_NAME]" at bounding box center [121, 126] width 55 height 9
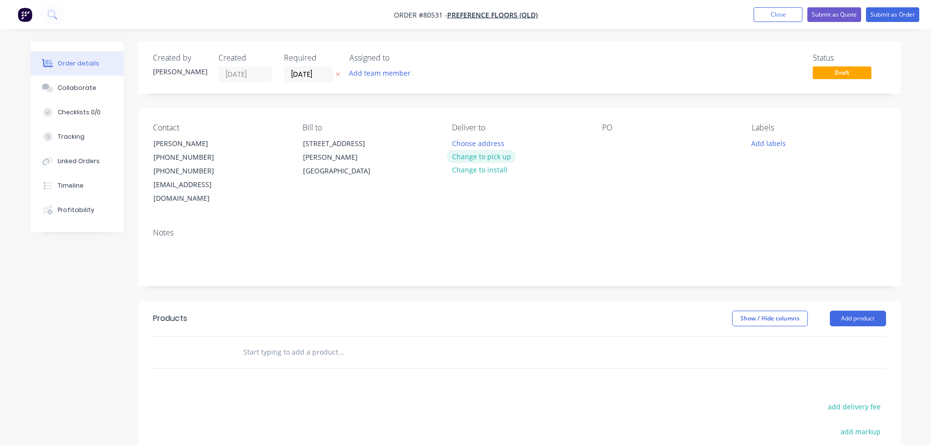
click at [477, 153] on button "Change to pick up" at bounding box center [481, 156] width 69 height 13
click at [605, 148] on div at bounding box center [610, 143] width 16 height 14
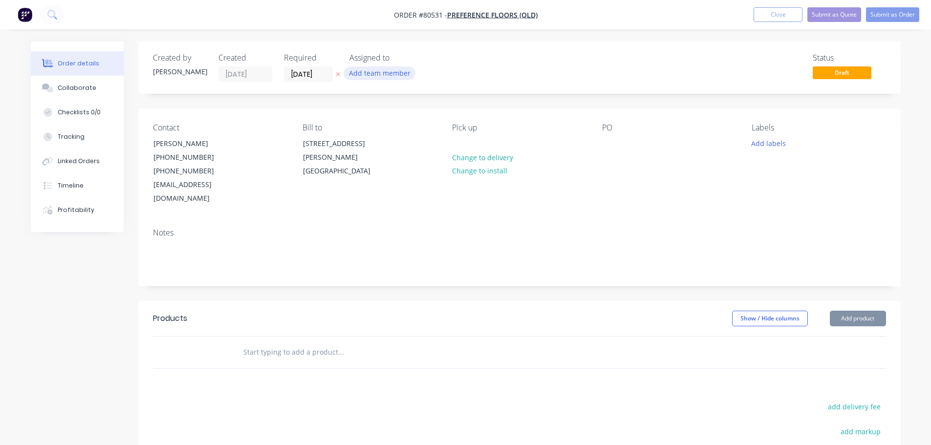
click at [363, 76] on button "Add team member" at bounding box center [380, 72] width 72 height 13
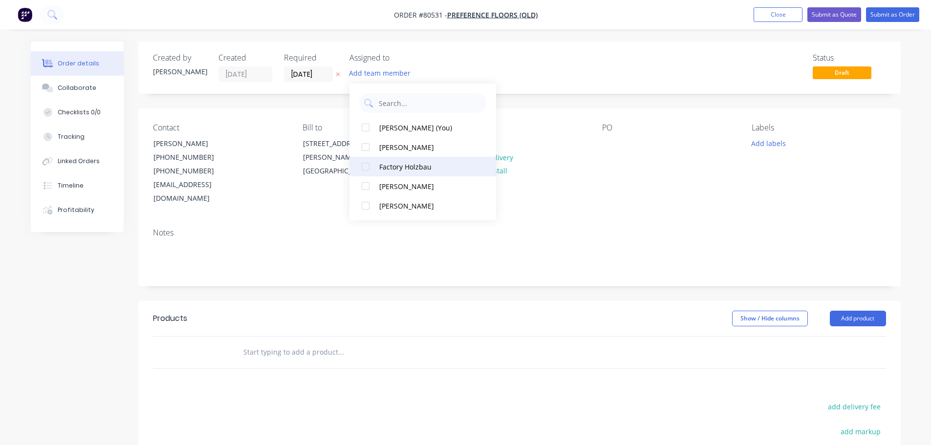
click at [368, 165] on div at bounding box center [366, 167] width 20 height 20
click at [305, 200] on div "Contact [PERSON_NAME] [PHONE_NUMBER] [PHONE_NUMBER] [EMAIL_ADDRESS][DOMAIN_NAME…" at bounding box center [519, 165] width 762 height 112
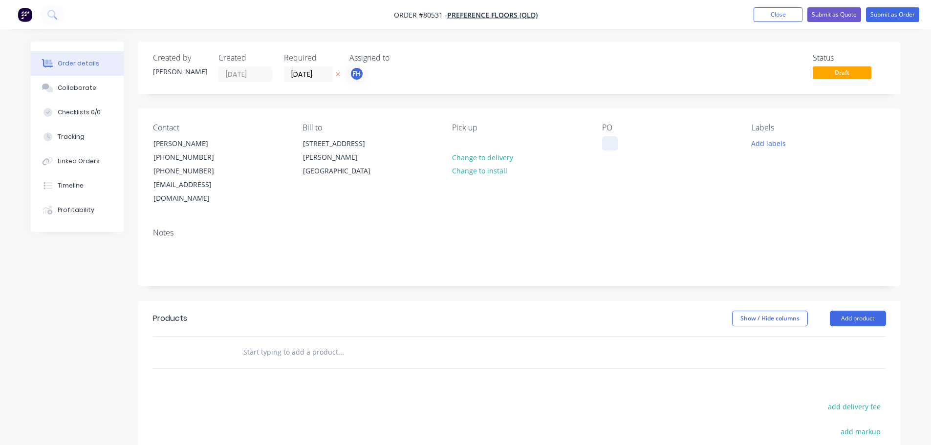
click at [602, 146] on div at bounding box center [610, 143] width 16 height 14
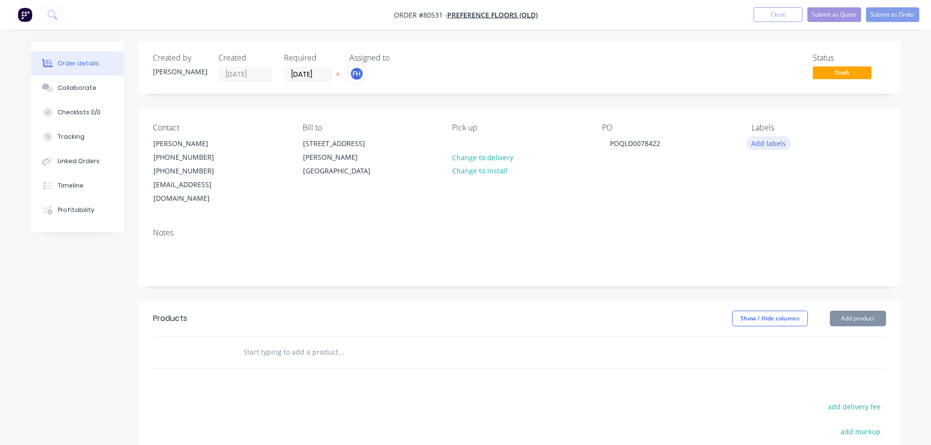
click at [761, 143] on button "Add labels" at bounding box center [768, 142] width 45 height 13
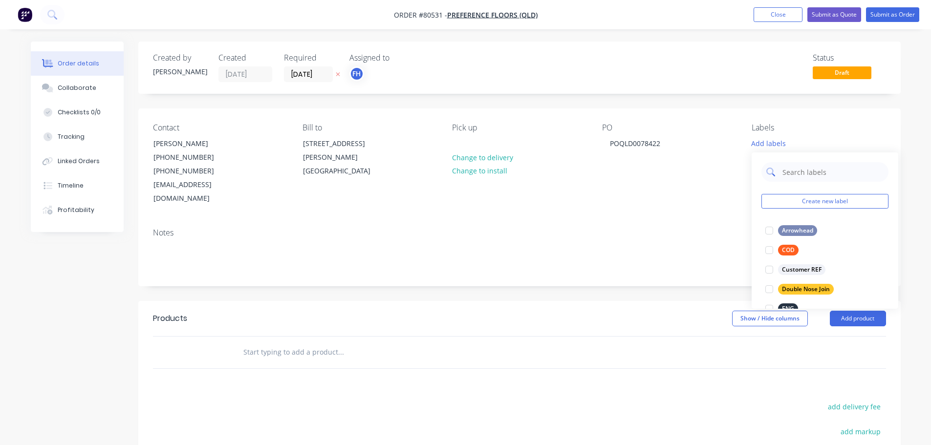
click at [788, 170] on input "text" at bounding box center [832, 172] width 102 height 20
click at [771, 229] on div at bounding box center [770, 231] width 20 height 20
drag, startPoint x: 802, startPoint y: 171, endPoint x: 757, endPoint y: 172, distance: 44.5
click at [757, 172] on div "eng Create new label ENG edit" at bounding box center [825, 197] width 147 height 98
type input "promis"
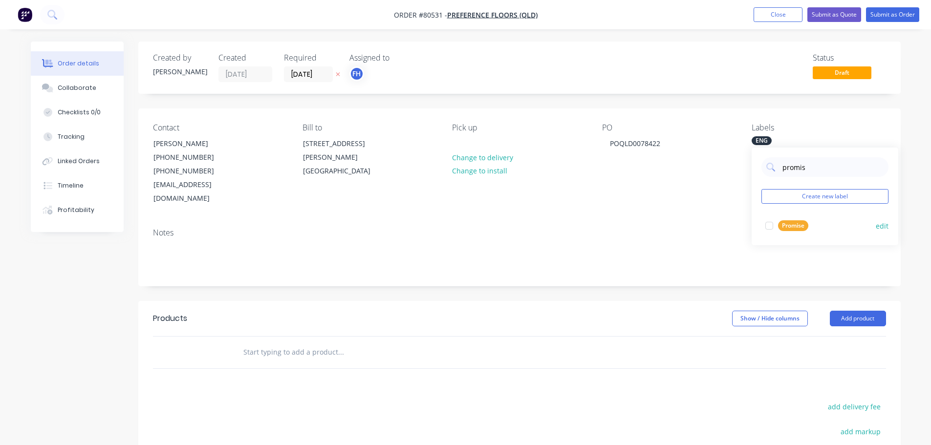
click at [770, 225] on div at bounding box center [770, 226] width 20 height 20
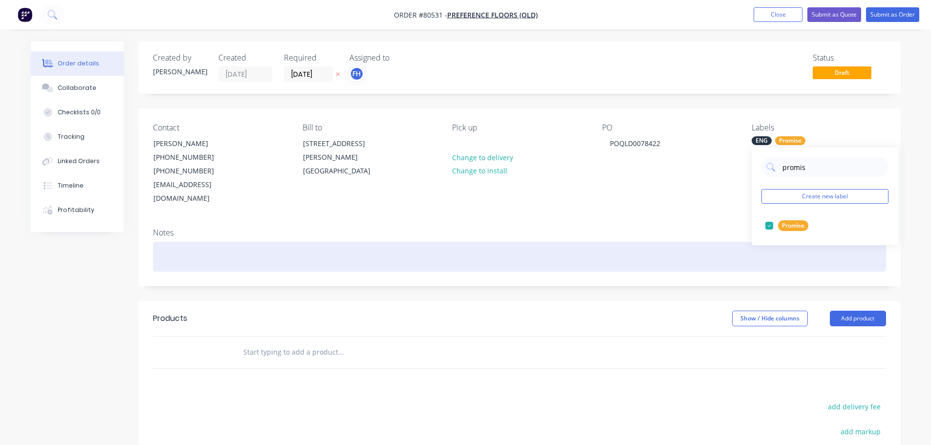
click at [240, 251] on div at bounding box center [519, 257] width 733 height 30
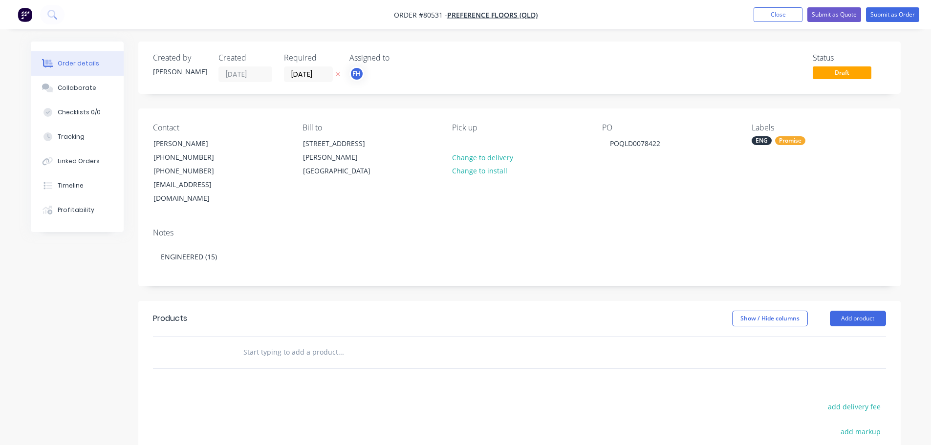
click at [259, 343] on input "text" at bounding box center [340, 353] width 195 height 20
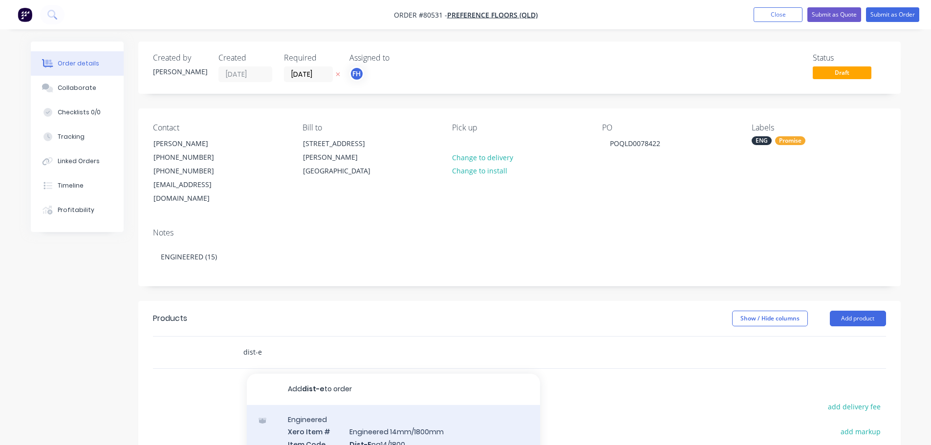
type input "dist-e"
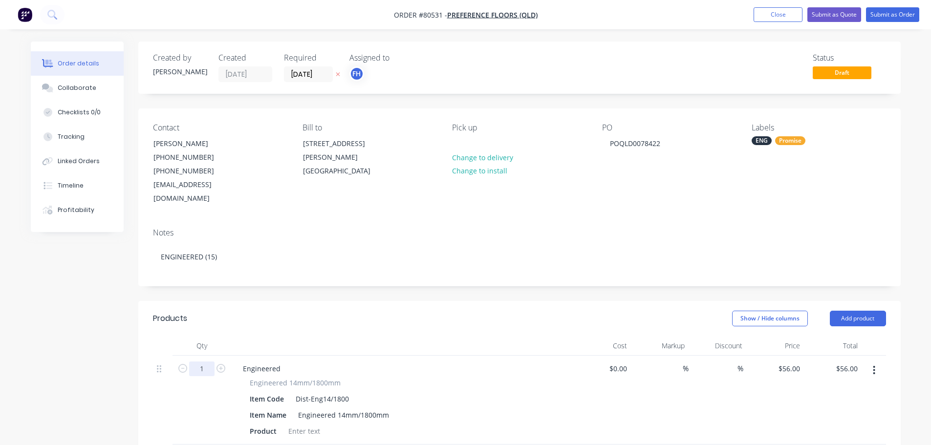
click at [197, 362] on input "1" at bounding box center [201, 369] width 25 height 15
type input "13"
type input "$728.00"
click at [305, 424] on div at bounding box center [304, 431] width 40 height 14
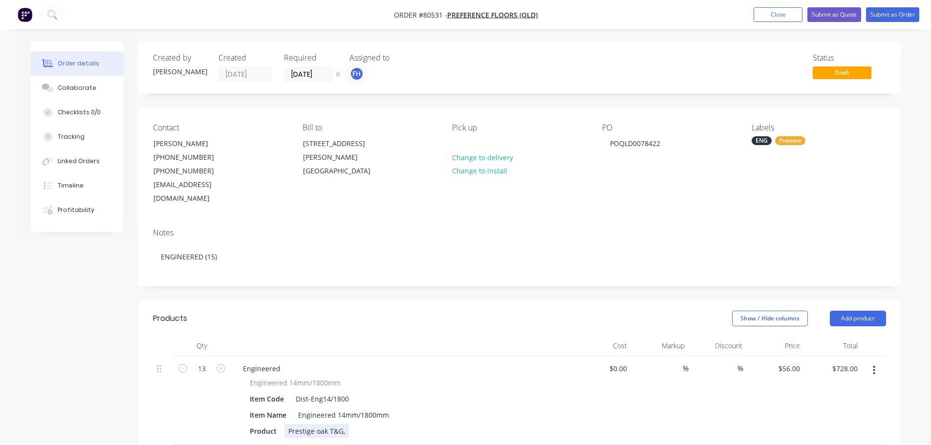
click at [318, 424] on div "Prestige oak T&G," at bounding box center [316, 431] width 65 height 14
click at [345, 424] on div "Prestige Oak T&G," at bounding box center [317, 431] width 66 height 14
click at [886, 12] on button "Submit as Order" at bounding box center [892, 14] width 53 height 15
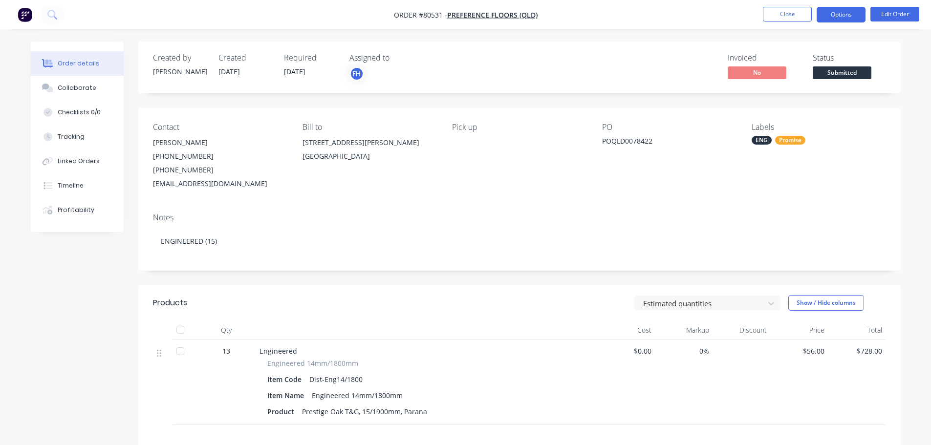
click at [843, 18] on button "Options" at bounding box center [841, 15] width 49 height 16
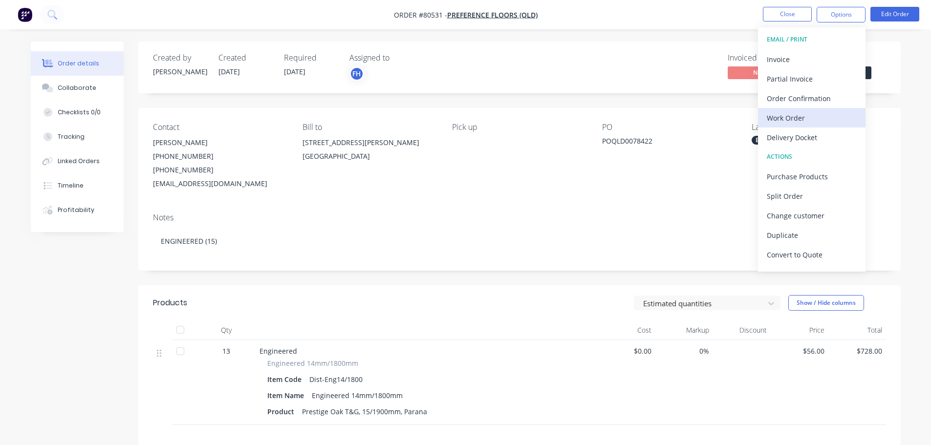
click at [782, 117] on div "Work Order" at bounding box center [812, 118] width 90 height 14
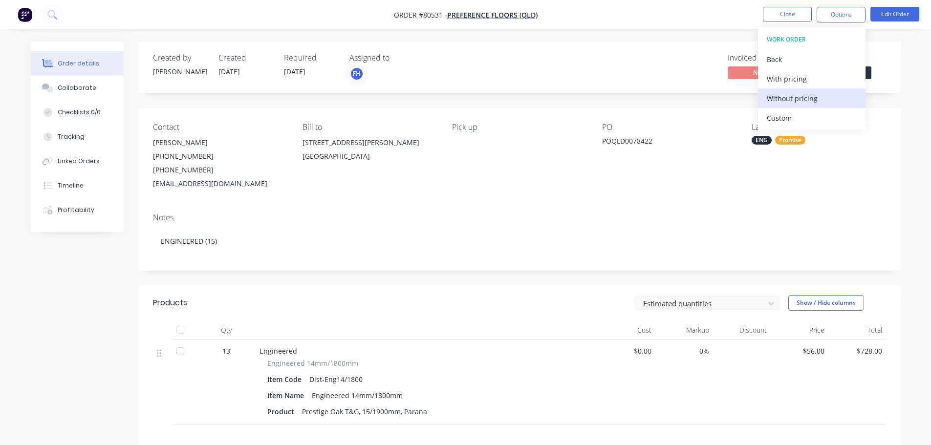
click at [786, 103] on div "Without pricing" at bounding box center [812, 98] width 90 height 14
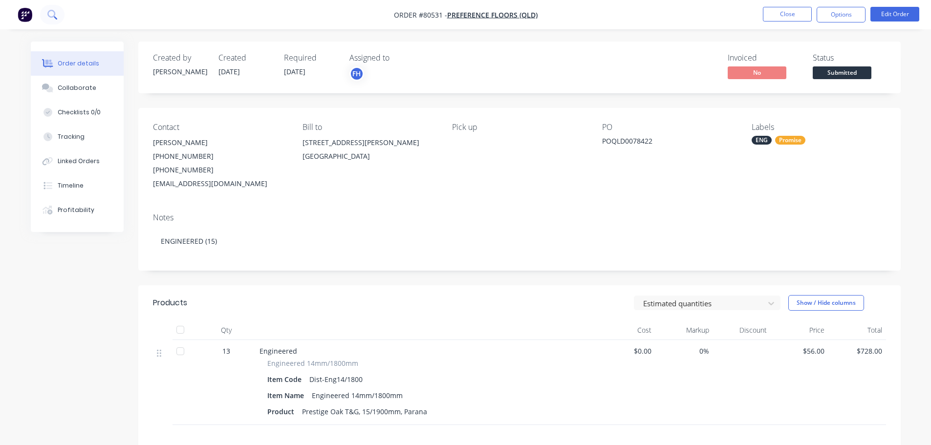
click at [51, 13] on icon at bounding box center [51, 14] width 9 height 9
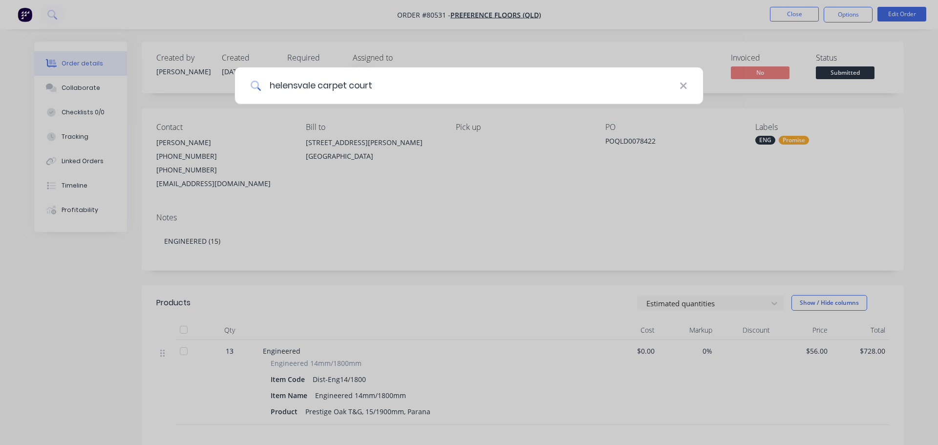
type input "helensvale carpet court"
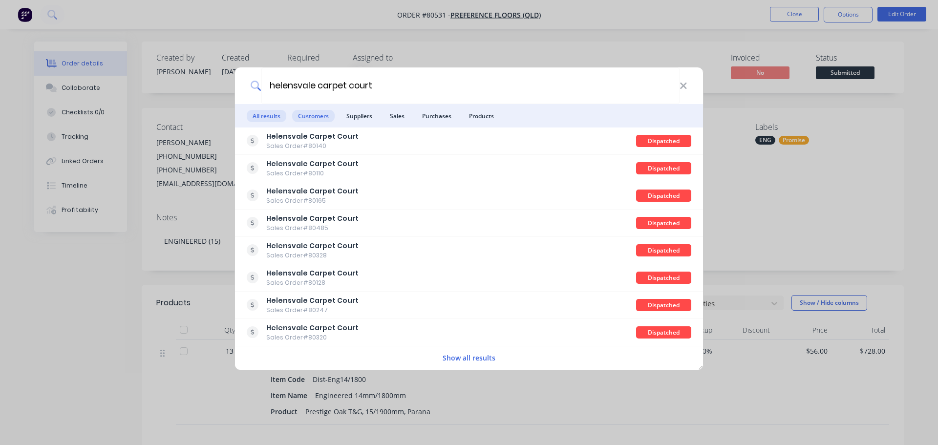
click at [312, 118] on span "Customers" at bounding box center [313, 116] width 43 height 12
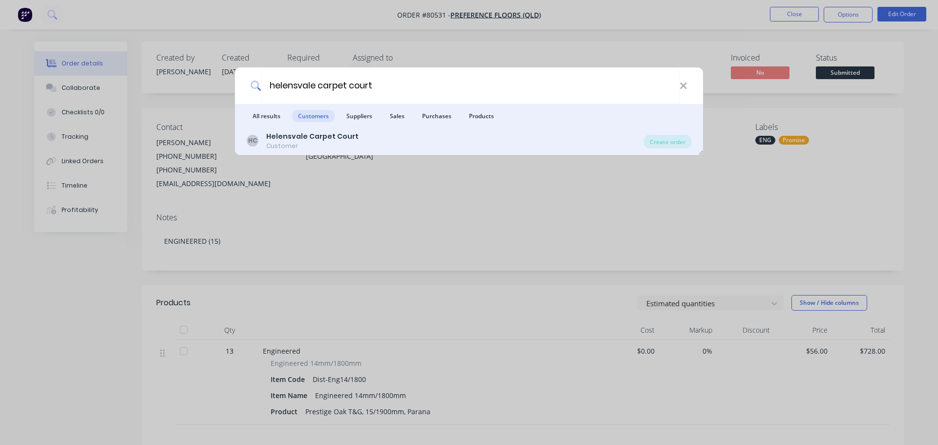
click at [310, 138] on b "Helensvale Carpet Court" at bounding box center [312, 136] width 92 height 10
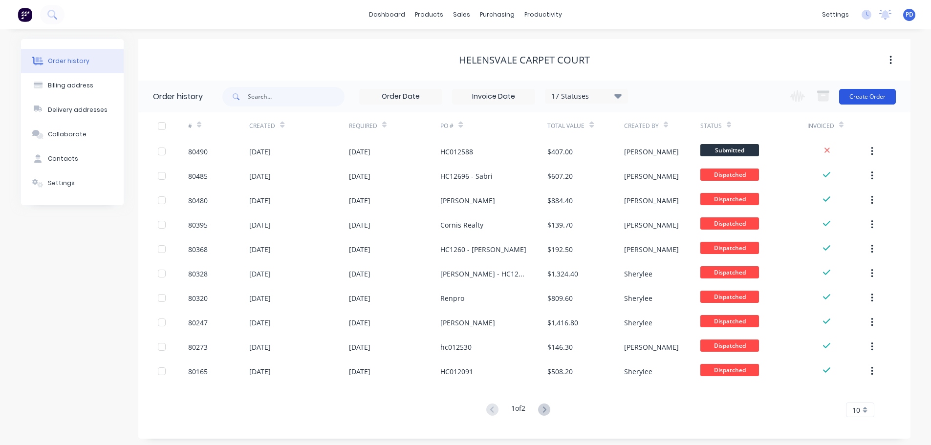
click at [869, 98] on button "Create Order" at bounding box center [867, 97] width 57 height 16
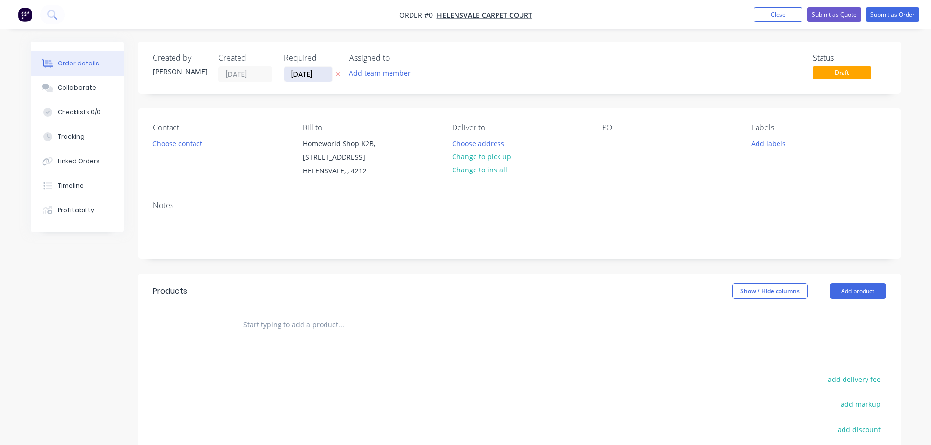
click at [326, 68] on input "[DATE]" at bounding box center [308, 74] width 48 height 15
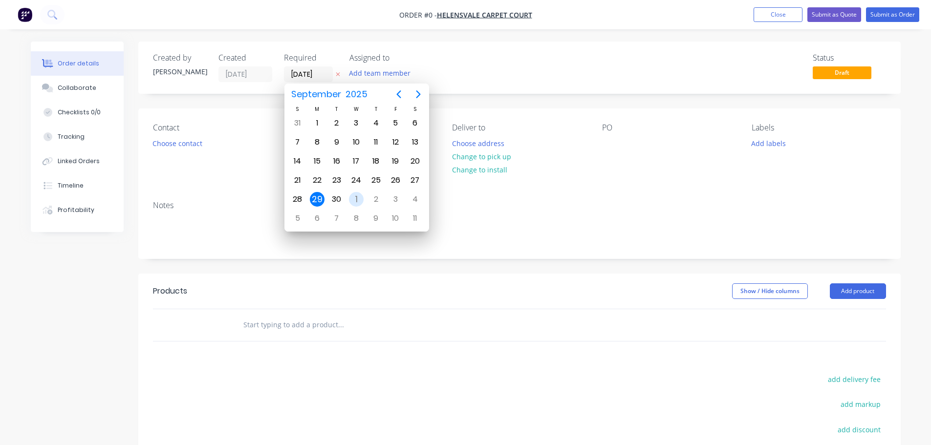
click at [355, 198] on div "1" at bounding box center [356, 199] width 15 height 15
type input "[DATE]"
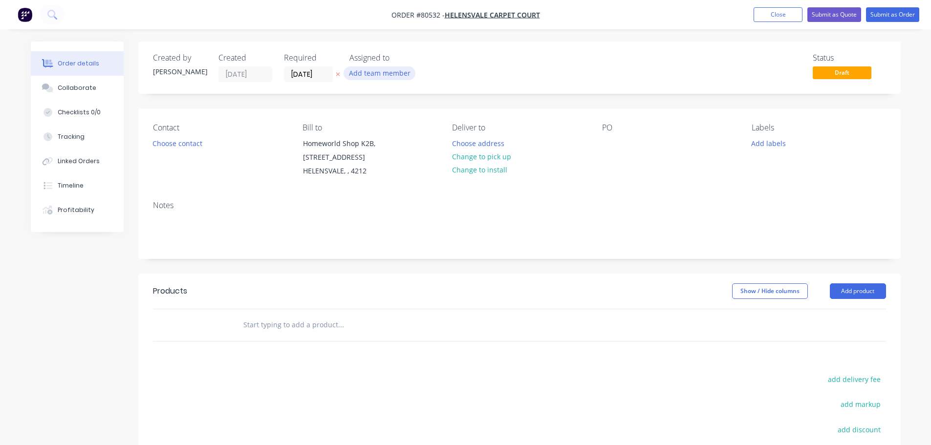
click at [360, 71] on button "Add team member" at bounding box center [380, 72] width 72 height 13
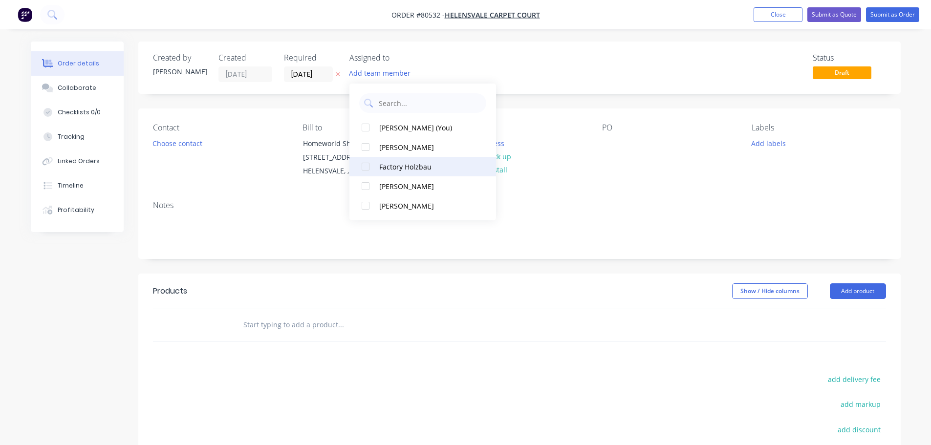
click at [362, 168] on div at bounding box center [366, 167] width 20 height 20
click at [166, 146] on button "Choose contact" at bounding box center [177, 142] width 60 height 13
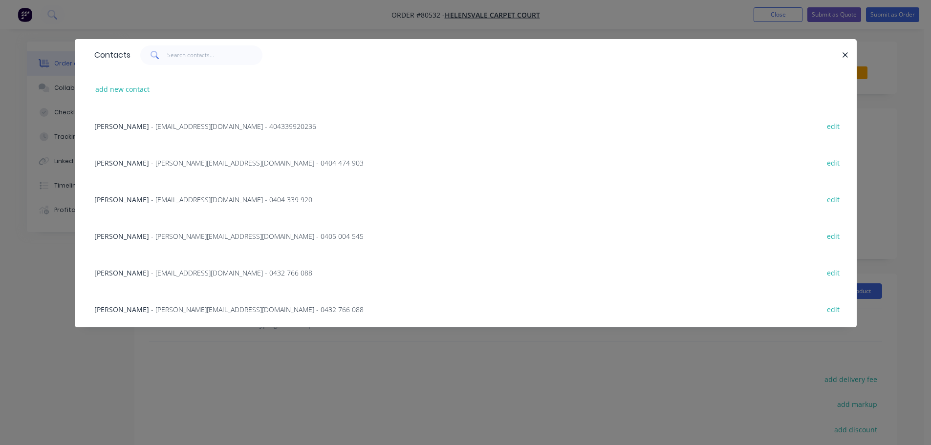
click at [127, 275] on span "[PERSON_NAME]" at bounding box center [121, 272] width 55 height 9
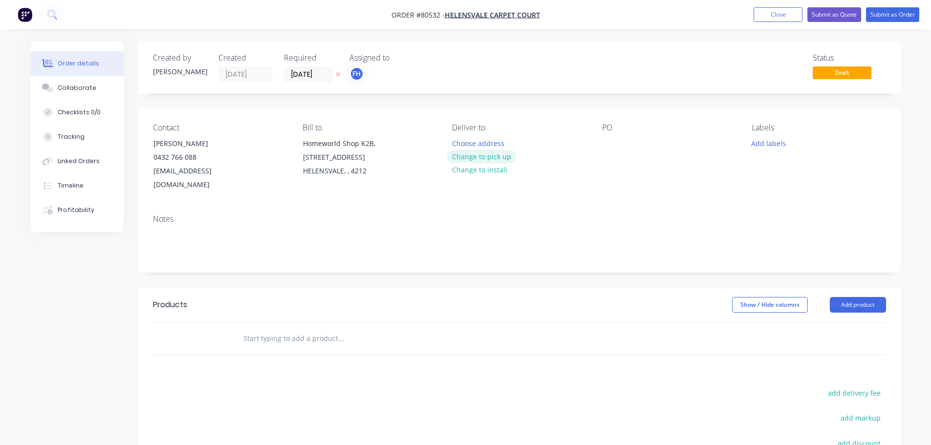
click at [470, 156] on button "Change to pick up" at bounding box center [481, 156] width 69 height 13
click at [605, 145] on div at bounding box center [610, 143] width 16 height 14
click at [774, 144] on button "Add labels" at bounding box center [768, 142] width 45 height 13
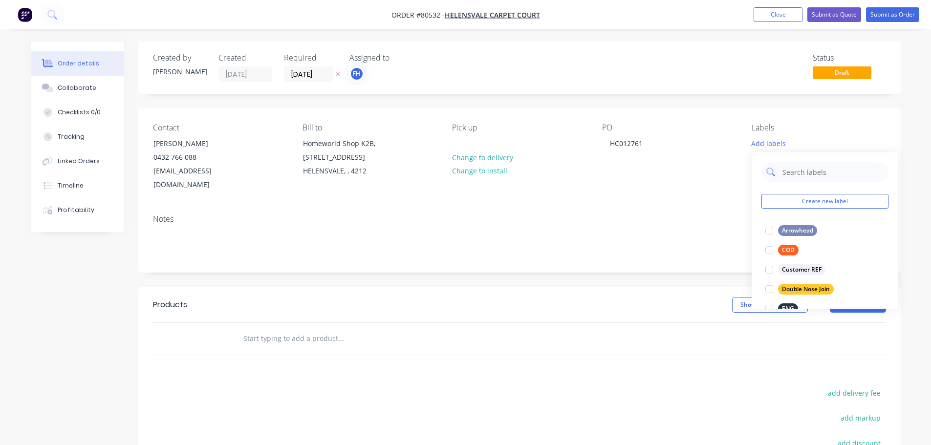
click at [803, 171] on input "text" at bounding box center [832, 172] width 102 height 20
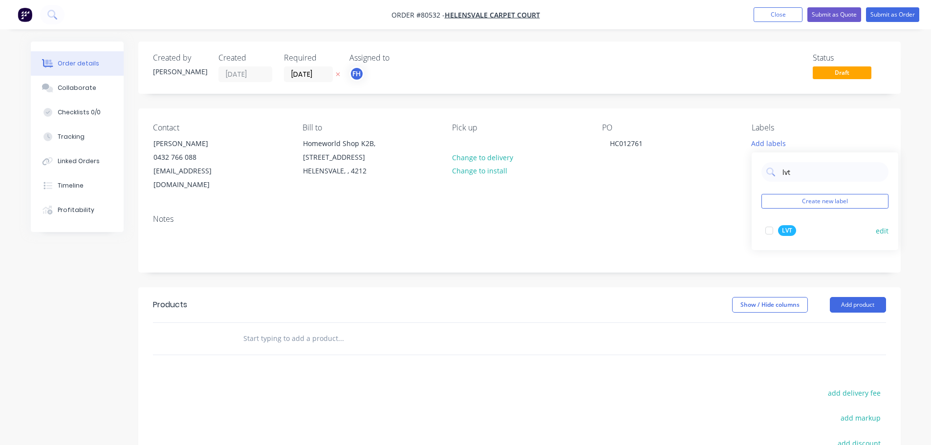
click at [770, 230] on div at bounding box center [770, 231] width 20 height 20
click at [791, 171] on input "lvt" at bounding box center [832, 167] width 102 height 20
type input "l"
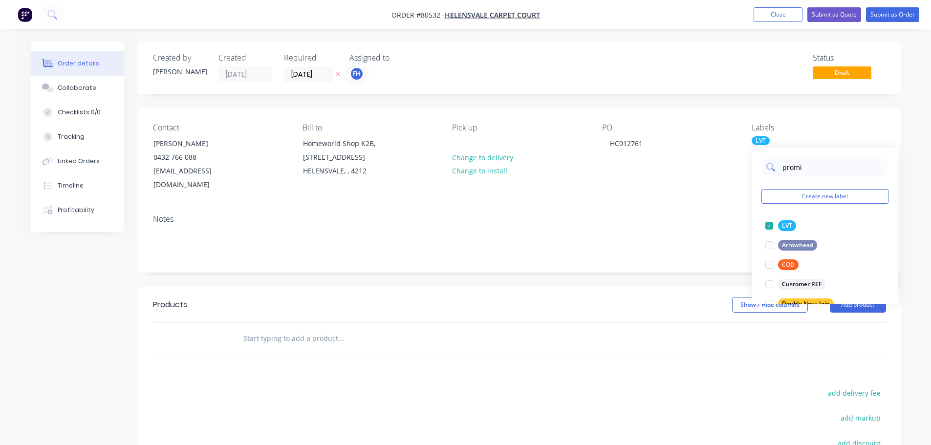
type input "promis"
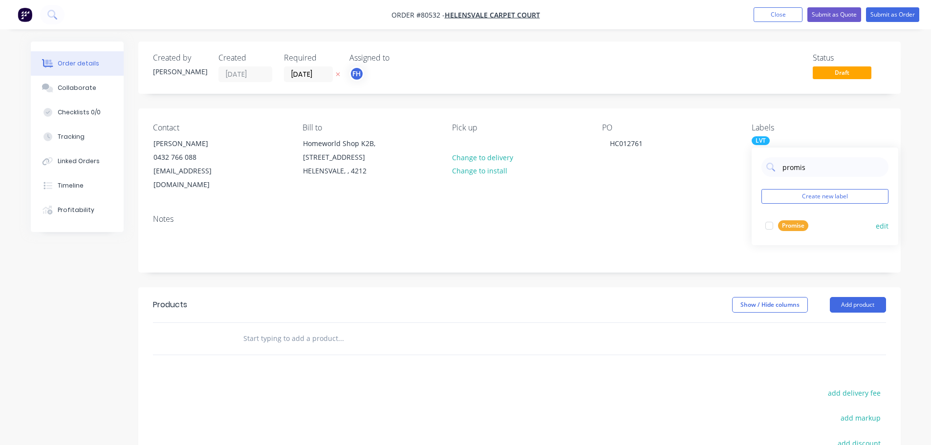
click at [769, 227] on div at bounding box center [770, 226] width 20 height 20
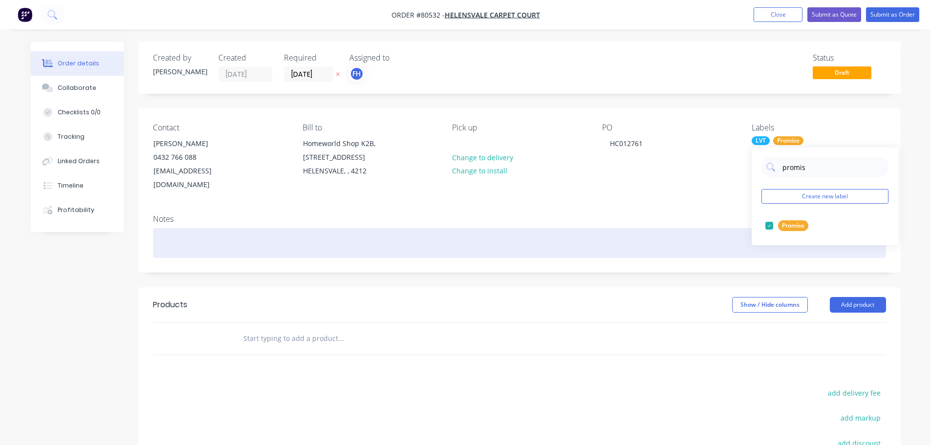
click at [201, 236] on div at bounding box center [519, 243] width 733 height 30
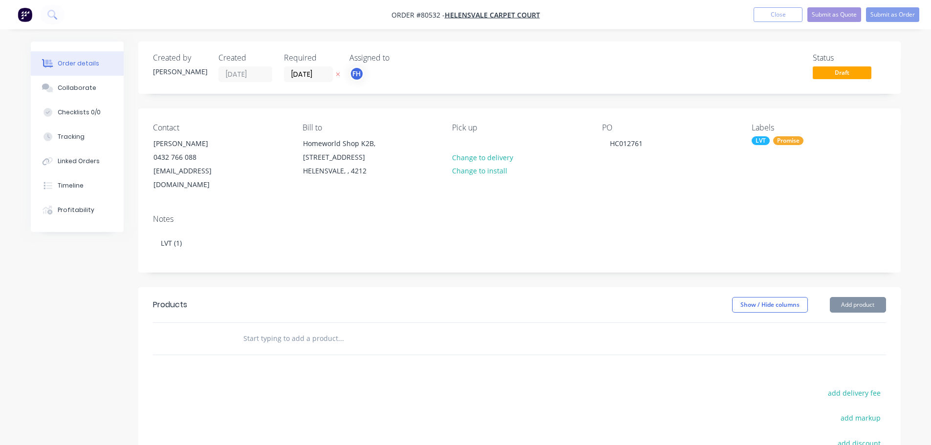
click at [283, 329] on input "text" at bounding box center [340, 339] width 195 height 20
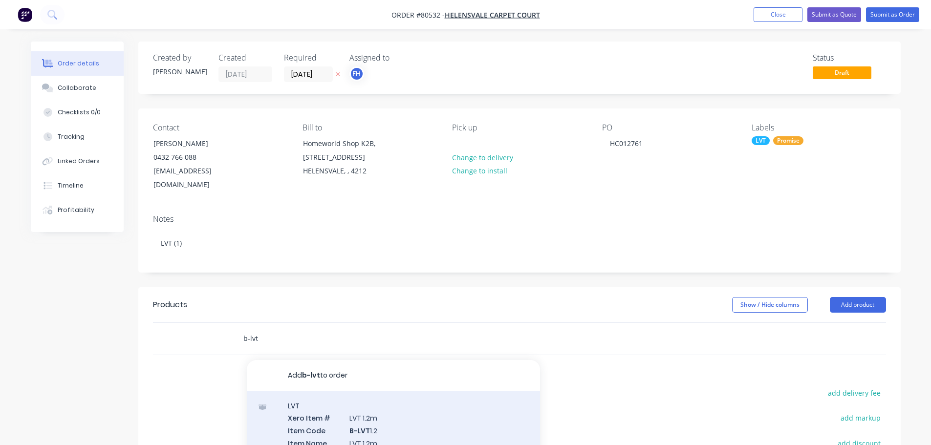
type input "b-lvt"
click at [368, 420] on div "LVT Xero Item # LVT 1.2m Item Code B-LVT 1.2 Item Name LVT 1.2m Description Man…" at bounding box center [393, 443] width 293 height 104
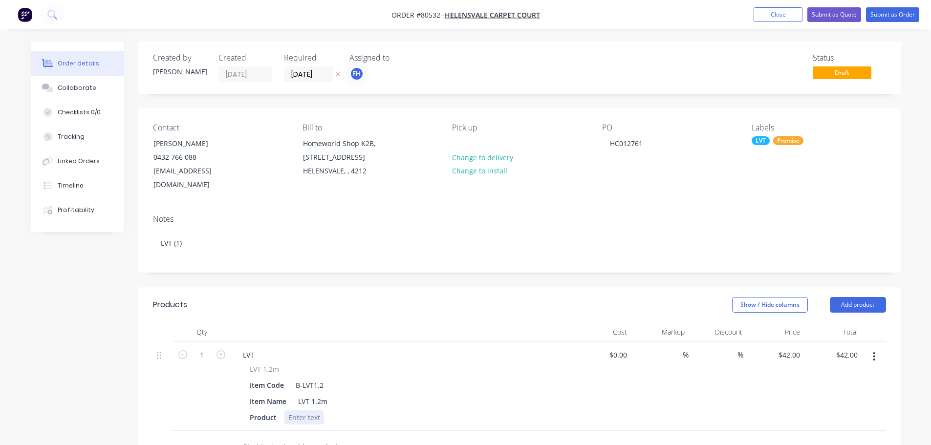
click at [304, 411] on div at bounding box center [304, 418] width 40 height 14
click at [262, 437] on input "text" at bounding box center [340, 447] width 195 height 20
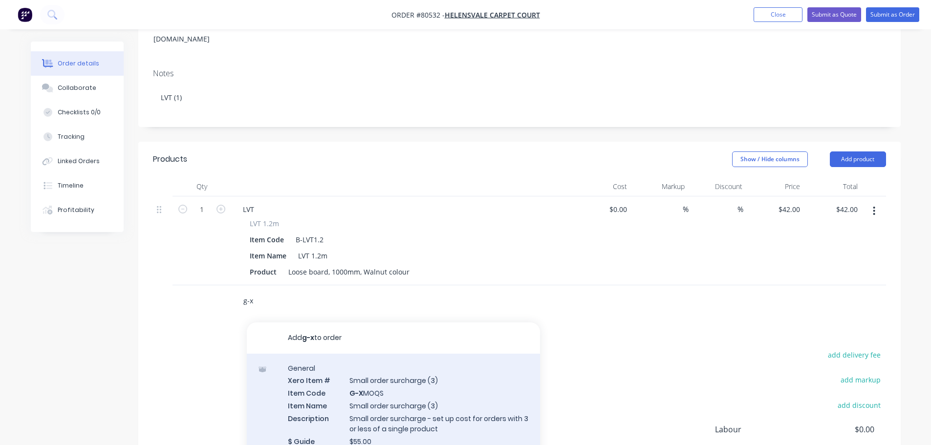
scroll to position [147, 0]
type input "g-x"
click at [387, 381] on div "General Xero Item # Small order surcharge (3) Item Code G-X MOQS Item Name Smal…" at bounding box center [393, 410] width 293 height 114
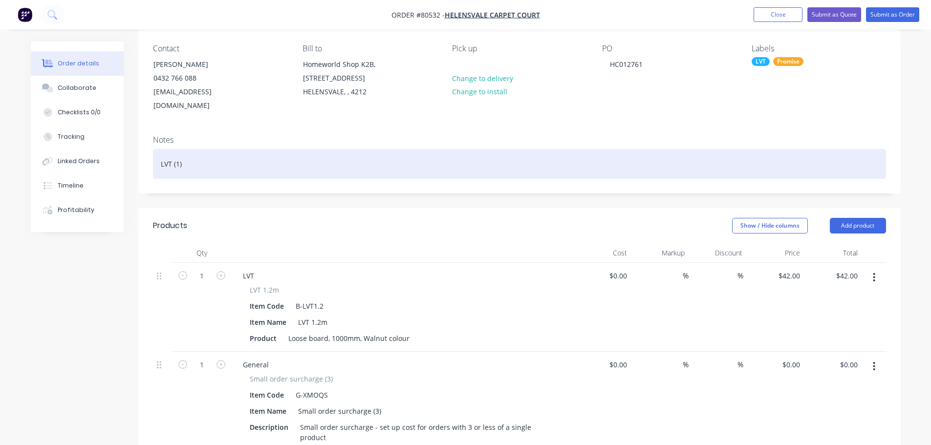
scroll to position [0, 0]
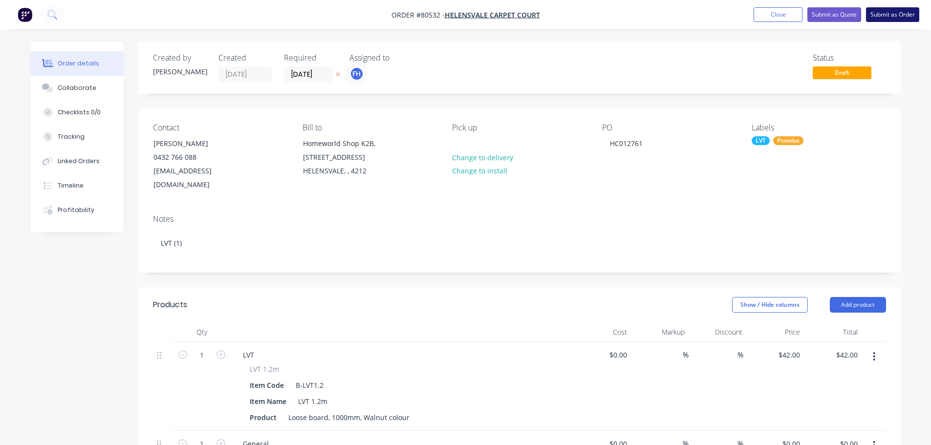
click at [899, 13] on button "Submit as Order" at bounding box center [892, 14] width 53 height 15
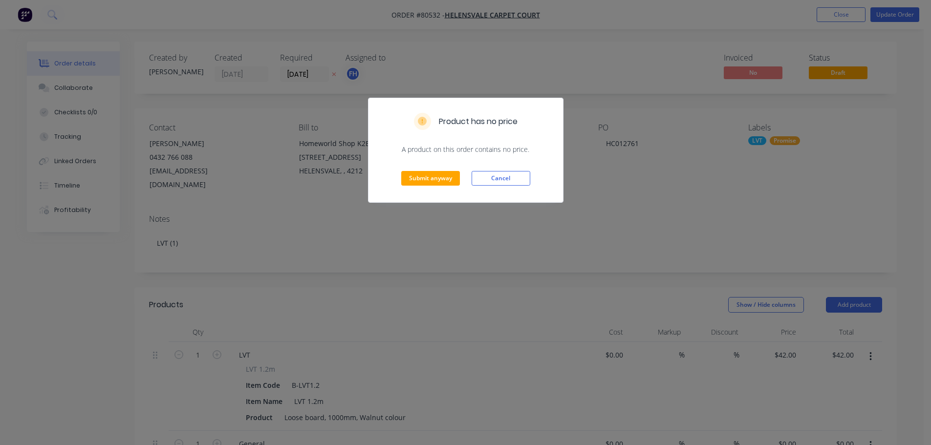
drag, startPoint x: 463, startPoint y: 266, endPoint x: 632, endPoint y: 387, distance: 208.2
click at [463, 267] on div "Product has no price A product on this order contains no price. Submit anyway C…" at bounding box center [465, 222] width 931 height 445
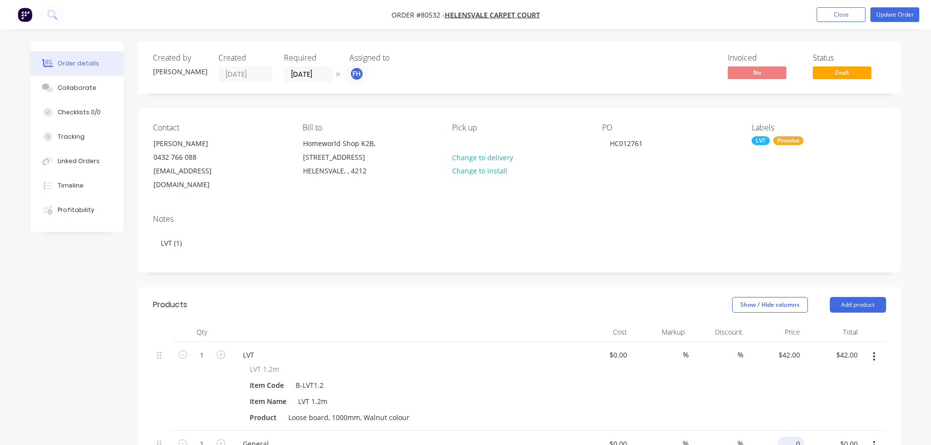
type input "$55.00"
click at [893, 10] on button "Update Order" at bounding box center [894, 14] width 49 height 15
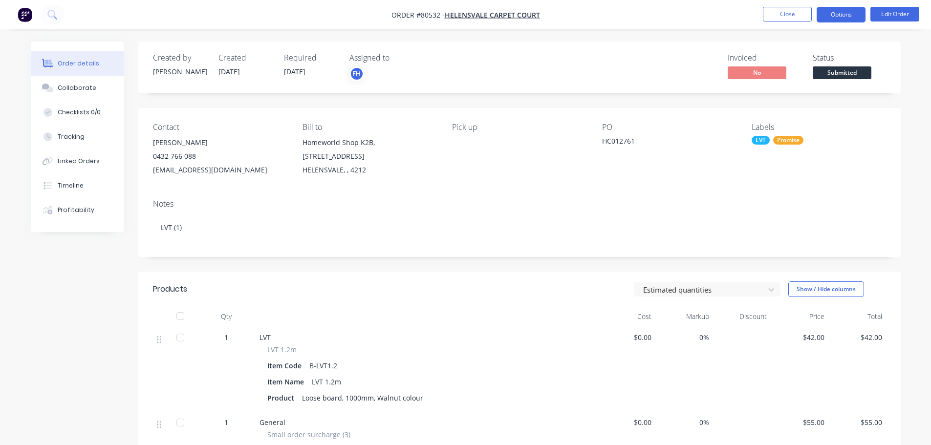
click at [831, 15] on button "Options" at bounding box center [841, 15] width 49 height 16
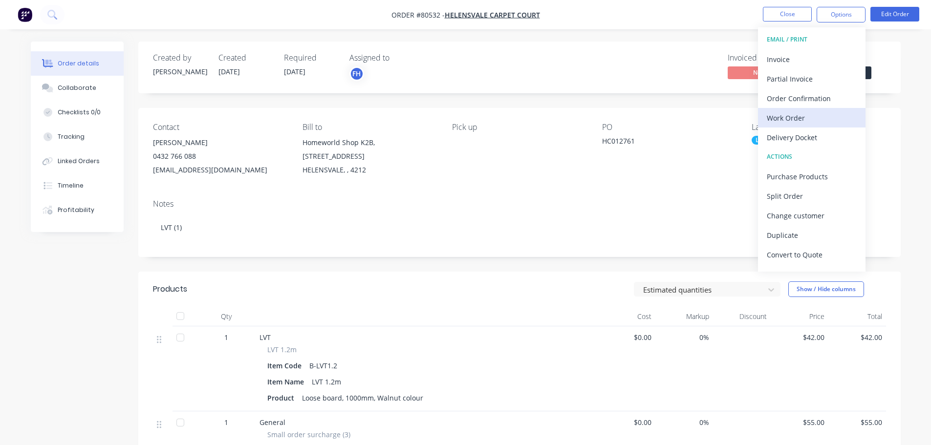
click at [786, 117] on div "Work Order" at bounding box center [812, 118] width 90 height 14
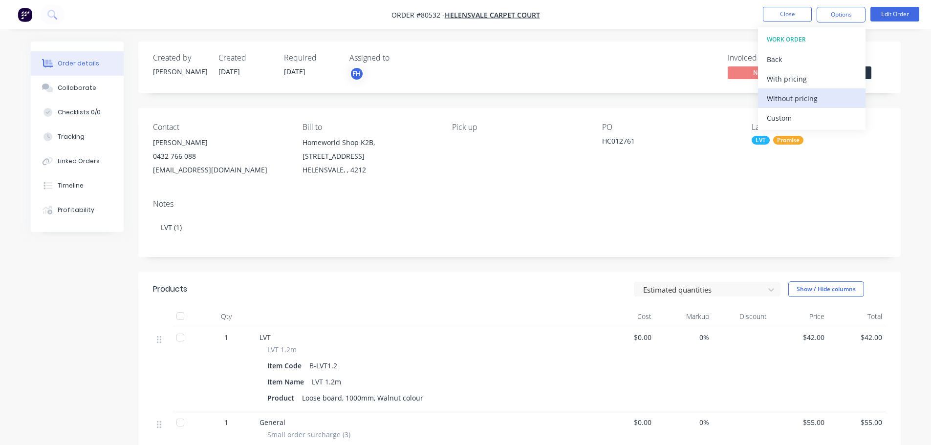
click at [785, 100] on div "Without pricing" at bounding box center [812, 98] width 90 height 14
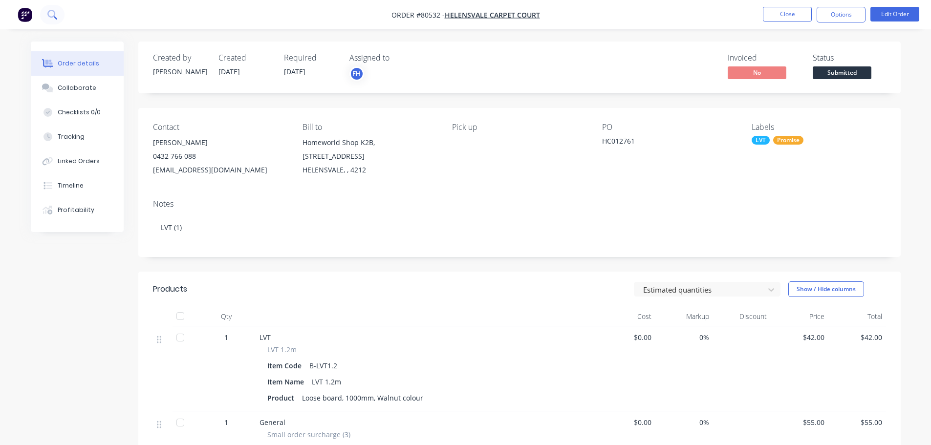
click at [46, 11] on button at bounding box center [52, 15] width 24 height 20
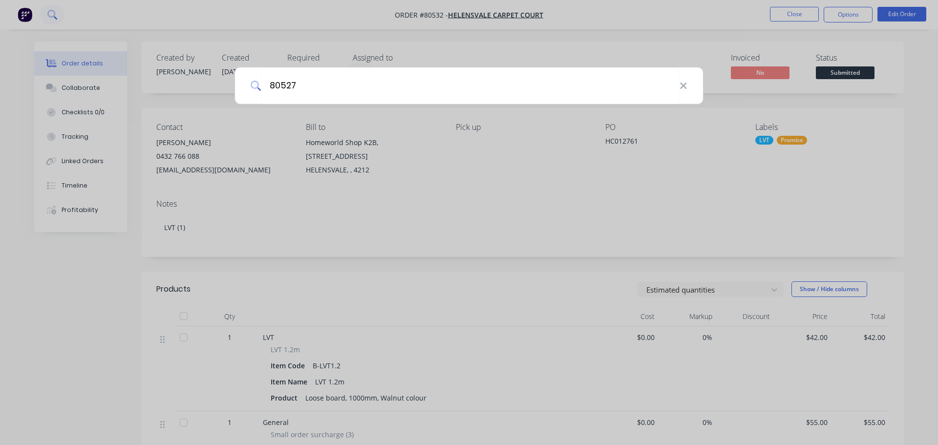
type input "80527"
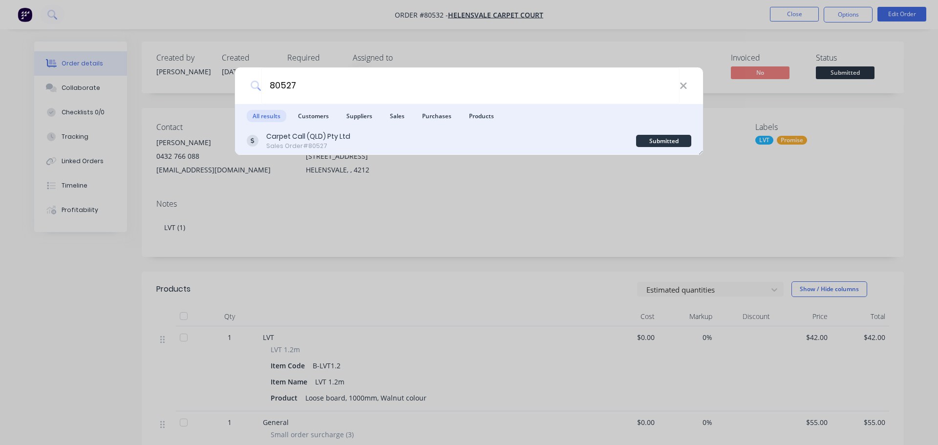
click at [280, 144] on div "Sales Order #80527" at bounding box center [308, 146] width 84 height 9
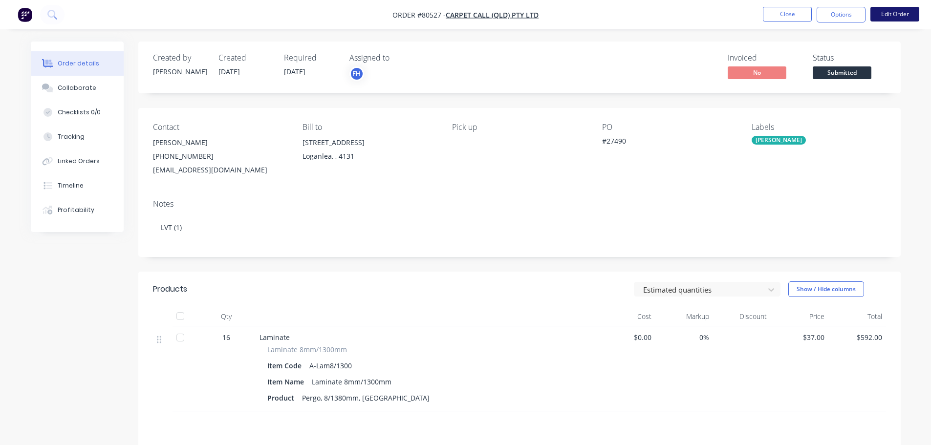
click at [900, 10] on button "Edit Order" at bounding box center [894, 14] width 49 height 15
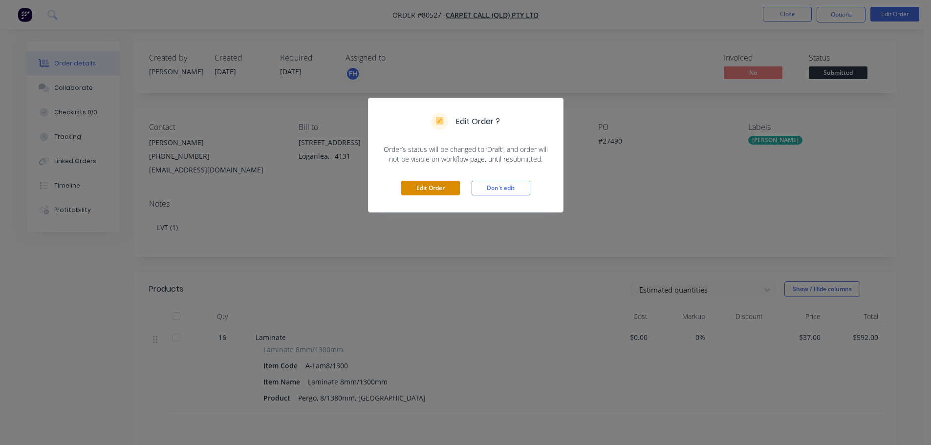
click at [413, 185] on button "Edit Order" at bounding box center [430, 188] width 59 height 15
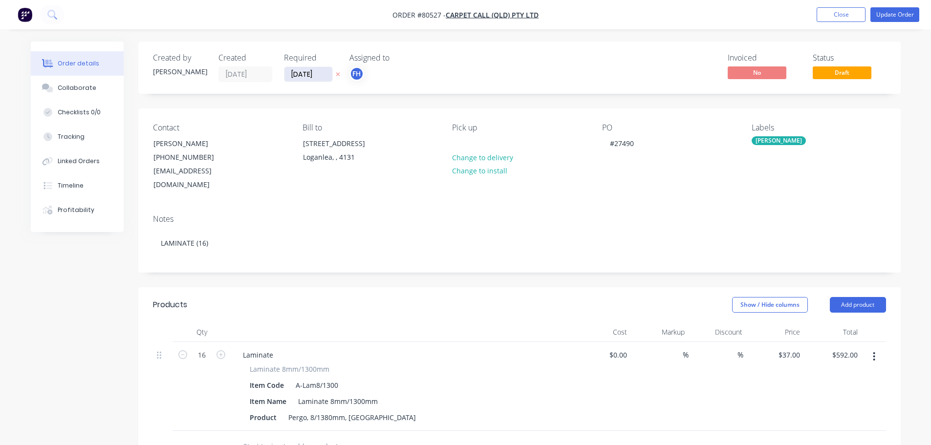
click at [299, 81] on input "[DATE]" at bounding box center [308, 74] width 48 height 15
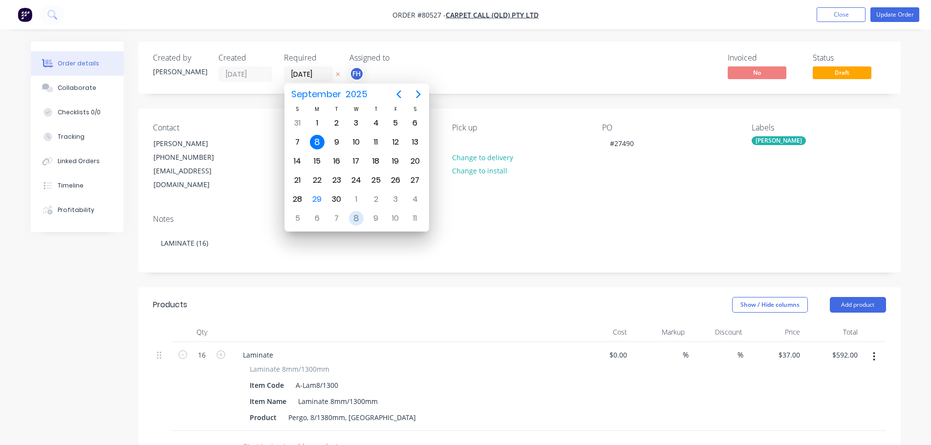
click at [357, 222] on div "8" at bounding box center [356, 218] width 15 height 15
type input "[DATE]"
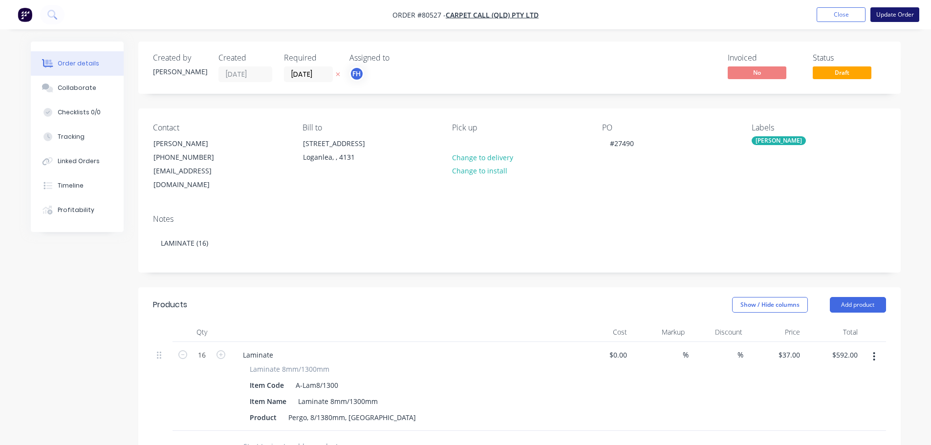
click at [885, 13] on button "Update Order" at bounding box center [894, 14] width 49 height 15
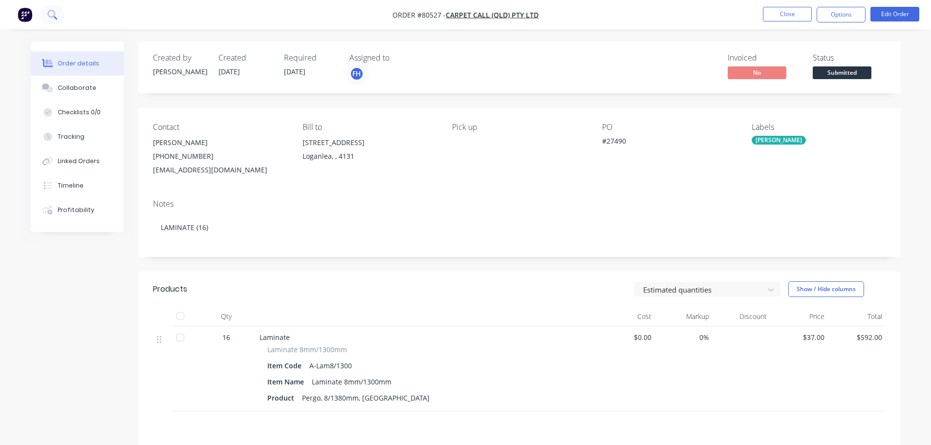
click at [51, 11] on icon at bounding box center [51, 14] width 9 height 9
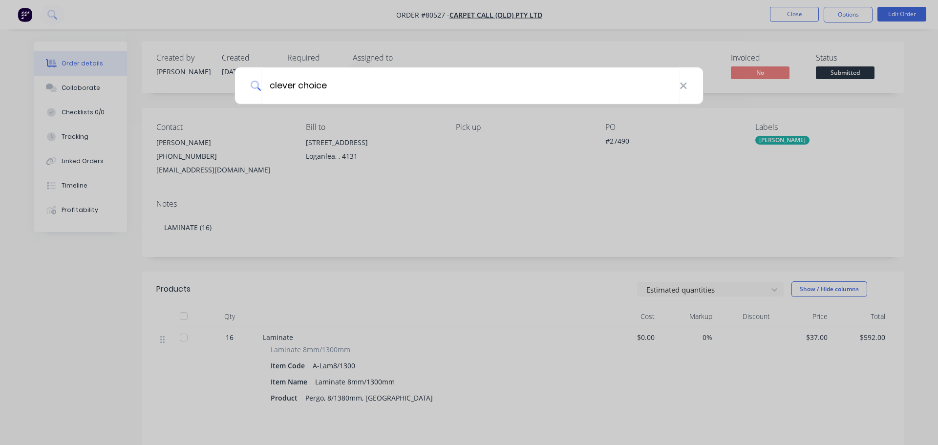
type input "clever choice"
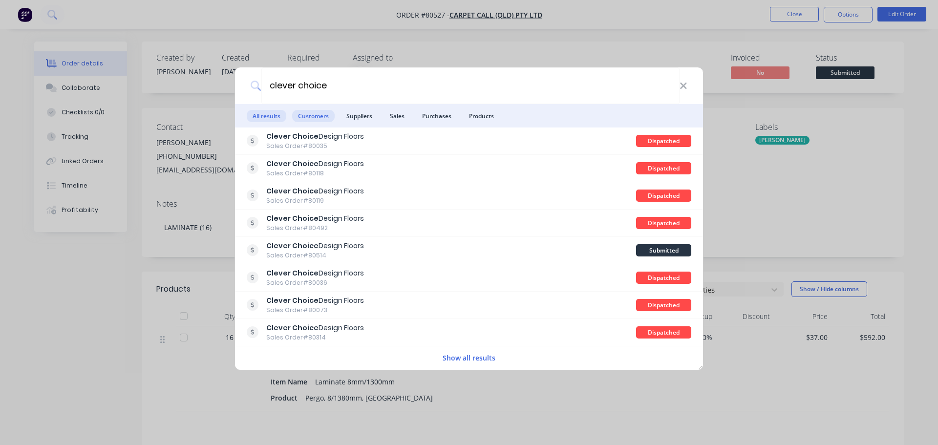
click at [304, 119] on span "Customers" at bounding box center [313, 116] width 43 height 12
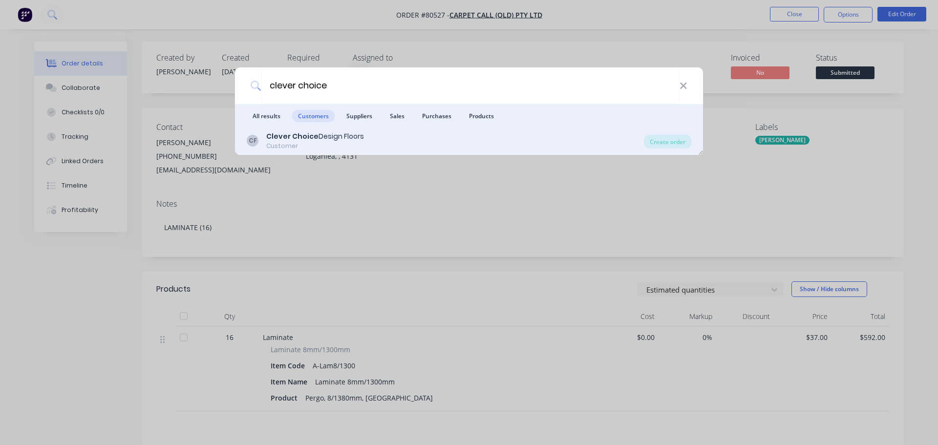
click at [301, 136] on b "Clever Choice" at bounding box center [292, 136] width 52 height 10
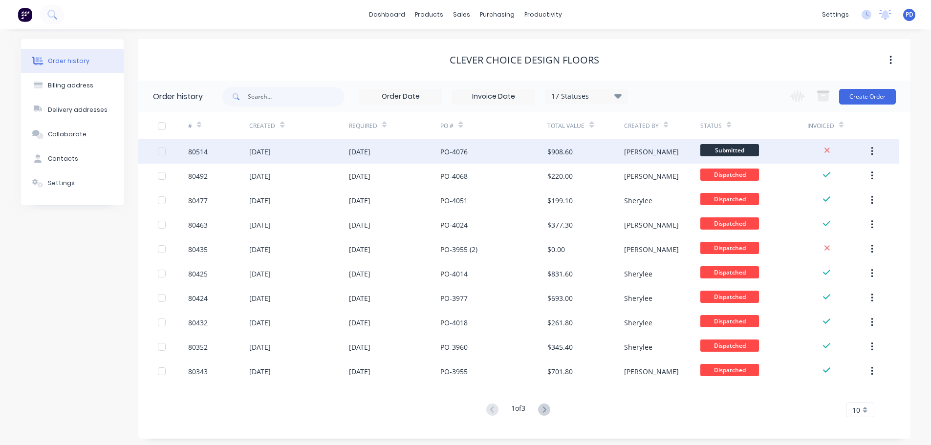
click at [271, 149] on div "[DATE]" at bounding box center [260, 152] width 22 height 10
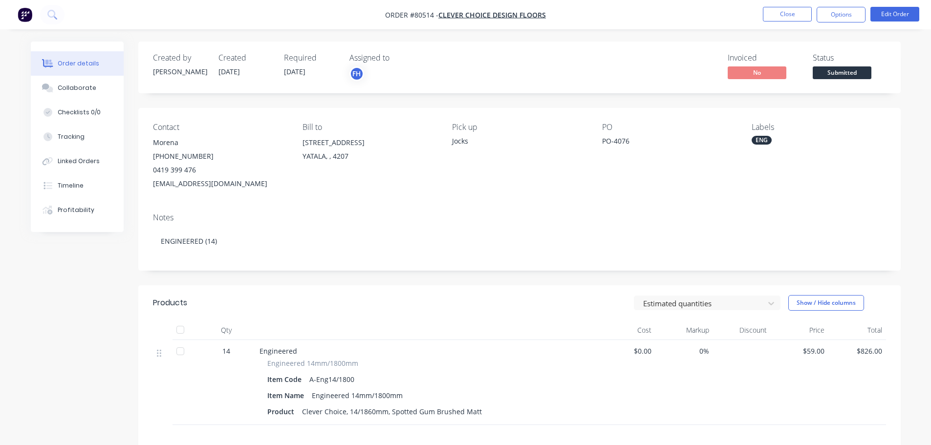
click at [27, 12] on img "button" at bounding box center [25, 14] width 15 height 15
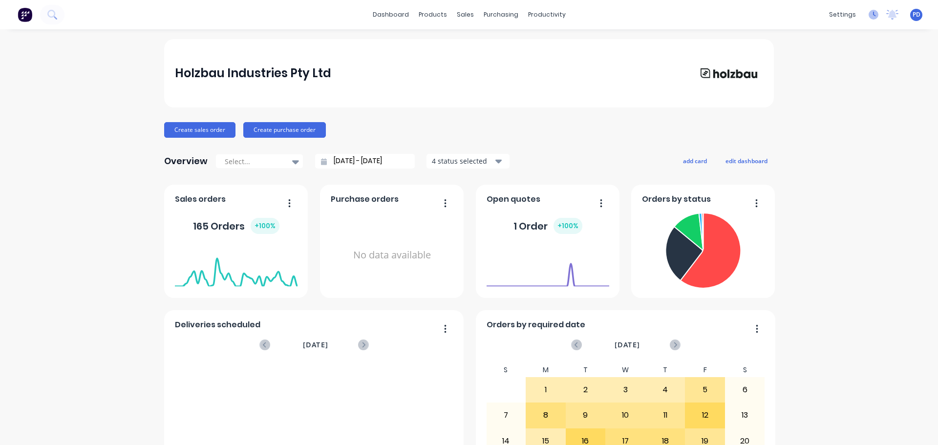
click at [869, 13] on icon at bounding box center [874, 15] width 10 height 10
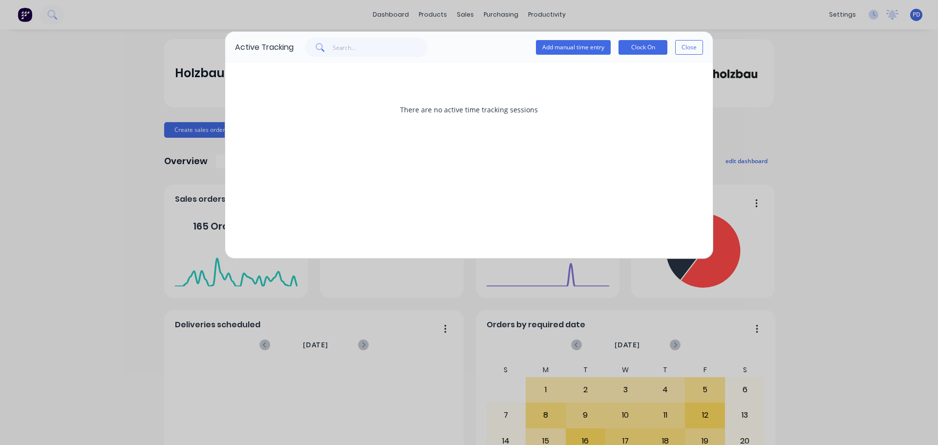
click at [837, 13] on div "Active Tracking Add manual time entry Clock On Close There are no active time t…" at bounding box center [469, 222] width 938 height 445
click at [837, 11] on div "Active Tracking Add manual time entry Clock On Close There are no active time t…" at bounding box center [469, 222] width 938 height 445
click at [692, 48] on button "Close" at bounding box center [689, 47] width 28 height 15
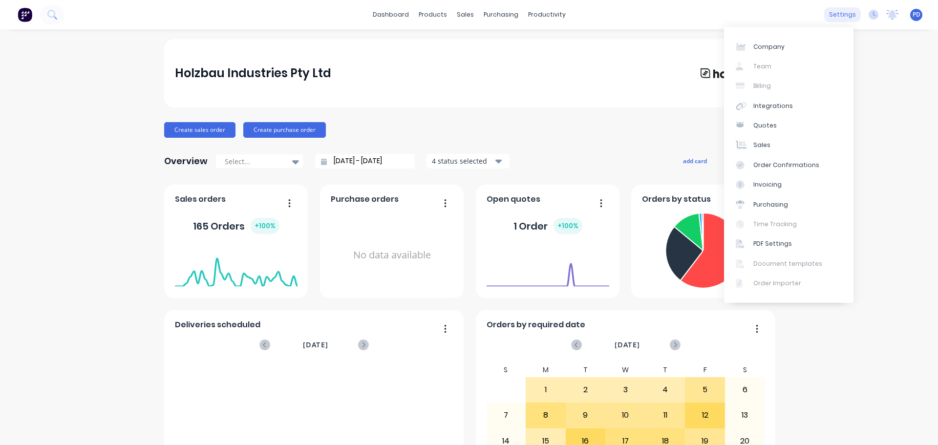
click at [831, 13] on div "settings" at bounding box center [843, 14] width 37 height 15
click at [756, 102] on div "Integrations" at bounding box center [774, 106] width 40 height 9
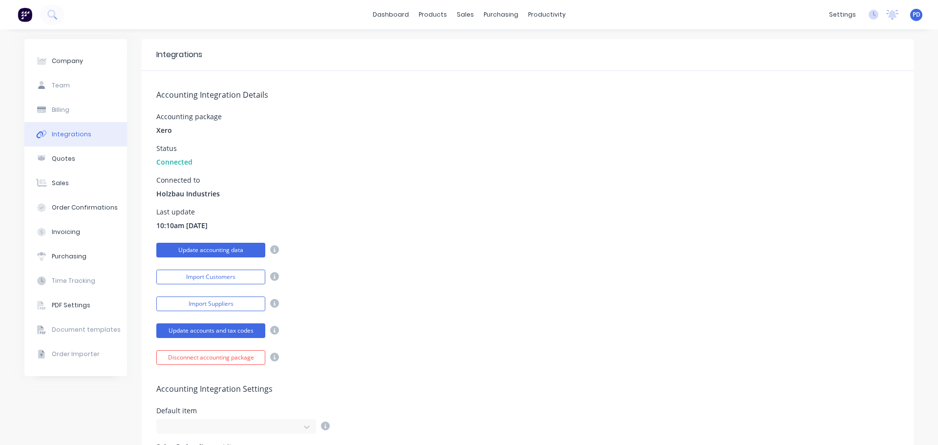
click at [208, 251] on button "Update accounting data" at bounding box center [210, 250] width 109 height 15
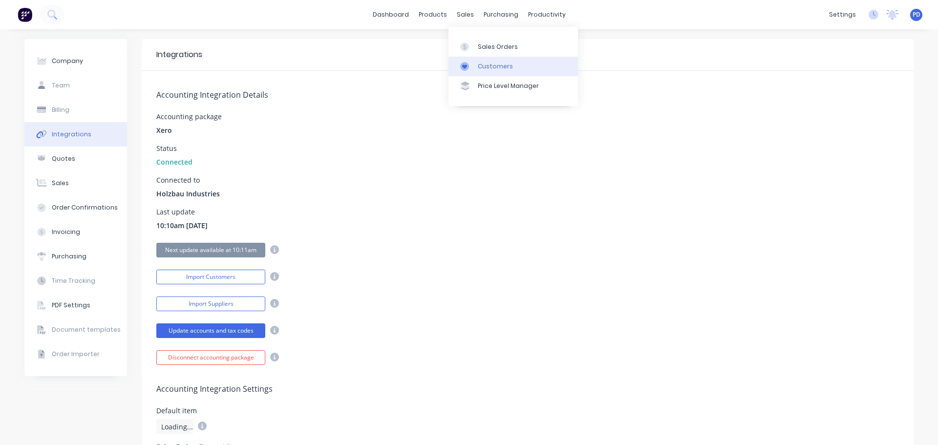
click at [489, 64] on div "Customers" at bounding box center [495, 66] width 35 height 9
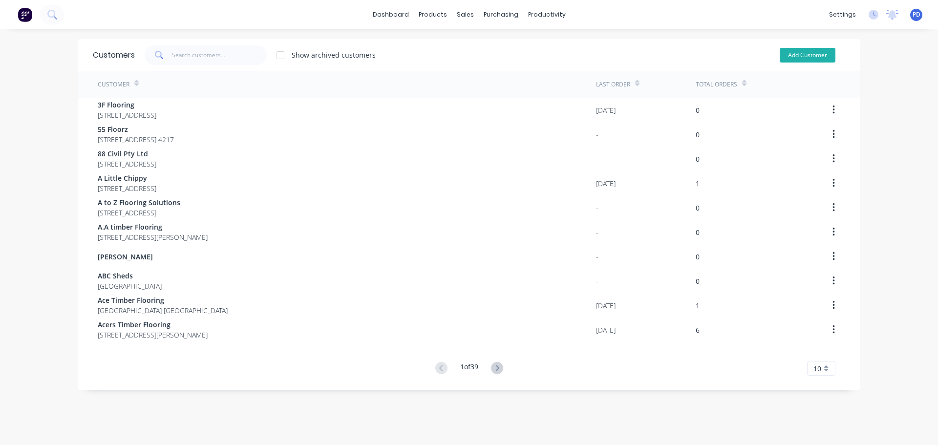
click at [803, 51] on button "Add Customer" at bounding box center [808, 55] width 56 height 15
select select "AU"
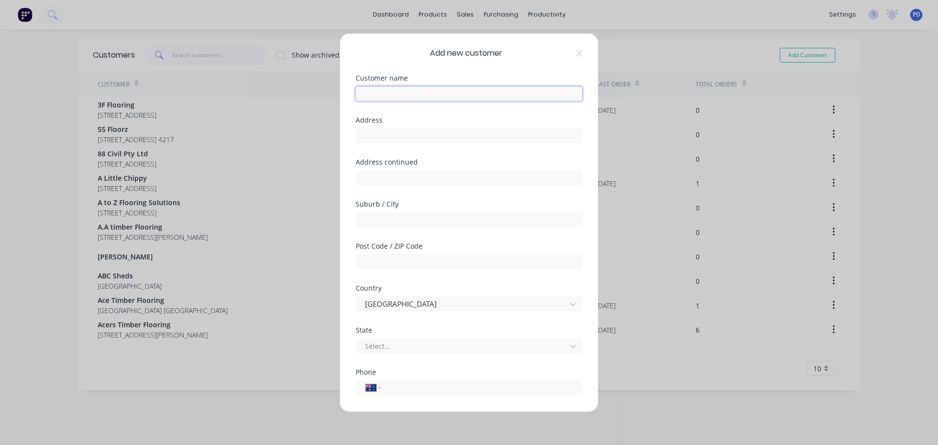
click at [405, 90] on input "text" at bounding box center [469, 93] width 227 height 15
type input "Signature Timber Floors"
click at [403, 136] on input "text" at bounding box center [469, 135] width 227 height 15
type input "[STREET_ADDRESS]"
click at [401, 217] on input "text" at bounding box center [469, 219] width 227 height 15
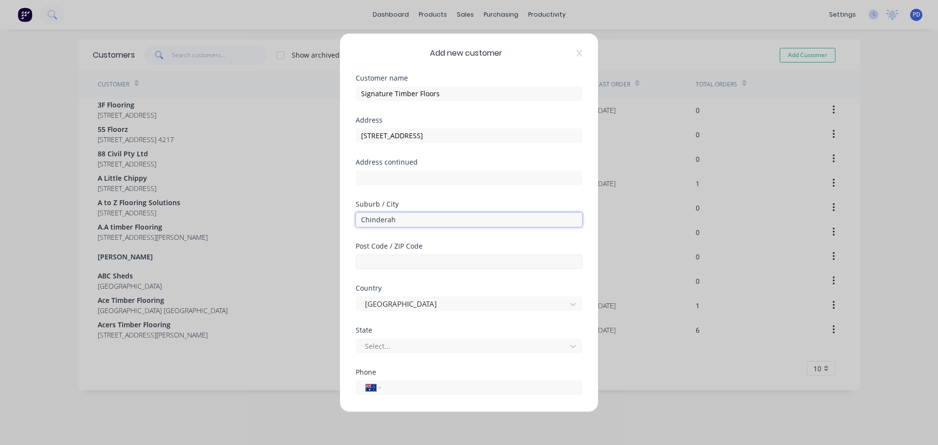
type input "Chinderah"
click at [365, 265] on input "text" at bounding box center [469, 261] width 227 height 15
type input "2487"
click at [406, 350] on div at bounding box center [462, 346] width 197 height 12
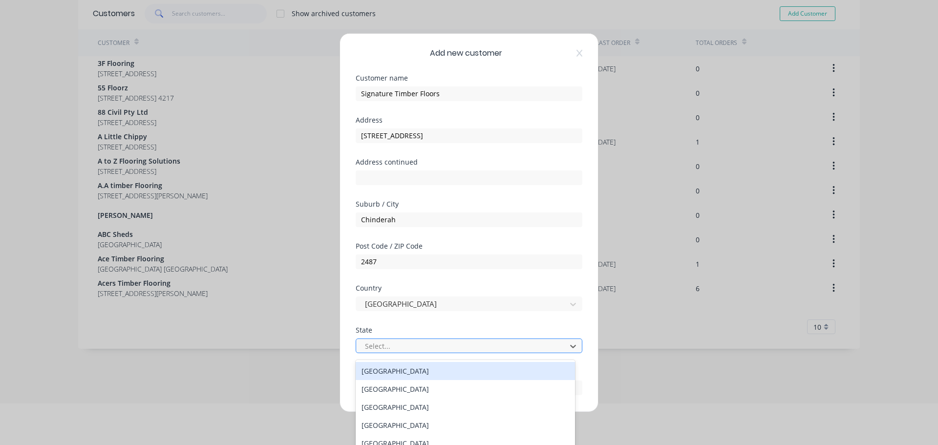
scroll to position [47, 0]
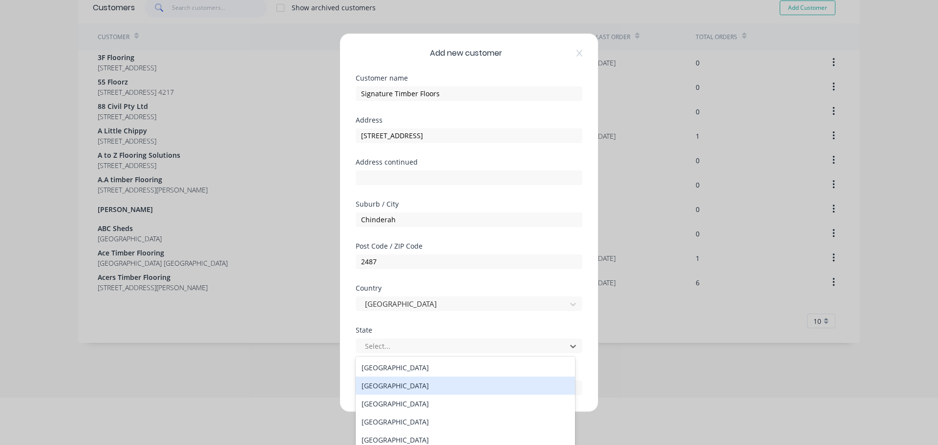
click at [400, 392] on div "[GEOGRAPHIC_DATA]" at bounding box center [465, 386] width 219 height 18
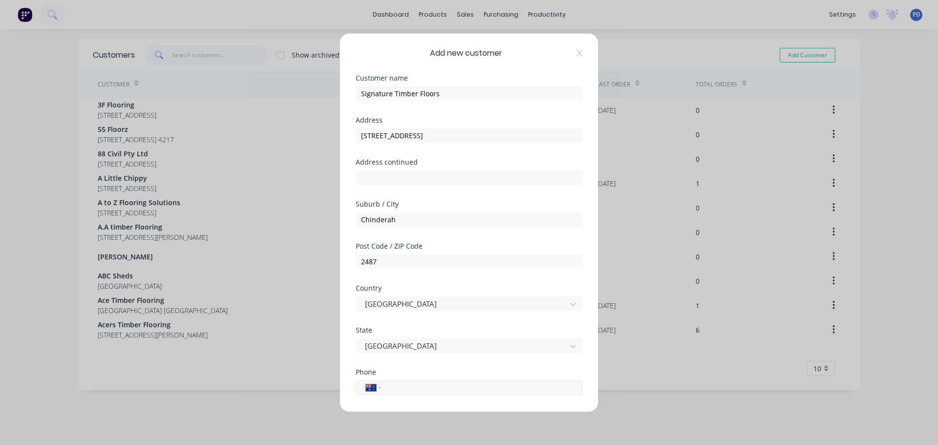
click at [404, 385] on input "tel" at bounding box center [480, 387] width 184 height 11
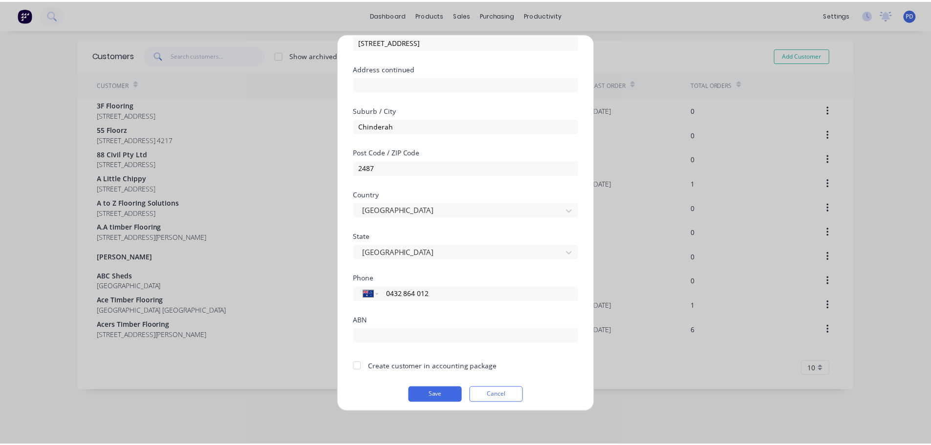
scroll to position [99, 0]
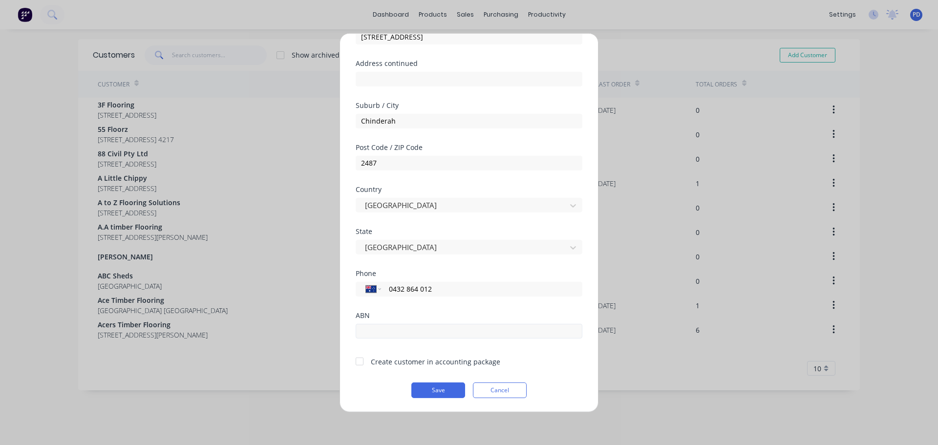
type input "0432 864 012"
click at [392, 331] on input "text" at bounding box center [469, 331] width 227 height 15
type input "3"
click at [370, 330] on input "3036267877" at bounding box center [469, 331] width 227 height 15
click at [382, 331] on input "30 36267877" at bounding box center [469, 331] width 227 height 15
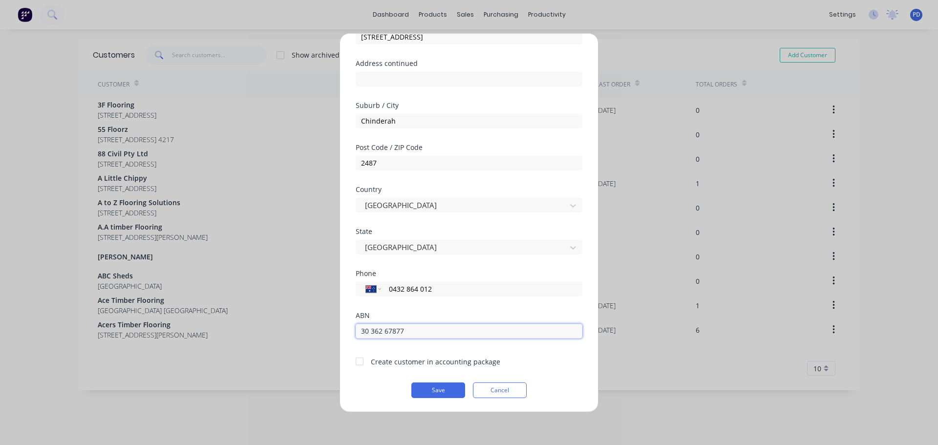
click at [376, 333] on input "30 362 67877" at bounding box center [469, 331] width 227 height 15
type input "30 316 267 877"
click at [450, 390] on button "Save" at bounding box center [439, 390] width 54 height 16
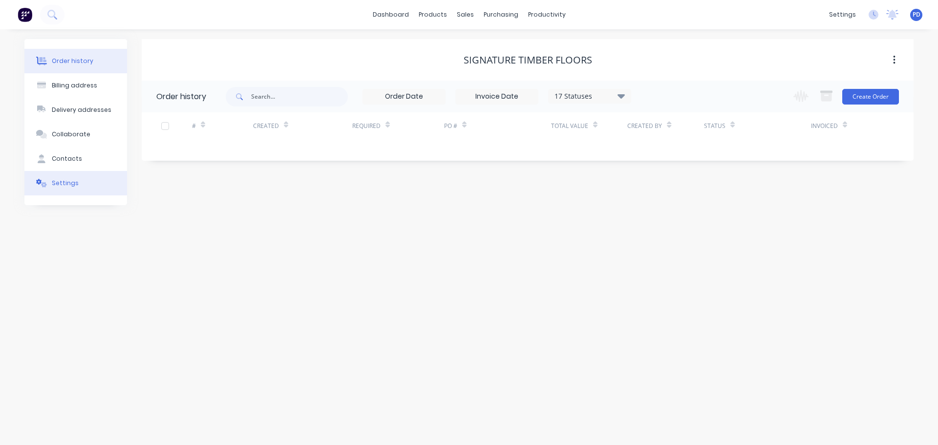
click at [71, 182] on div "Settings" at bounding box center [65, 183] width 27 height 9
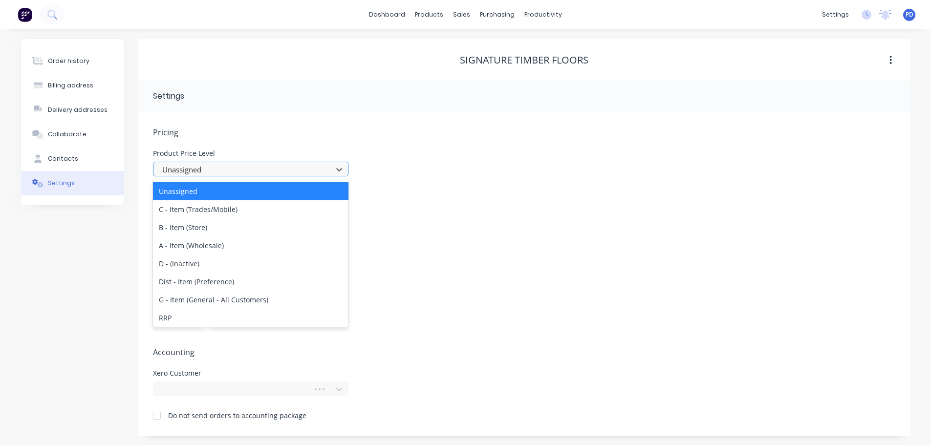
click at [194, 173] on div at bounding box center [244, 170] width 166 height 12
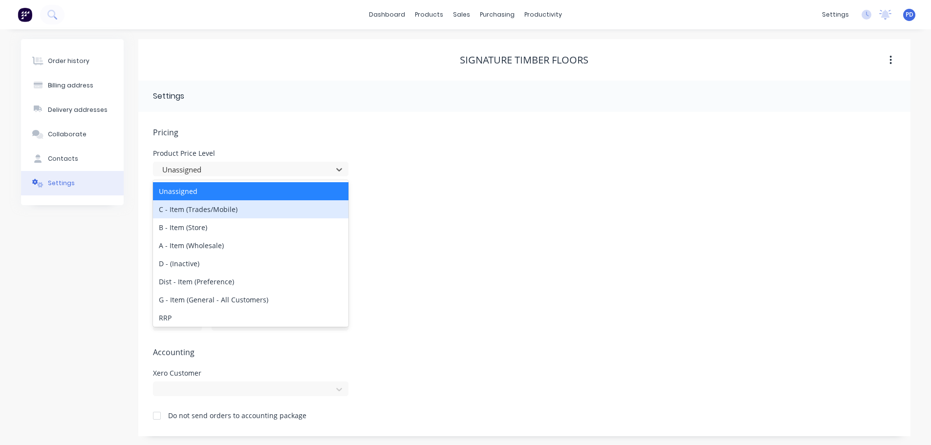
click at [186, 210] on div "C - Item (Trades/Mobile)" at bounding box center [250, 209] width 195 height 18
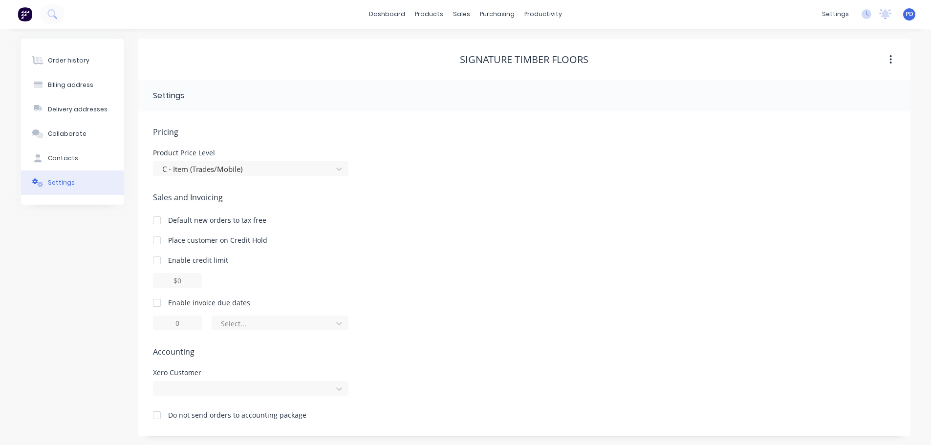
scroll to position [1, 0]
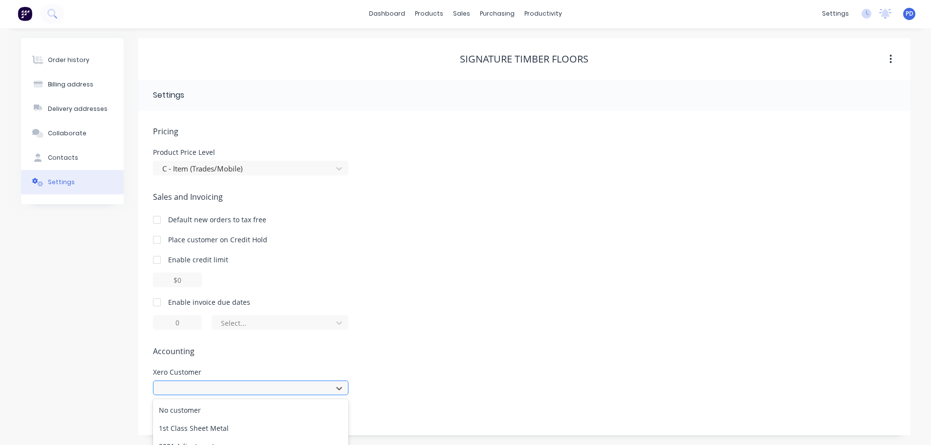
click at [230, 391] on div "992 results available. Use Up and Down to choose options, press Enter to select…" at bounding box center [250, 388] width 195 height 15
type input "signat"
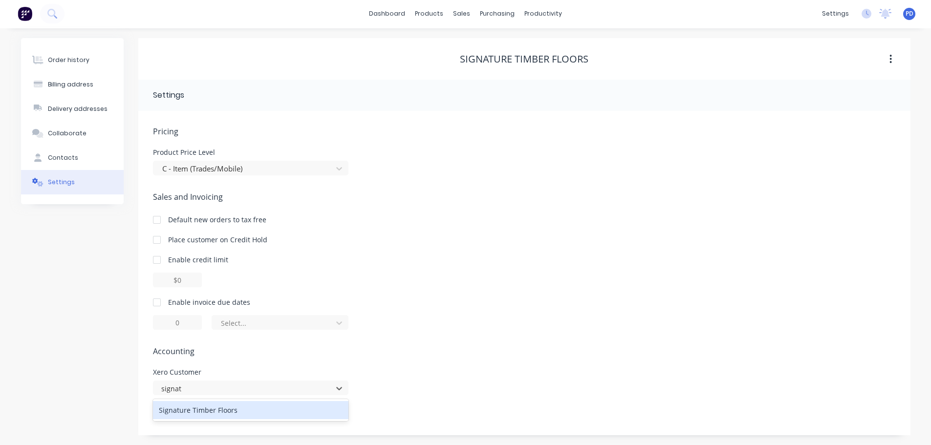
click at [222, 410] on div "Signature Timber Floors" at bounding box center [250, 410] width 195 height 18
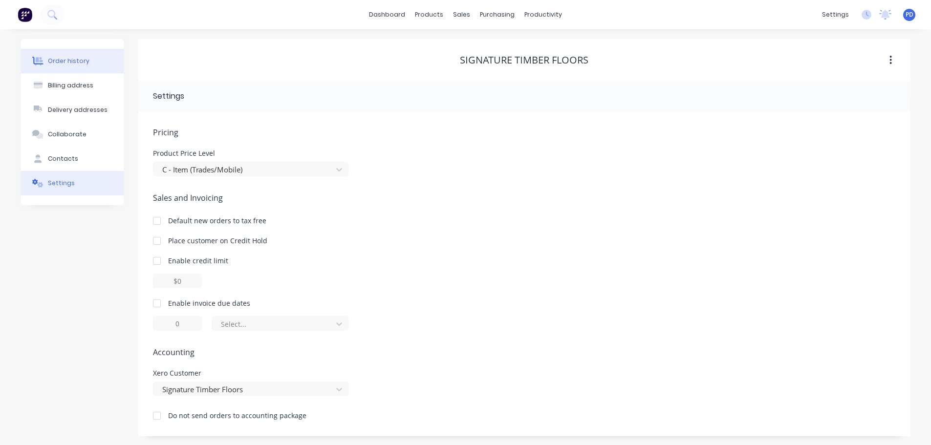
click at [75, 58] on div "Order history" at bounding box center [69, 61] width 42 height 9
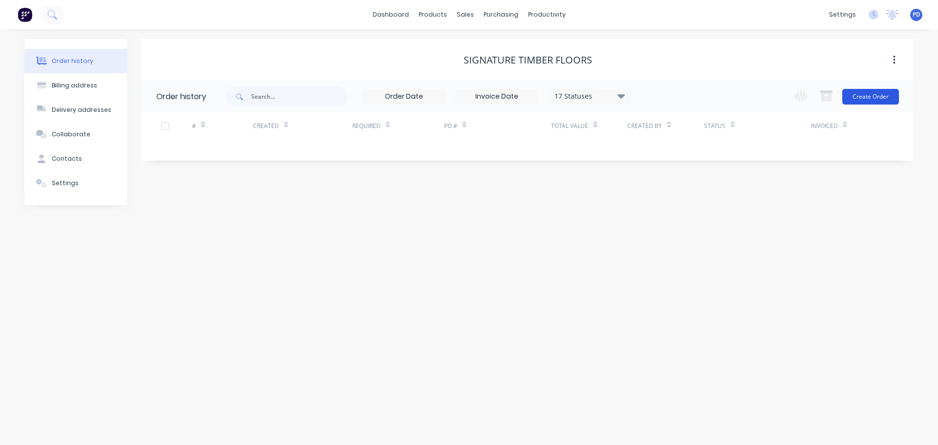
click at [881, 97] on button "Create Order" at bounding box center [871, 97] width 57 height 16
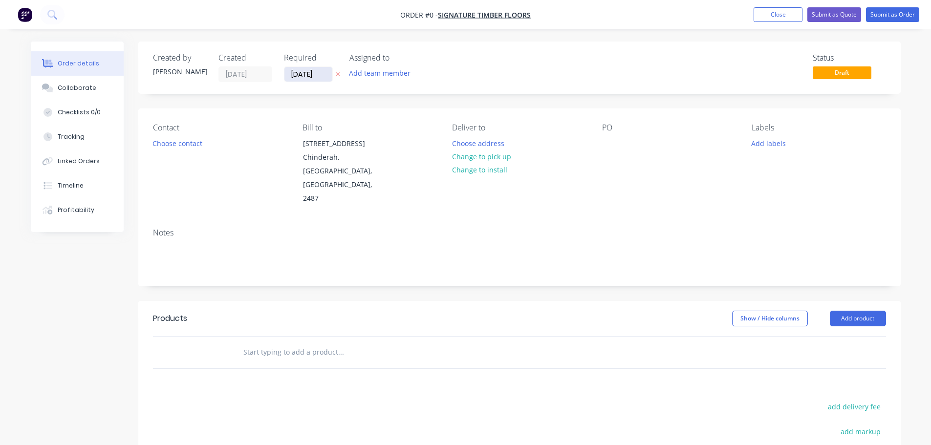
click at [325, 75] on input "[DATE]" at bounding box center [308, 74] width 48 height 15
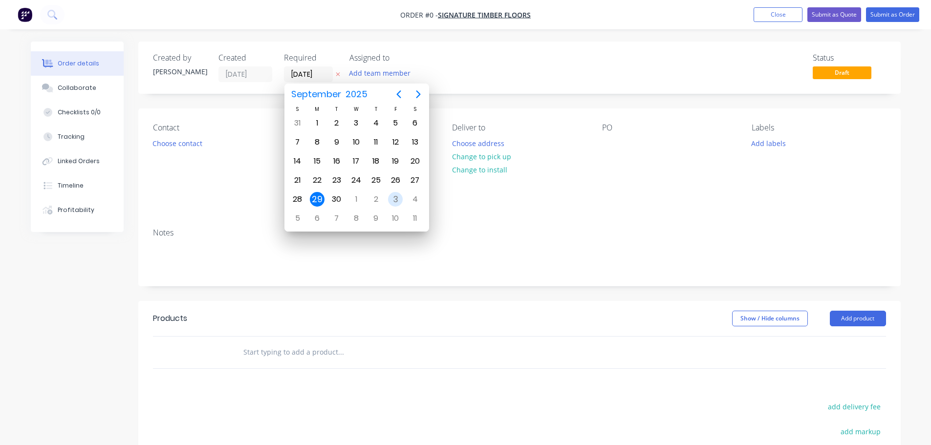
click at [395, 198] on div "3" at bounding box center [395, 199] width 15 height 15
type input "[DATE]"
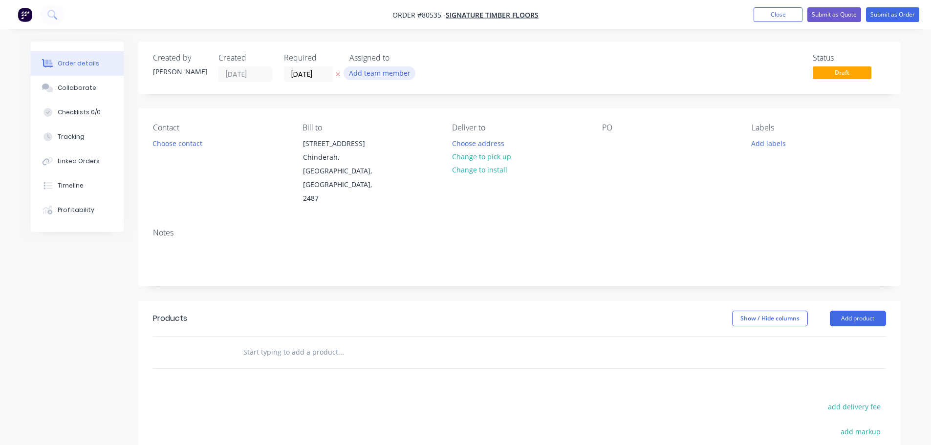
click at [392, 77] on button "Add team member" at bounding box center [380, 72] width 72 height 13
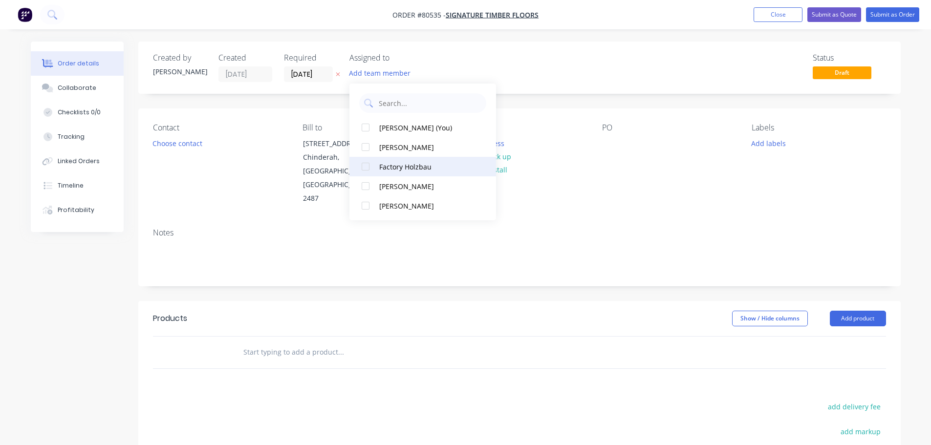
click at [366, 167] on div at bounding box center [366, 167] width 20 height 20
click at [187, 143] on button "Choose contact" at bounding box center [177, 142] width 60 height 13
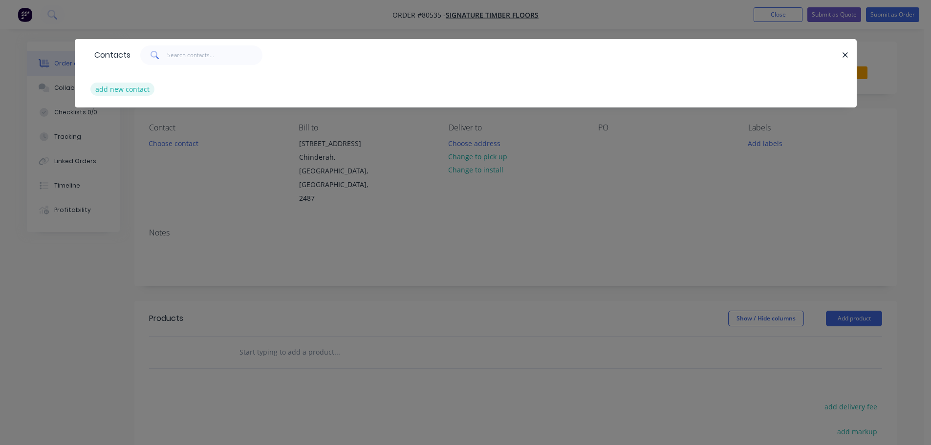
click at [132, 88] on button "add new contact" at bounding box center [122, 89] width 65 height 13
select select "AU"
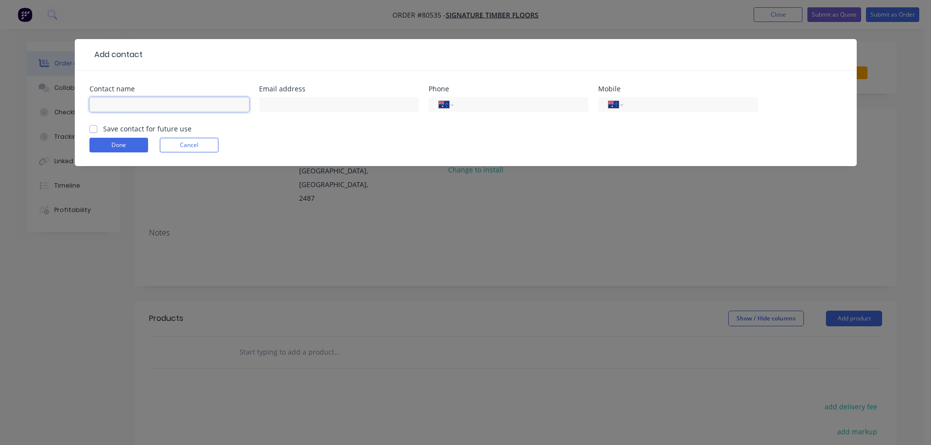
click at [140, 98] on input "text" at bounding box center [169, 104] width 160 height 15
click at [140, 98] on input "[PERSON_NAME]" at bounding box center [169, 104] width 160 height 15
type input "[PERSON_NAME]"
click at [270, 106] on input "text" at bounding box center [339, 104] width 160 height 15
type input "[PERSON_NAME][EMAIL_ADDRESS][DOMAIN_NAME]"
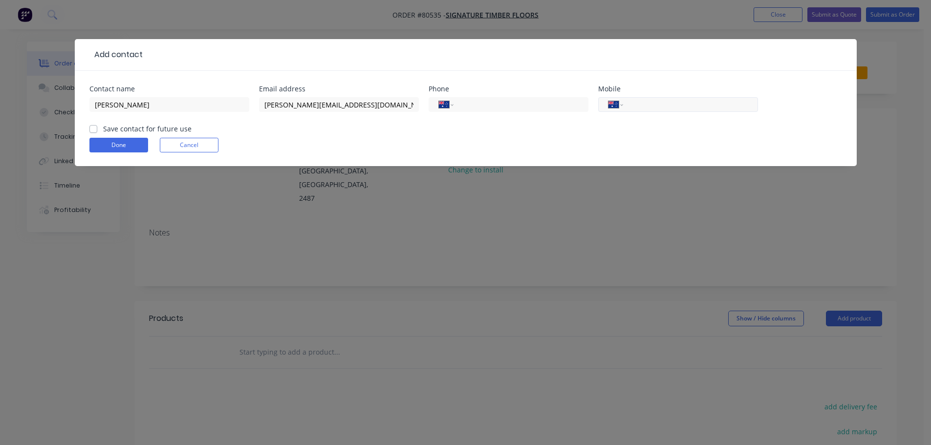
click at [638, 103] on input "tel" at bounding box center [688, 104] width 117 height 11
type input "0432 864 012"
click at [103, 126] on label "Save contact for future use" at bounding box center [147, 129] width 88 height 10
click at [95, 126] on input "Save contact for future use" at bounding box center [93, 128] width 8 height 9
checkbox input "true"
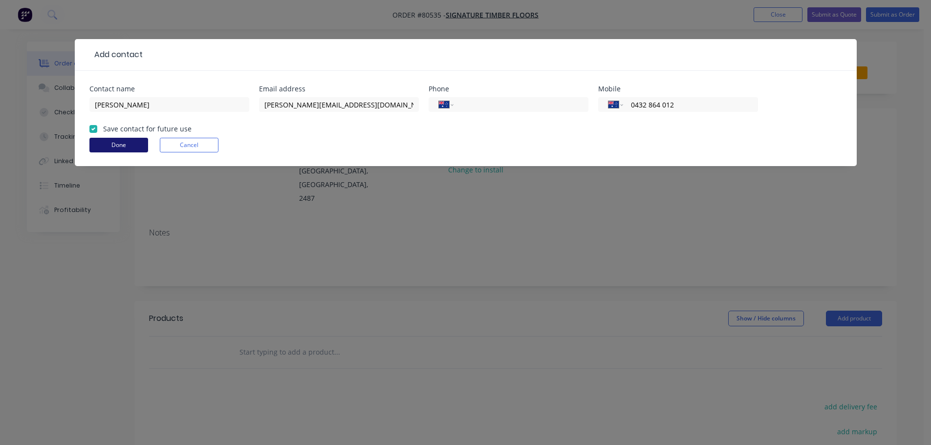
click at [110, 151] on button "Done" at bounding box center [118, 145] width 59 height 15
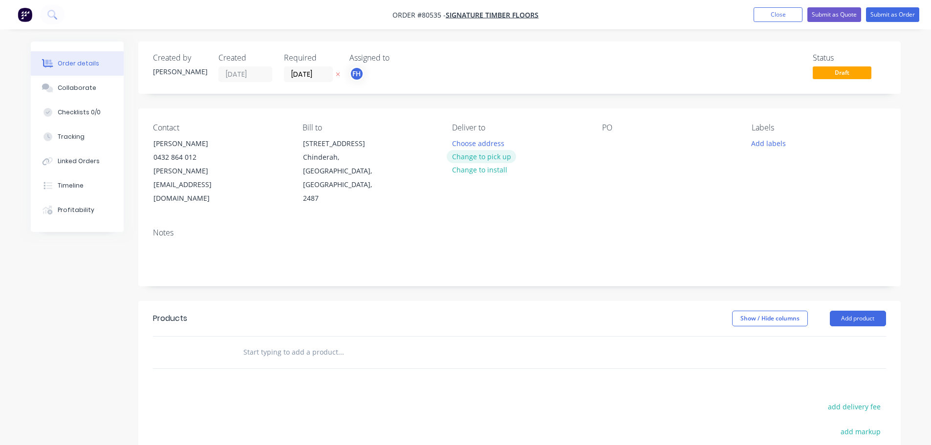
click at [492, 162] on button "Change to pick up" at bounding box center [481, 156] width 69 height 13
click at [760, 147] on button "Add labels" at bounding box center [768, 142] width 45 height 13
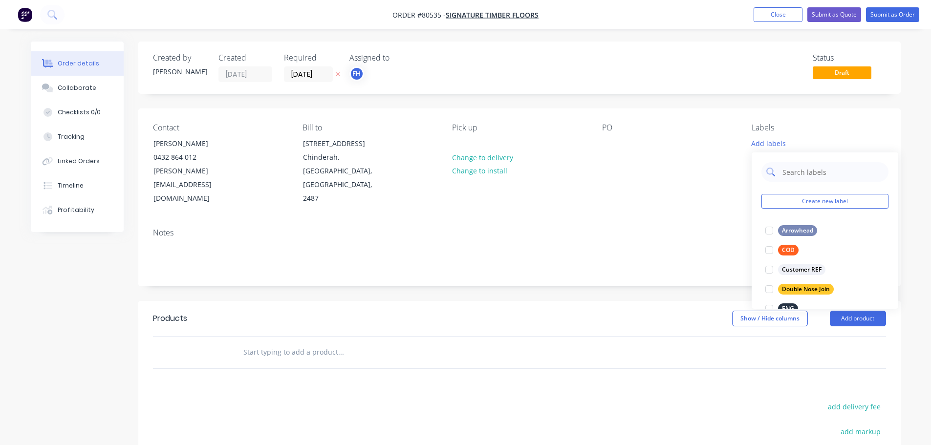
click at [788, 171] on input "text" at bounding box center [832, 172] width 102 height 20
click at [770, 234] on div at bounding box center [770, 231] width 20 height 20
drag, startPoint x: 805, startPoint y: 172, endPoint x: 744, endPoint y: 158, distance: 62.7
click at [746, 159] on body "Order #80535 - Signature Timber Floors Add product Close Submit as Quote Submit…" at bounding box center [465, 309] width 931 height 618
drag, startPoint x: 799, startPoint y: 170, endPoint x: 777, endPoint y: 172, distance: 22.5
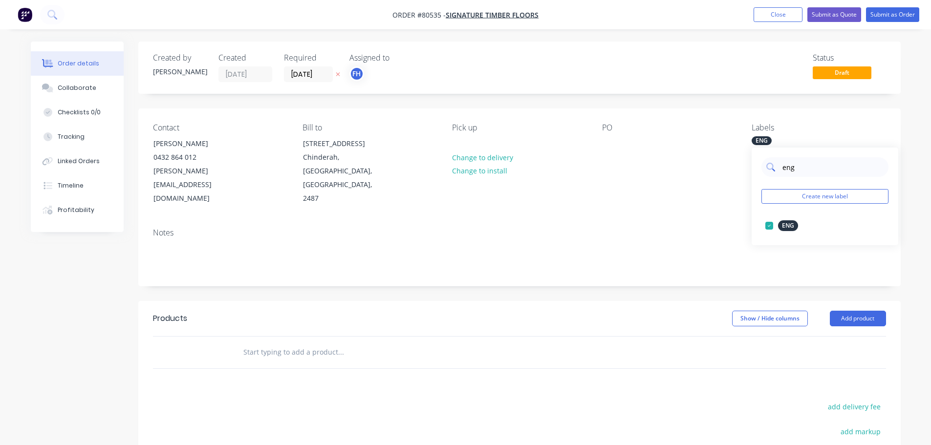
click at [777, 172] on div "eng" at bounding box center [824, 167] width 127 height 20
type input "arro"
click at [768, 227] on div at bounding box center [770, 226] width 20 height 20
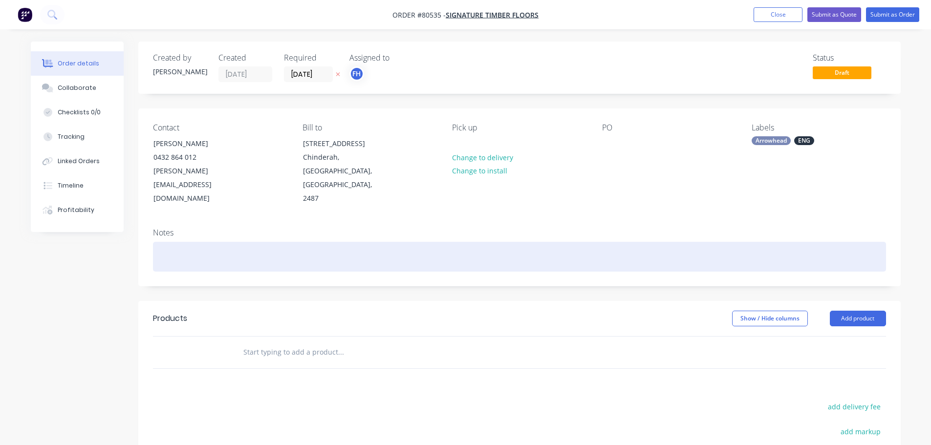
click at [175, 242] on div at bounding box center [519, 257] width 733 height 30
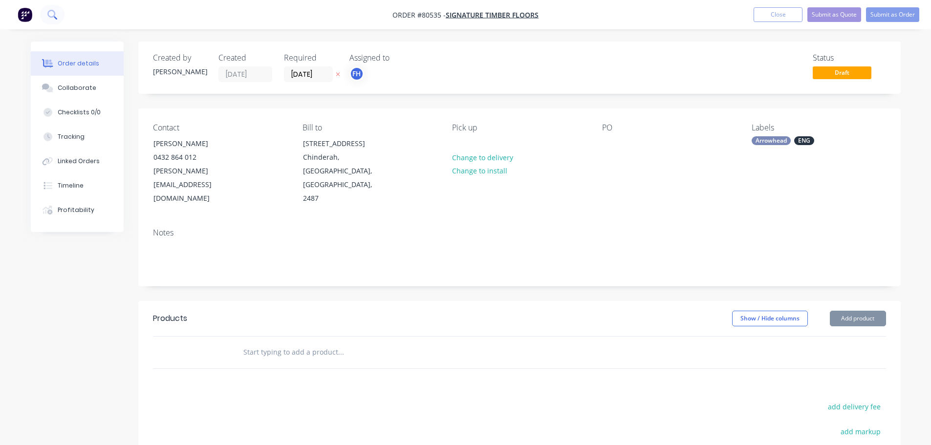
click at [53, 12] on icon at bounding box center [51, 14] width 9 height 9
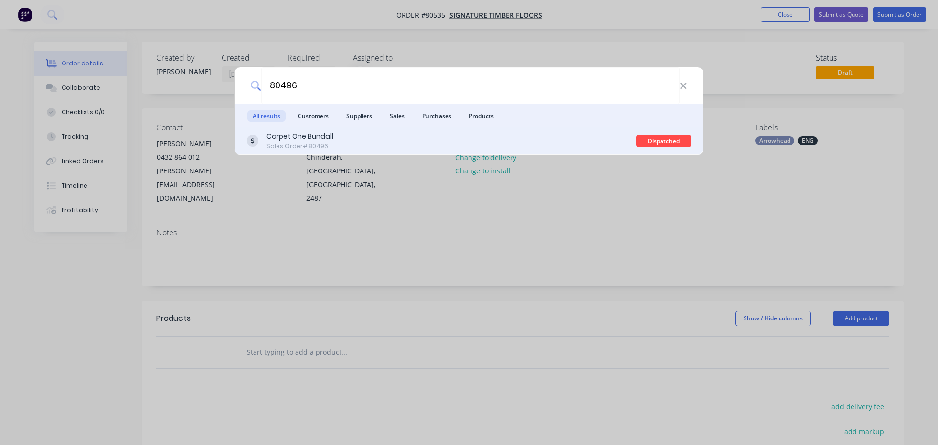
type input "80496"
click at [297, 139] on div "Carpet One Bundall" at bounding box center [299, 136] width 67 height 10
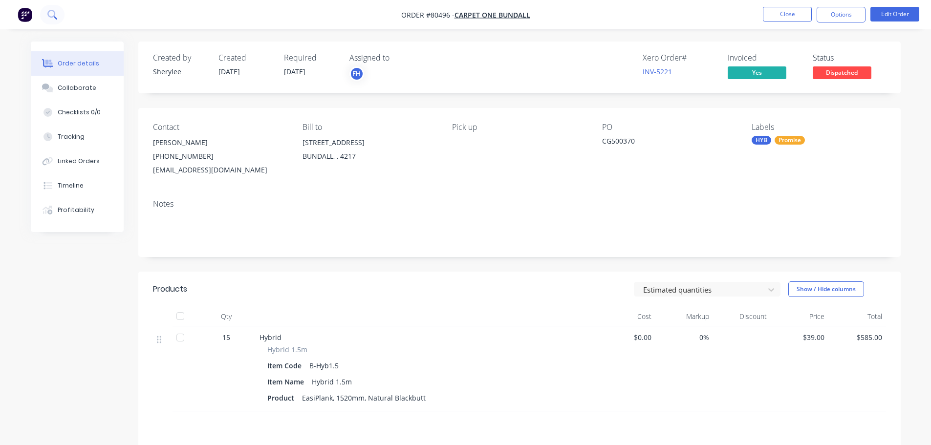
click at [49, 14] on icon at bounding box center [51, 14] width 9 height 9
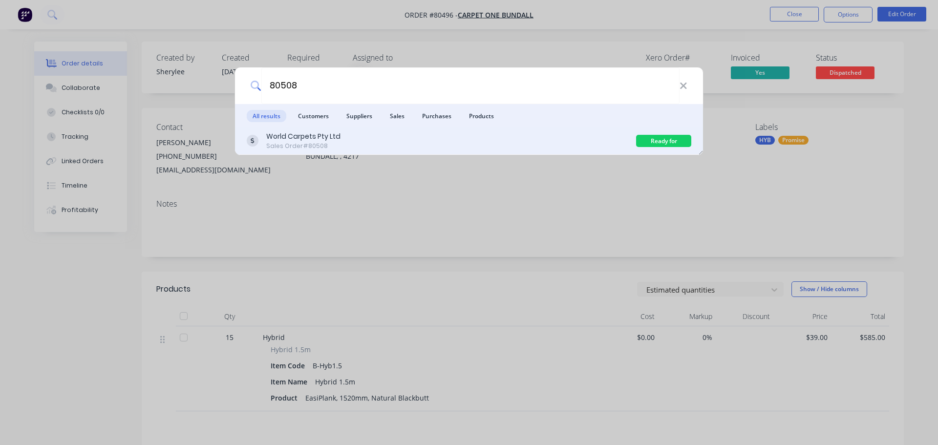
type input "80508"
click at [665, 140] on div "Ready for Collection" at bounding box center [663, 141] width 55 height 12
click at [305, 142] on div "Sales Order #80508" at bounding box center [303, 146] width 74 height 9
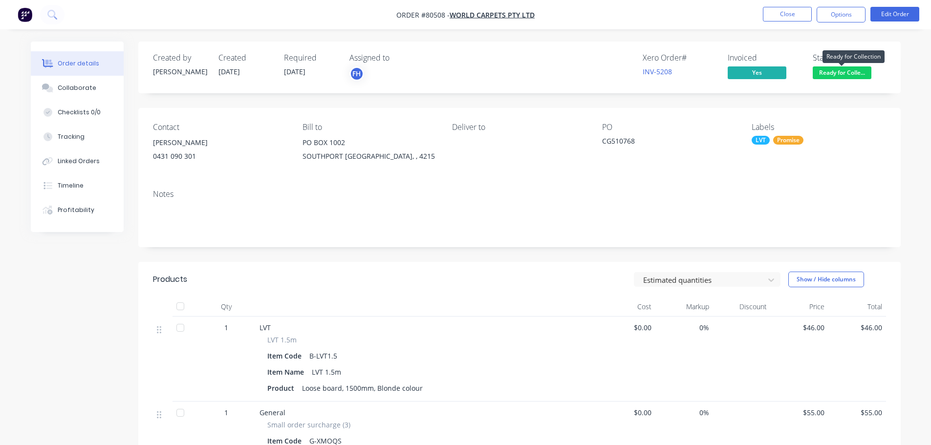
click at [848, 72] on span "Ready for Colle..." at bounding box center [842, 72] width 59 height 12
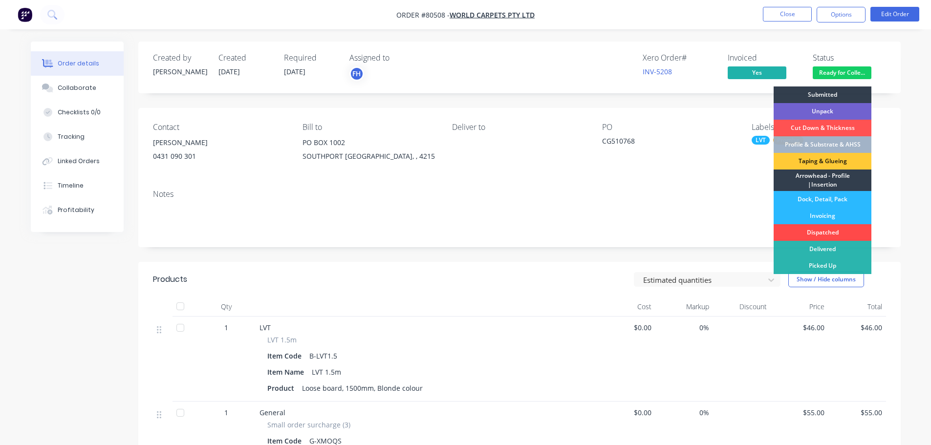
click at [823, 233] on div "Dispatched" at bounding box center [823, 232] width 98 height 17
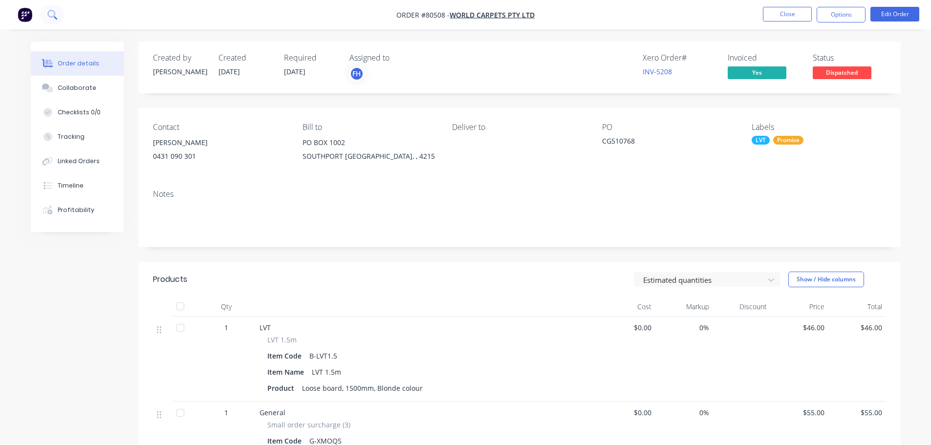
click at [48, 11] on icon at bounding box center [51, 14] width 9 height 9
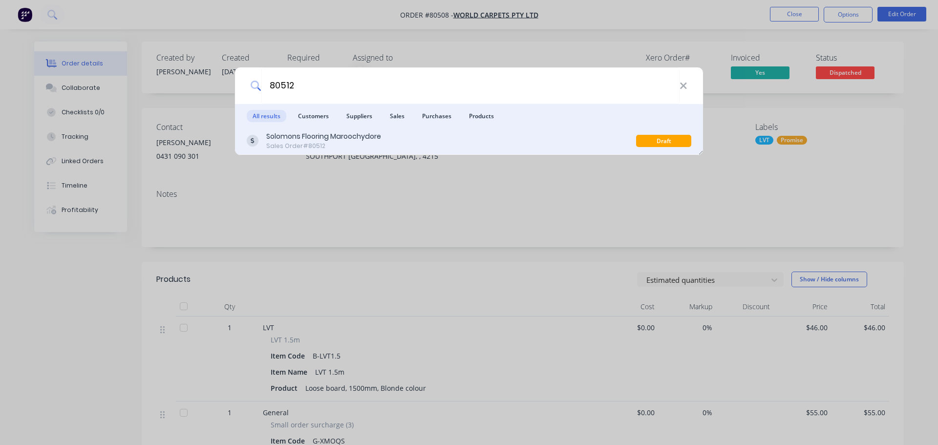
type input "80512"
click at [337, 146] on div "Sales Order #80512" at bounding box center [323, 146] width 115 height 9
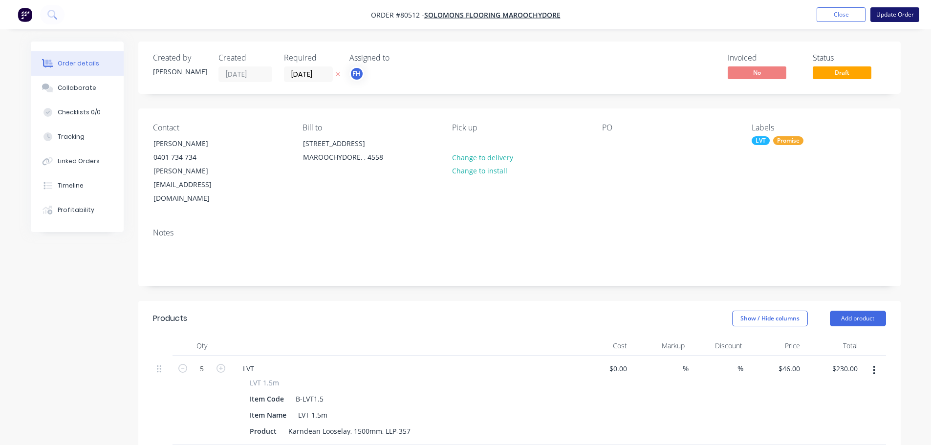
click at [876, 10] on button "Update Order" at bounding box center [894, 14] width 49 height 15
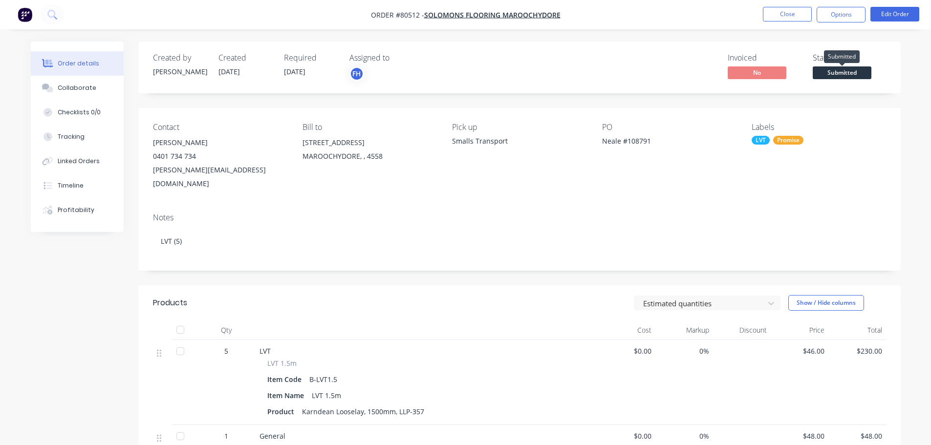
click at [831, 74] on span "Submitted" at bounding box center [842, 72] width 59 height 12
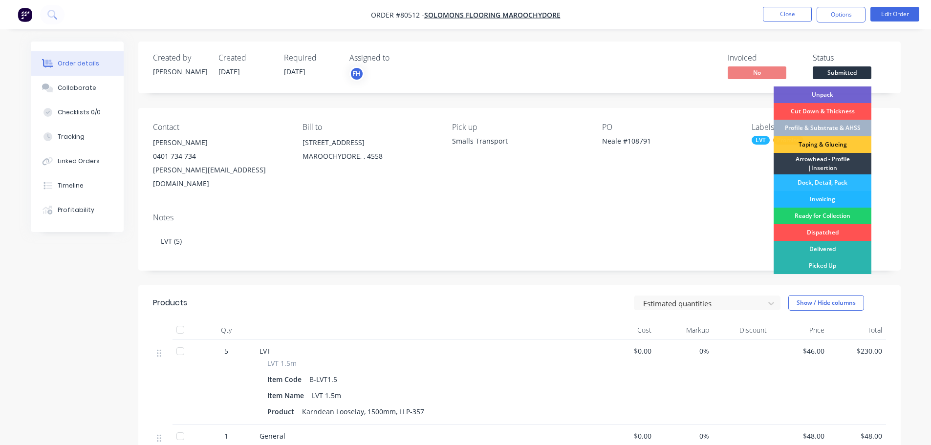
click at [816, 195] on div "Invoicing" at bounding box center [823, 199] width 98 height 17
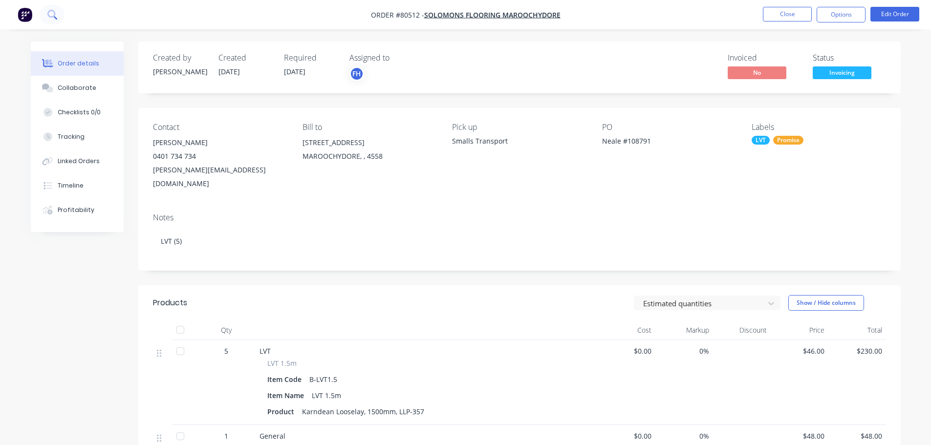
click at [50, 15] on icon at bounding box center [51, 14] width 9 height 9
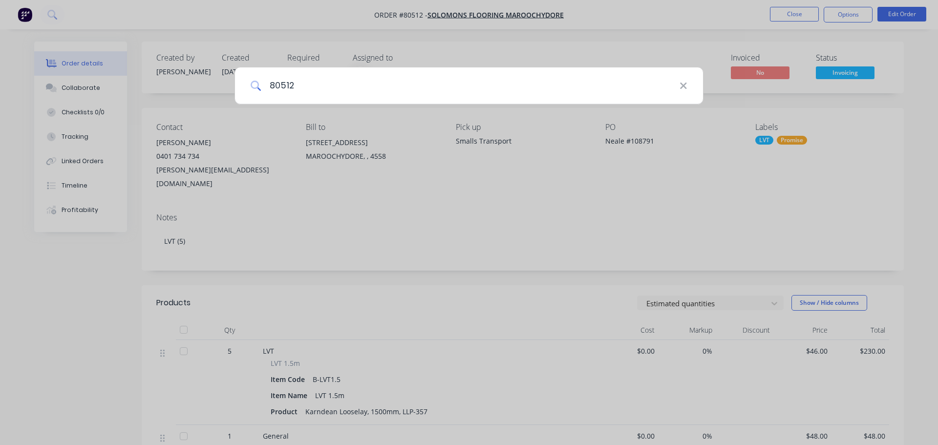
type input "80512"
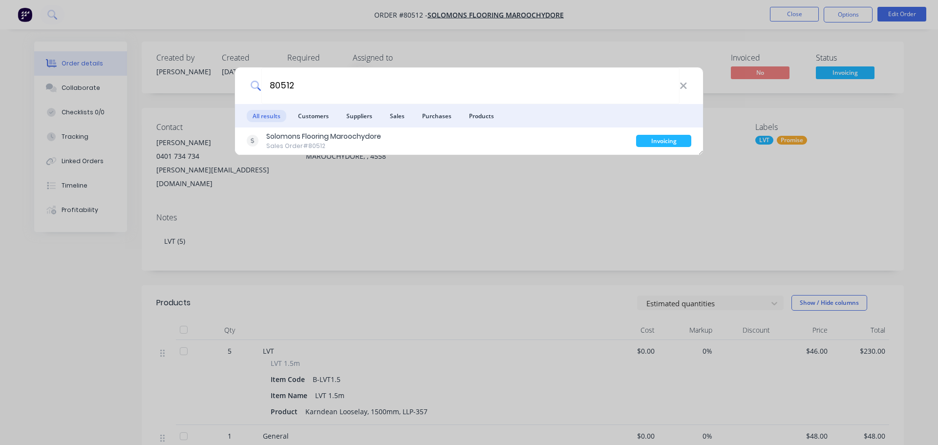
click at [308, 142] on div "Solomons Flooring Maroochydore Sales Order #80512" at bounding box center [323, 140] width 115 height 19
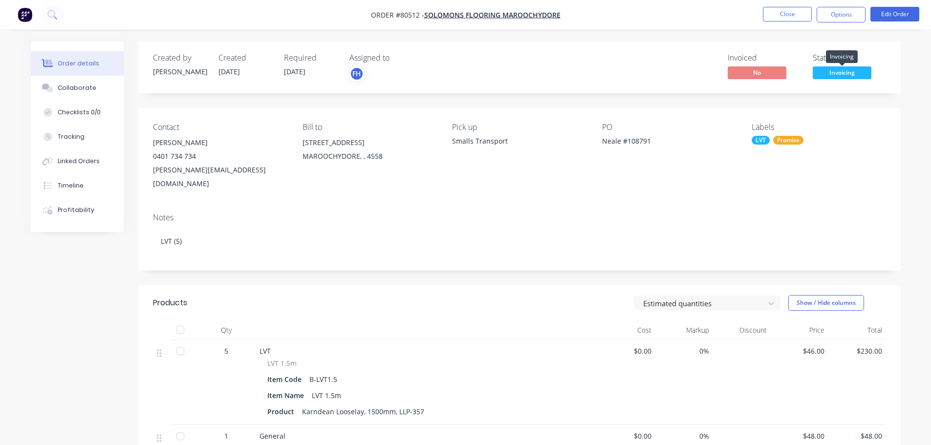
click at [830, 80] on button "Invoicing" at bounding box center [842, 73] width 59 height 15
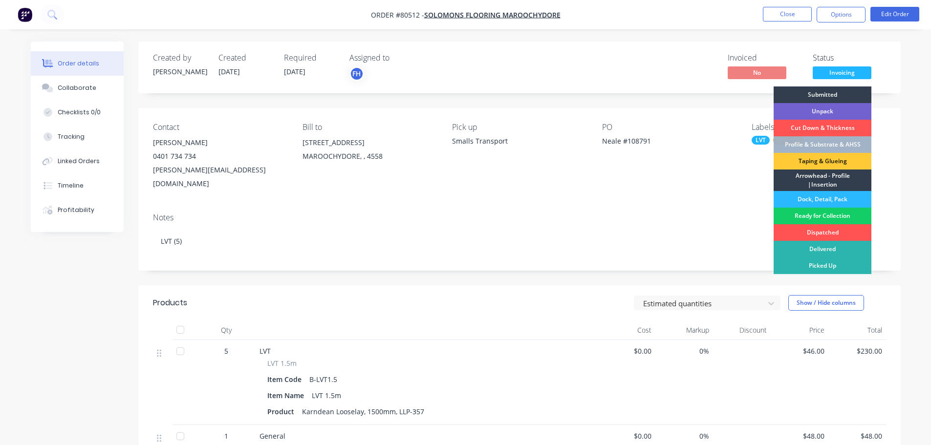
click at [822, 219] on div "Ready for Collection" at bounding box center [823, 216] width 98 height 17
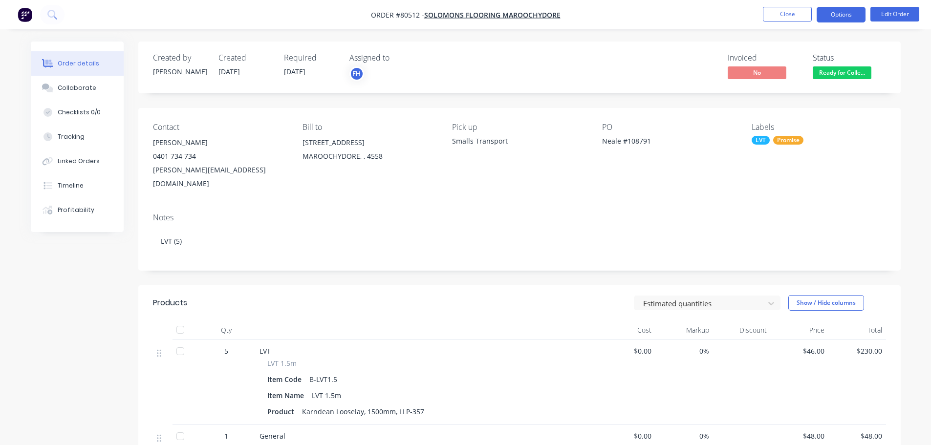
click at [850, 19] on button "Options" at bounding box center [841, 15] width 49 height 16
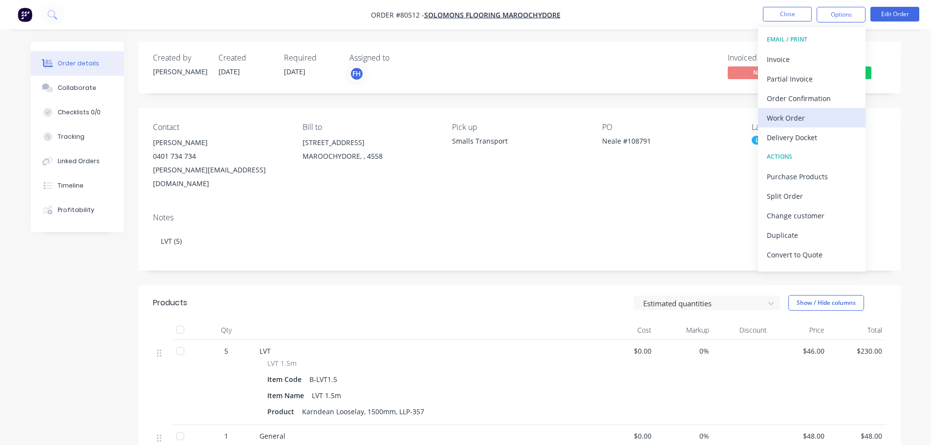
click at [800, 120] on div "Work Order" at bounding box center [812, 118] width 90 height 14
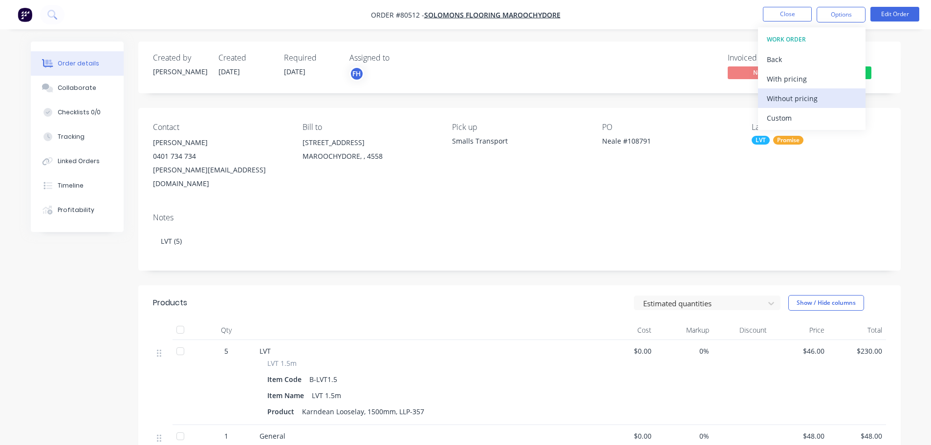
click at [785, 106] on button "Without pricing" at bounding box center [812, 98] width 108 height 20
click at [767, 62] on button "Back" at bounding box center [812, 59] width 108 height 20
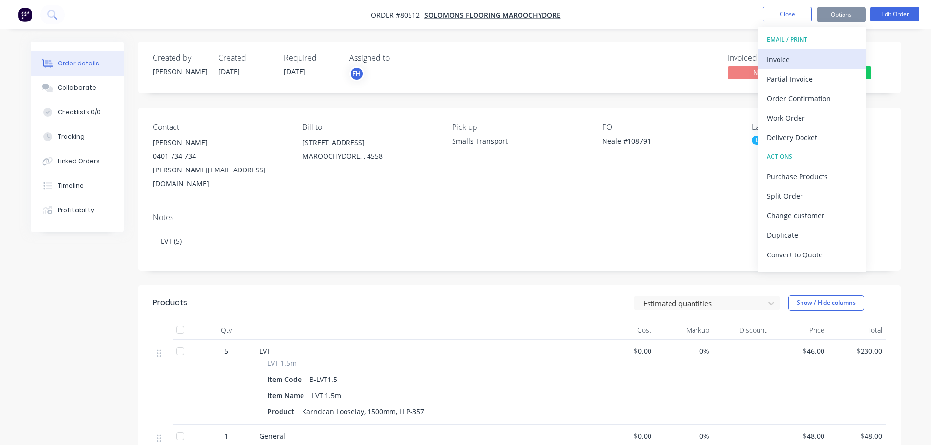
click at [784, 55] on div "Invoice" at bounding box center [812, 59] width 90 height 14
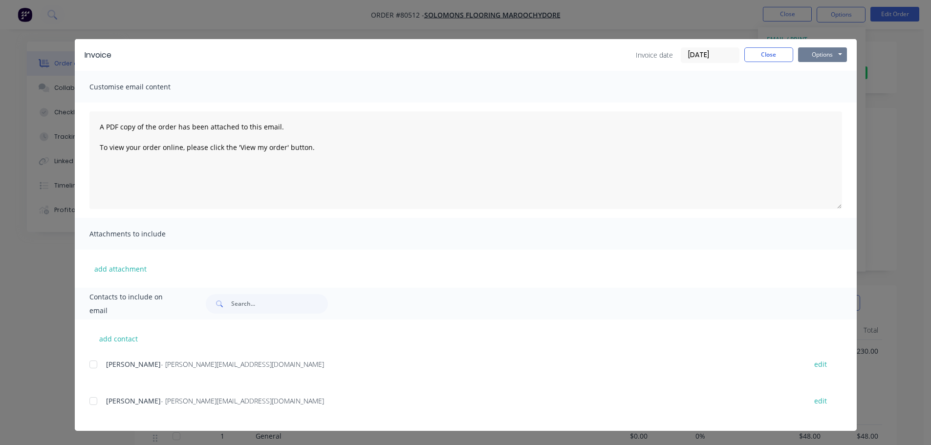
click at [822, 56] on button "Options" at bounding box center [822, 54] width 49 height 15
click at [822, 84] on button "Print" at bounding box center [829, 88] width 63 height 16
click at [759, 48] on button "Close" at bounding box center [768, 54] width 49 height 15
